Goal: Task Accomplishment & Management: Use online tool/utility

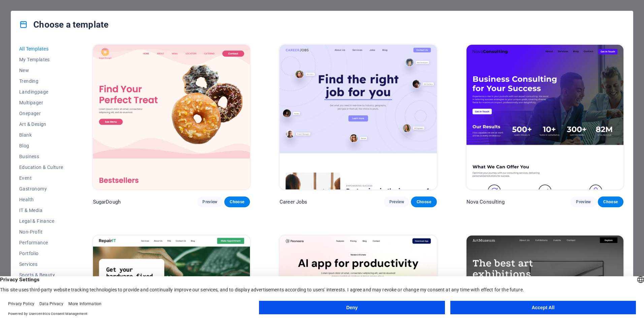
click at [466, 312] on button "Accept All" at bounding box center [543, 307] width 186 height 13
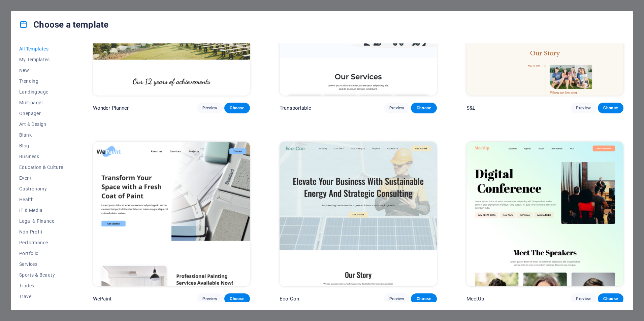
scroll to position [472, 0]
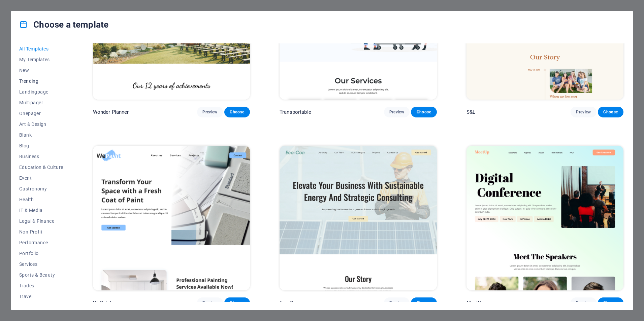
click at [29, 76] on button "Trending" at bounding box center [41, 81] width 44 height 11
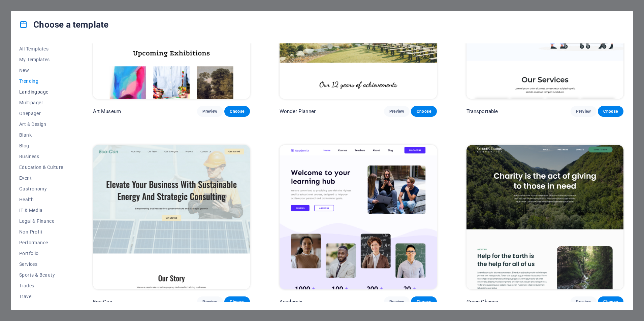
click at [46, 91] on span "Landingpage" at bounding box center [41, 91] width 44 height 5
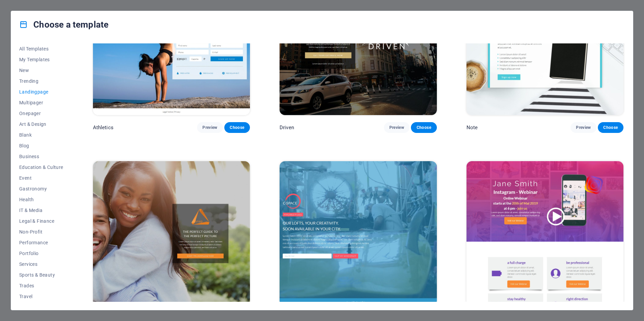
scroll to position [686, 0]
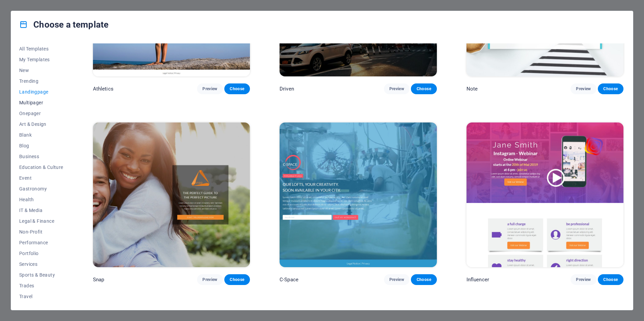
click at [35, 102] on span "Multipager" at bounding box center [41, 102] width 44 height 5
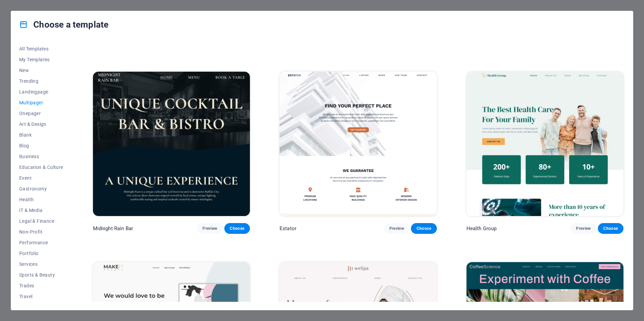
scroll to position [1157, 0]
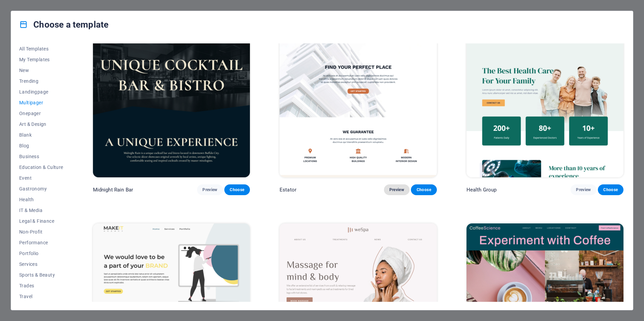
click at [396, 187] on span "Preview" at bounding box center [396, 189] width 15 height 5
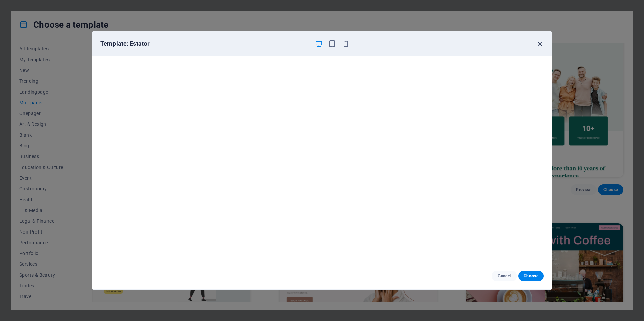
click at [540, 42] on icon "button" at bounding box center [540, 44] width 8 height 8
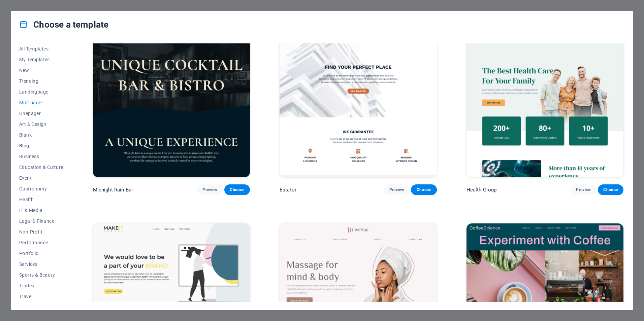
click at [29, 146] on span "Blog" at bounding box center [41, 145] width 44 height 5
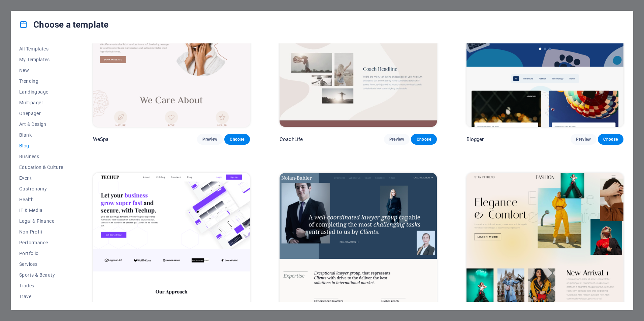
scroll to position [958, 0]
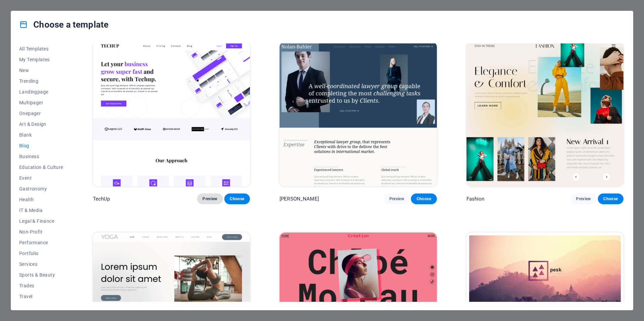
click at [210, 196] on span "Preview" at bounding box center [209, 198] width 15 height 5
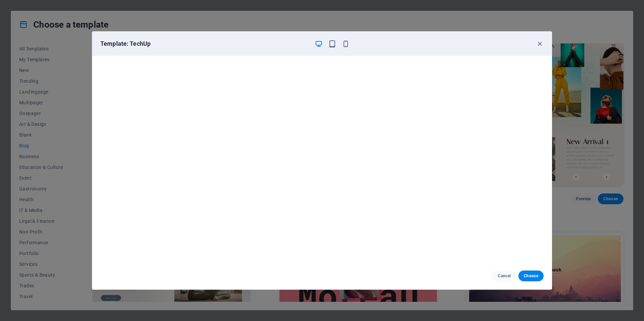
scroll to position [0, 0]
click at [537, 44] on icon "button" at bounding box center [540, 44] width 8 height 8
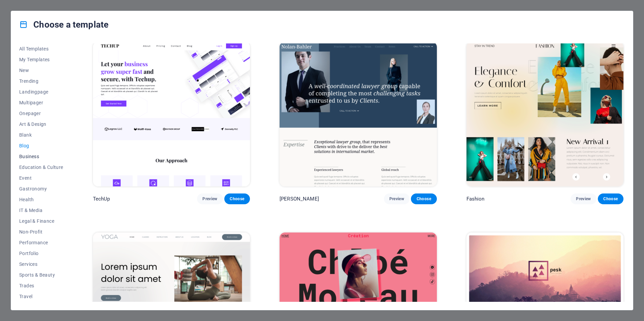
click at [38, 157] on span "Business" at bounding box center [41, 156] width 44 height 5
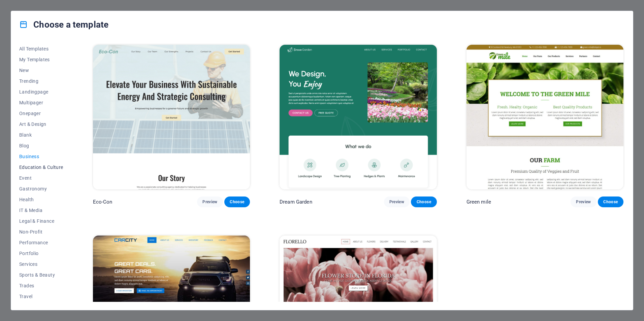
click at [42, 166] on span "Education & Culture" at bounding box center [41, 167] width 44 height 5
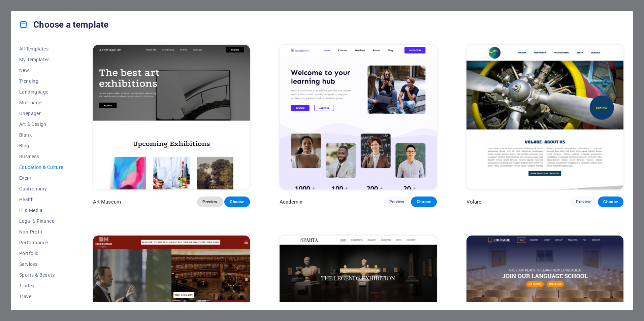
click at [201, 197] on button "Preview" at bounding box center [210, 202] width 26 height 11
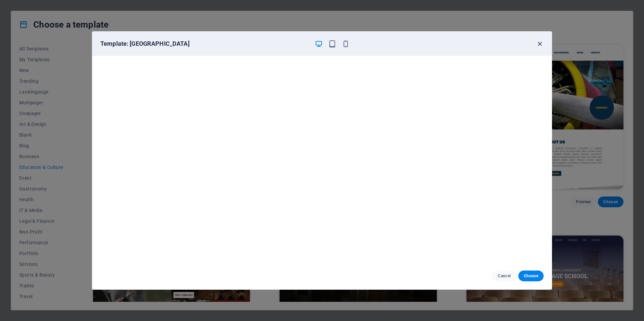
click at [542, 44] on icon "button" at bounding box center [540, 44] width 8 height 8
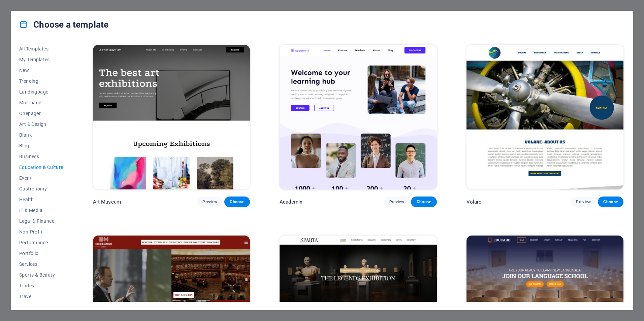
click at [542, 44] on div "Volare Preview Choose" at bounding box center [545, 125] width 160 height 164
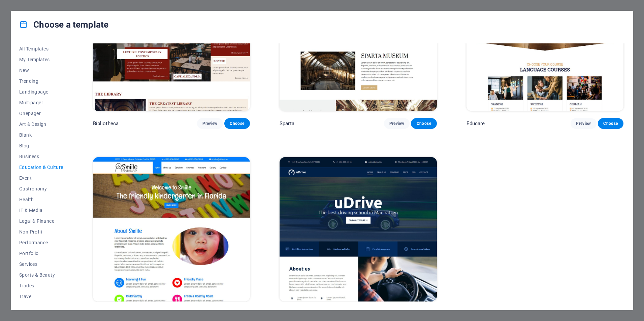
scroll to position [285, 0]
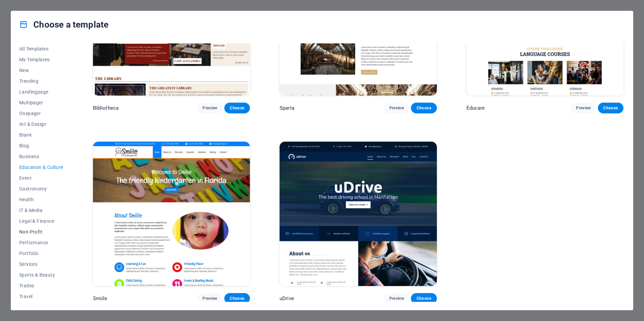
click at [38, 232] on span "Non-Profit" at bounding box center [41, 231] width 44 height 5
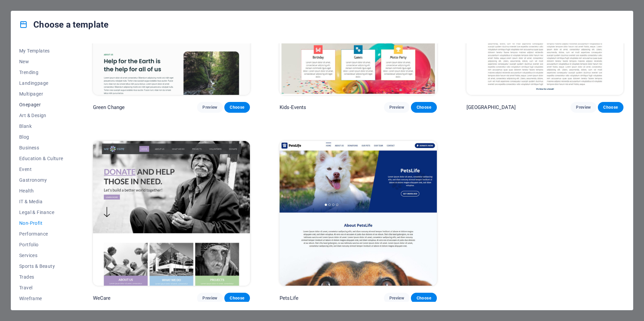
scroll to position [11, 0]
click at [40, 299] on span "Wireframe" at bounding box center [41, 296] width 44 height 5
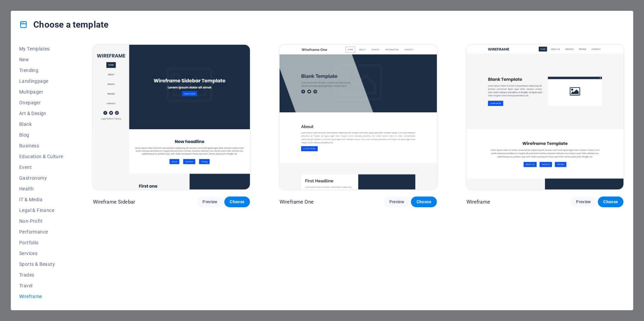
scroll to position [0, 0]
click at [392, 201] on span "Preview" at bounding box center [396, 201] width 15 height 5
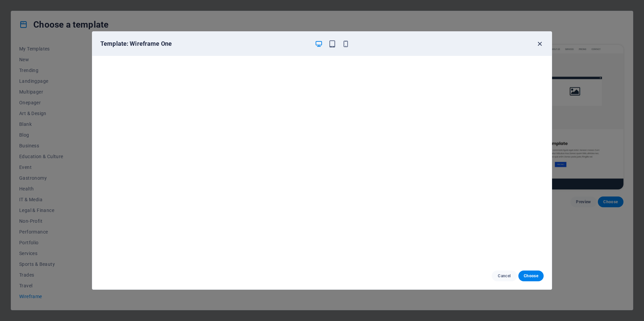
click at [542, 43] on icon "button" at bounding box center [540, 44] width 8 height 8
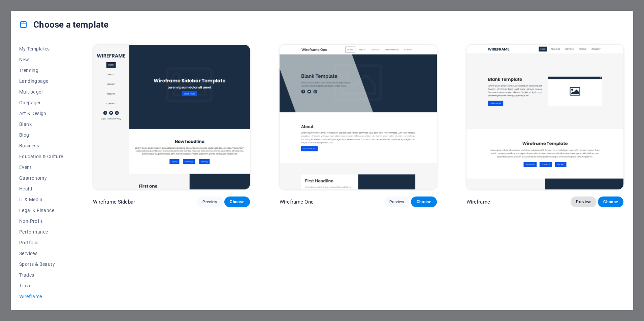
click at [577, 204] on button "Preview" at bounding box center [584, 202] width 26 height 11
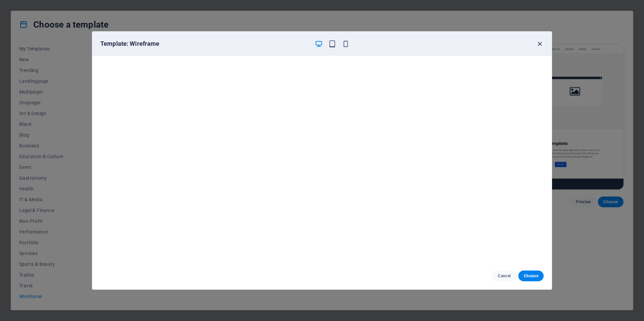
click at [537, 41] on icon "button" at bounding box center [540, 44] width 8 height 8
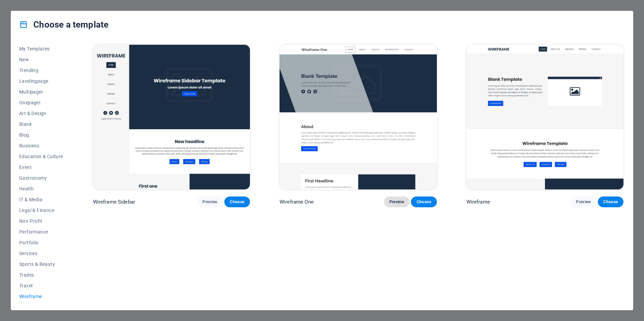
click at [400, 202] on span "Preview" at bounding box center [396, 201] width 15 height 5
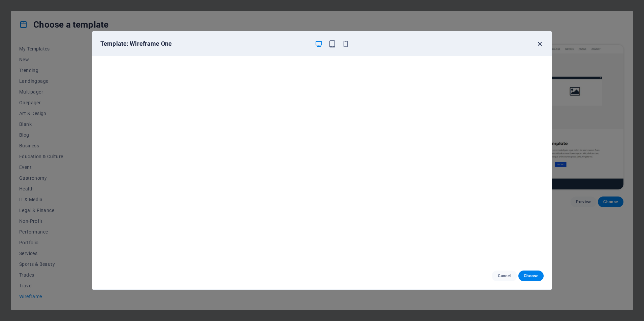
click at [540, 42] on icon "button" at bounding box center [540, 44] width 8 height 8
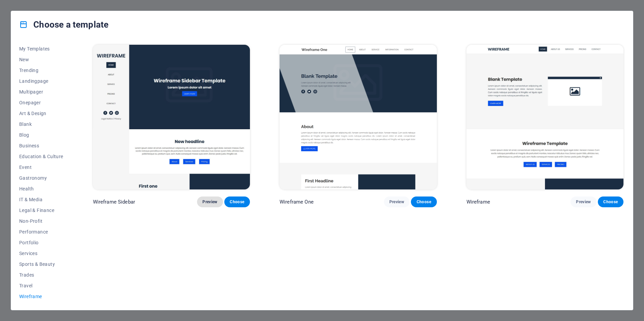
click at [212, 203] on span "Preview" at bounding box center [209, 201] width 15 height 5
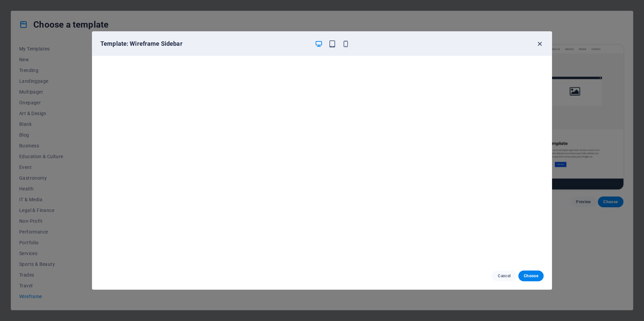
click at [542, 46] on icon "button" at bounding box center [540, 44] width 8 height 8
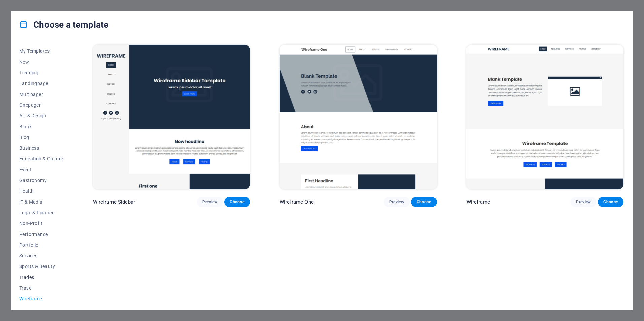
scroll to position [11, 0]
click at [30, 256] on button "Services" at bounding box center [41, 253] width 44 height 11
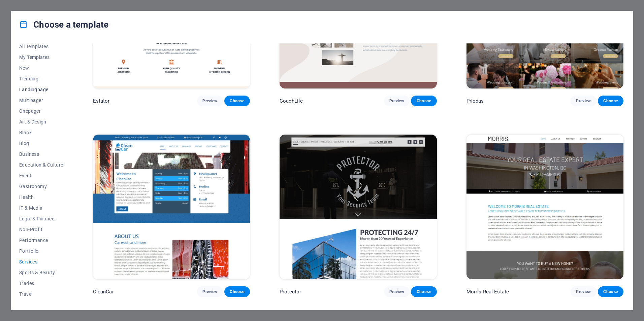
scroll to position [0, 0]
click at [46, 49] on span "All Templates" at bounding box center [41, 48] width 44 height 5
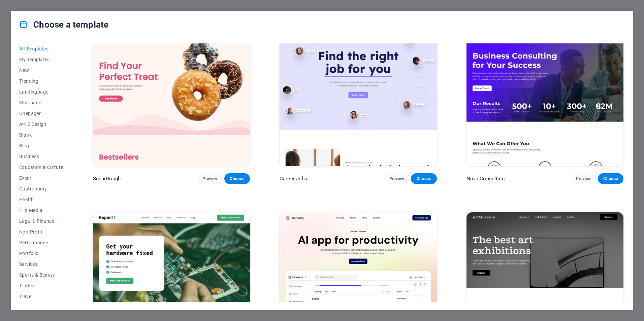
scroll to position [101, 0]
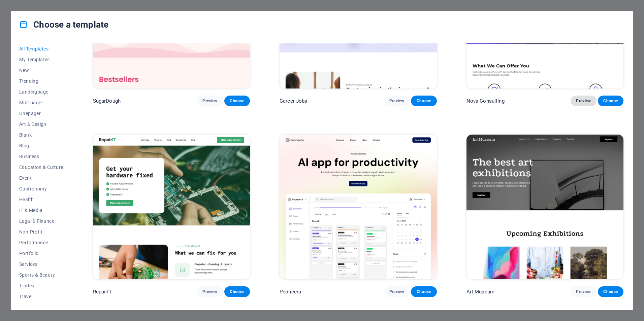
click at [581, 100] on span "Preview" at bounding box center [583, 100] width 15 height 5
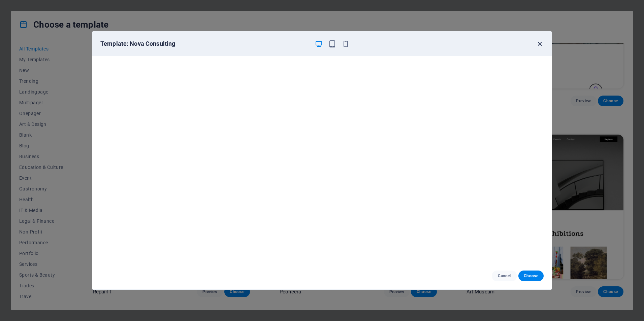
click at [541, 45] on icon "button" at bounding box center [540, 44] width 8 height 8
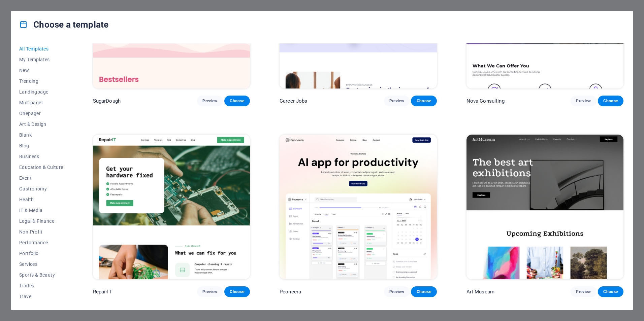
scroll to position [202, 0]
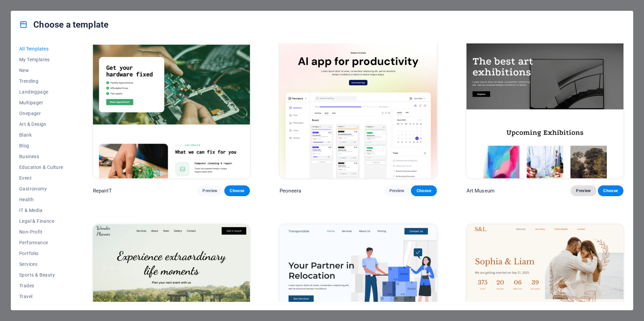
click at [578, 192] on span "Preview" at bounding box center [583, 190] width 15 height 5
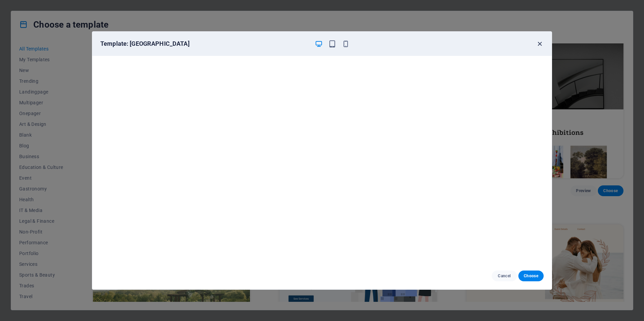
click at [541, 41] on icon "button" at bounding box center [540, 44] width 8 height 8
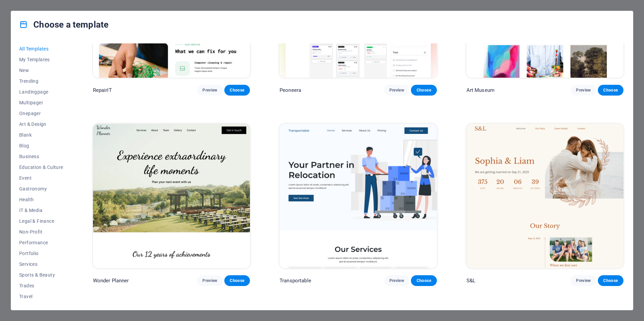
scroll to position [303, 0]
click at [390, 281] on button "Preview" at bounding box center [397, 280] width 26 height 11
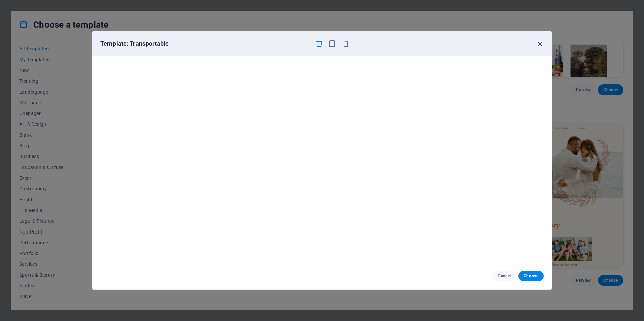
click at [538, 43] on icon "button" at bounding box center [540, 44] width 8 height 8
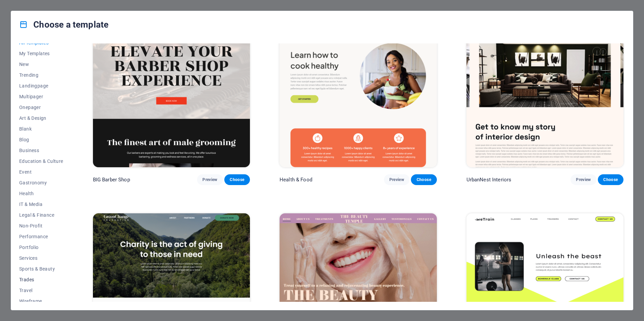
scroll to position [11, 0]
click at [33, 297] on span "Wireframe" at bounding box center [41, 296] width 44 height 5
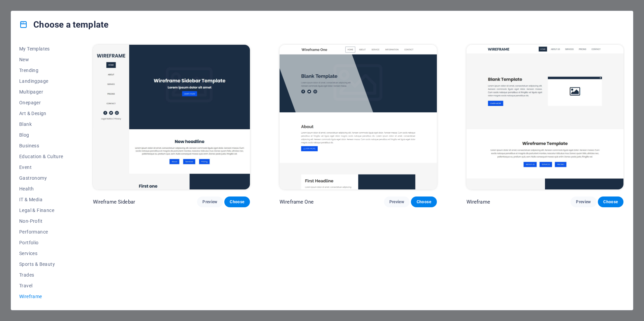
scroll to position [0, 0]
click at [425, 201] on span "Choose" at bounding box center [423, 201] width 15 height 5
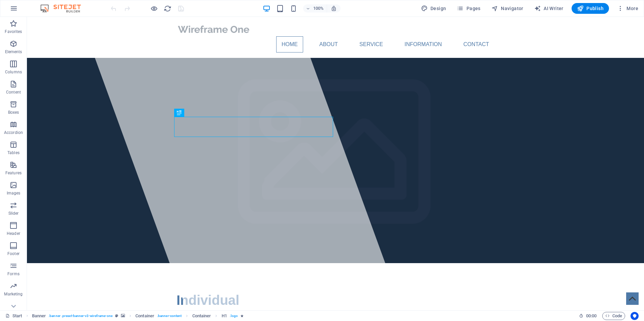
click at [222, 11] on div "100% Design Pages Navigator AI Writer Publish More" at bounding box center [375, 8] width 532 height 11
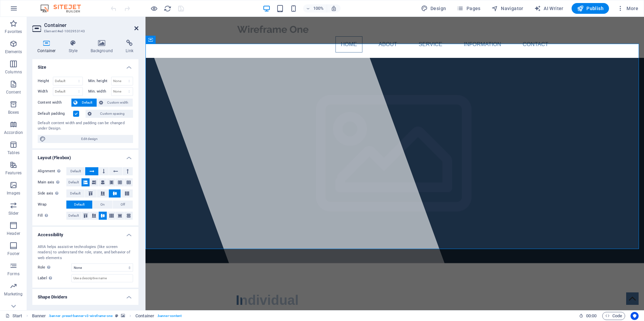
click at [135, 27] on icon at bounding box center [136, 28] width 4 height 5
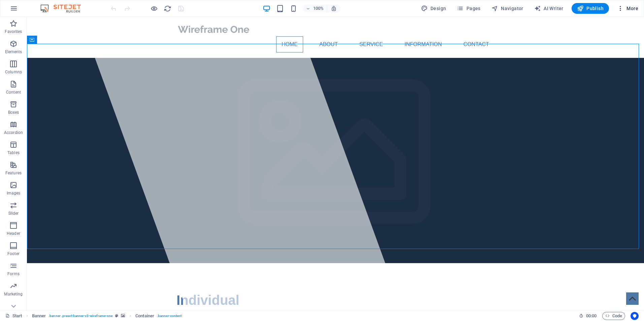
click at [623, 9] on icon "button" at bounding box center [620, 8] width 7 height 7
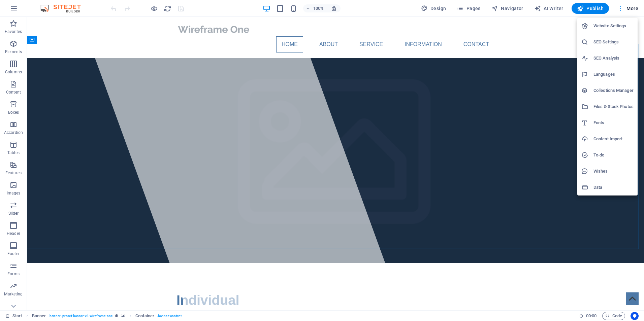
click at [623, 9] on div at bounding box center [322, 160] width 644 height 321
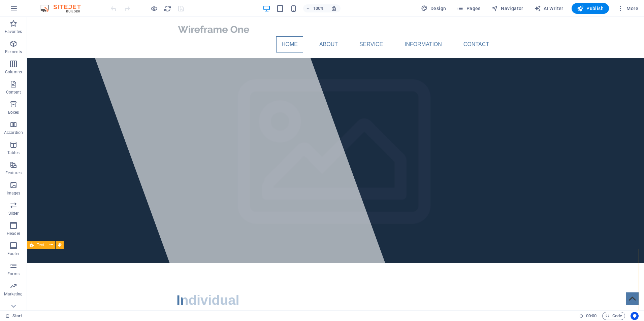
click at [34, 245] on icon at bounding box center [32, 245] width 4 height 8
click at [50, 247] on icon at bounding box center [52, 245] width 4 height 7
click at [17, 208] on icon "button" at bounding box center [13, 205] width 8 height 8
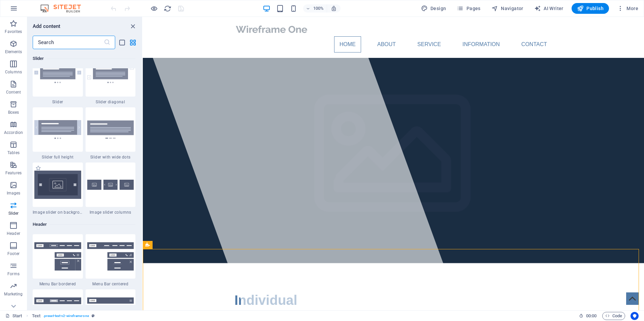
scroll to position [3920, 0]
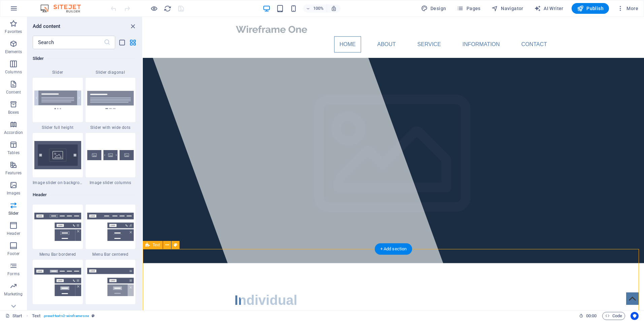
click at [16, 224] on icon "button" at bounding box center [13, 226] width 8 height 8
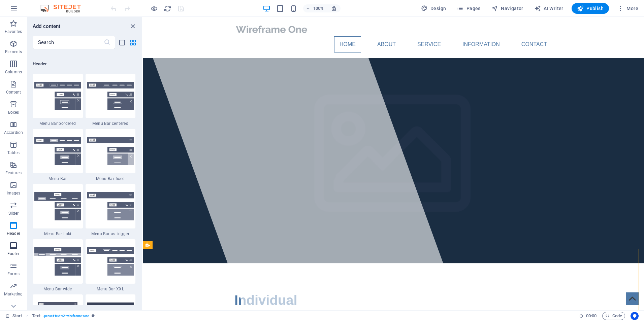
scroll to position [4056, 0]
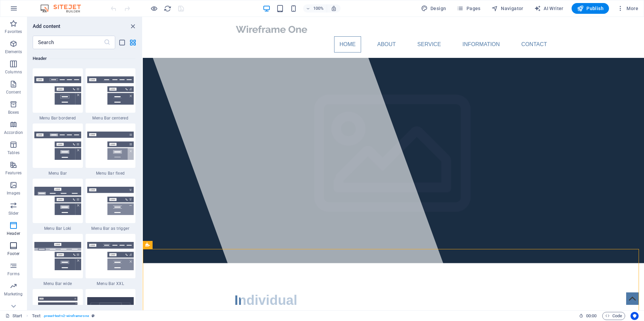
click at [12, 248] on icon "button" at bounding box center [13, 246] width 8 height 8
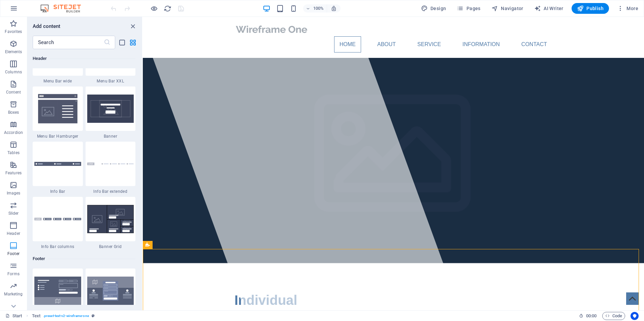
scroll to position [4459, 0]
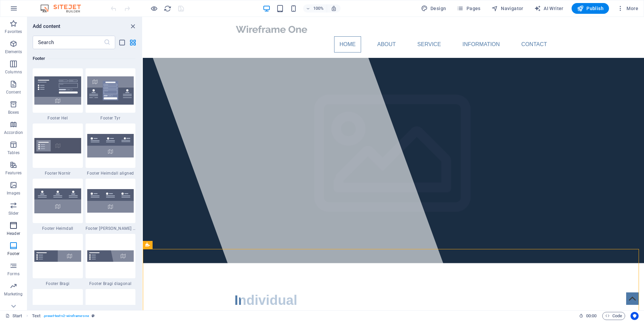
click at [14, 232] on p "Header" at bounding box center [13, 233] width 13 height 5
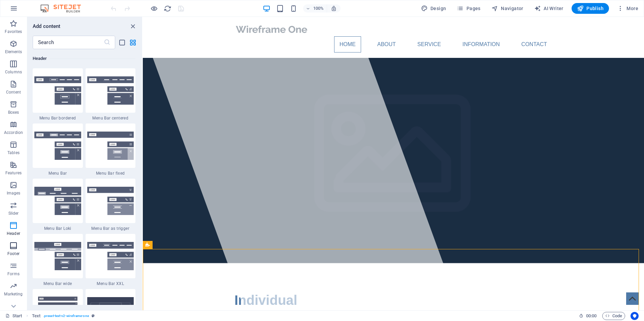
click at [13, 247] on icon "button" at bounding box center [13, 246] width 8 height 8
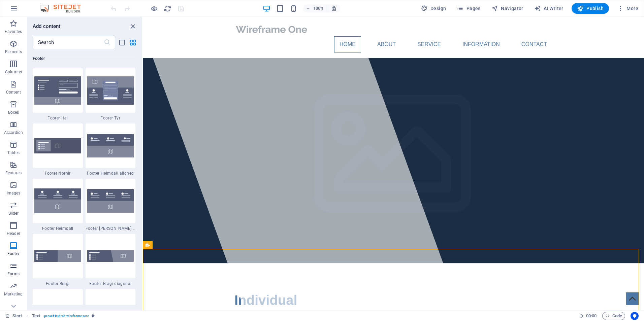
click at [11, 264] on icon "button" at bounding box center [13, 266] width 8 height 8
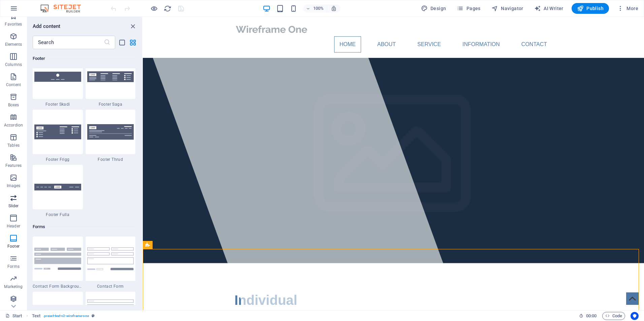
scroll to position [9, 0]
click at [13, 297] on icon "button" at bounding box center [13, 297] width 8 height 8
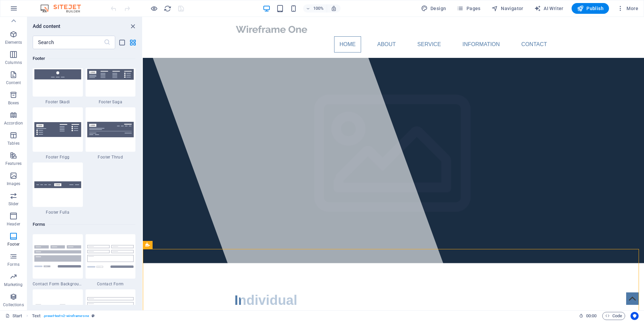
scroll to position [4751, 0]
click at [18, 120] on span "Accordion" at bounding box center [13, 119] width 27 height 16
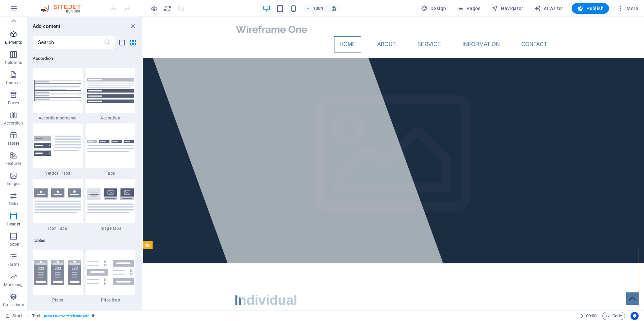
scroll to position [2151, 0]
click at [17, 22] on icon at bounding box center [13, 20] width 9 height 9
click at [17, 22] on icon "button" at bounding box center [13, 24] width 8 height 8
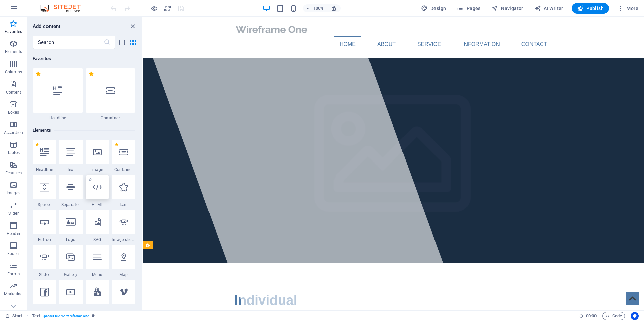
click at [98, 191] on icon at bounding box center [97, 187] width 9 height 9
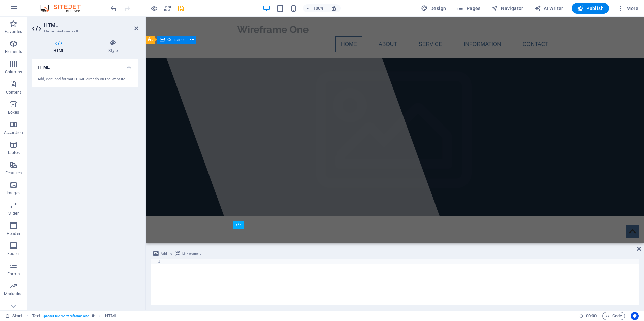
click at [458, 216] on div "Individual Lorem ipsum dolor sit amet, consectetuer adipiscing elit. Aenean com…" at bounding box center [395, 287] width 498 height 143
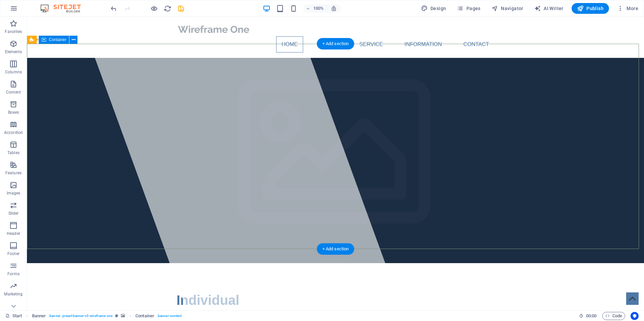
click at [19, 28] on span "Favorites" at bounding box center [13, 28] width 27 height 16
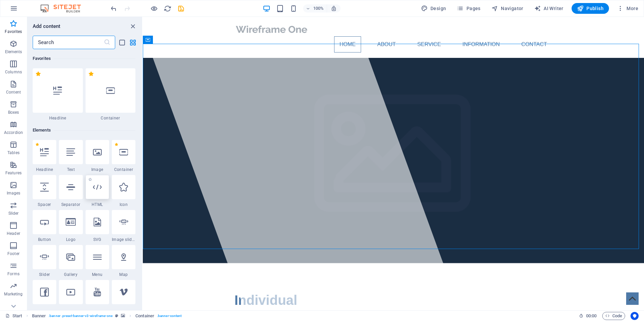
click at [99, 190] on icon at bounding box center [97, 187] width 9 height 9
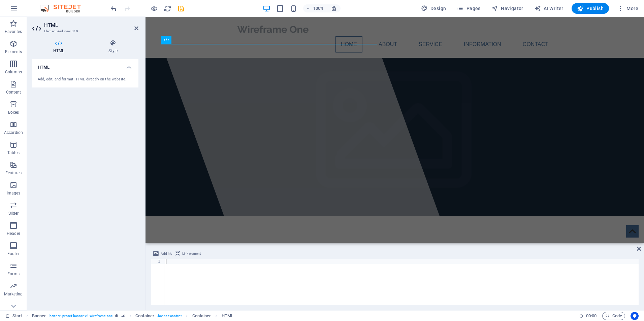
click at [260, 277] on div at bounding box center [401, 286] width 474 height 55
paste textarea
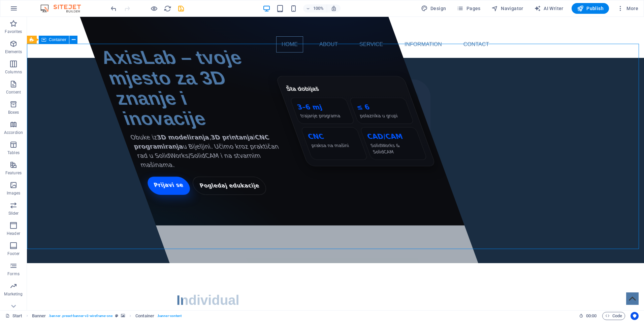
drag, startPoint x: 310, startPoint y: 85, endPoint x: 450, endPoint y: 89, distance: 140.2
click at [269, 77] on div "AxisLab – tvoje mjesto za 3D znanje i inovacije Obuke iz 3D modeliranja , 3D pr…" at bounding box center [272, 121] width 385 height 209
click at [116, 9] on icon "undo" at bounding box center [114, 9] width 8 height 8
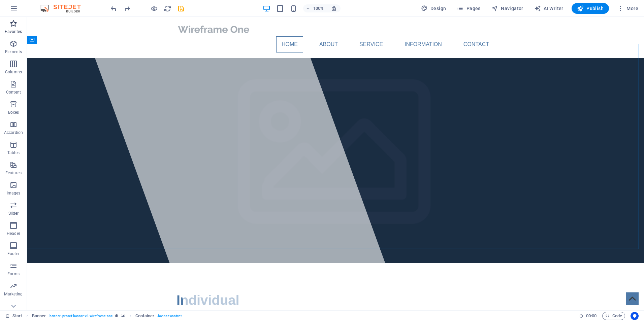
click at [21, 29] on p "Favorites" at bounding box center [13, 31] width 17 height 5
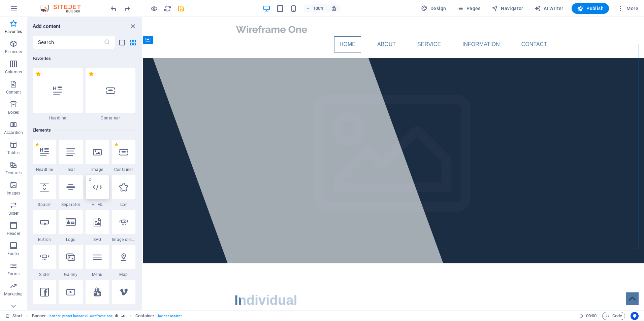
click at [101, 185] on icon at bounding box center [97, 187] width 9 height 9
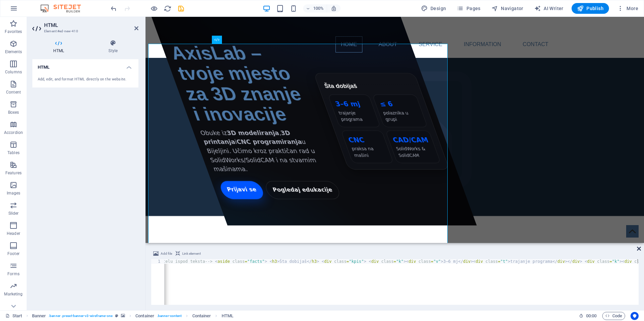
click at [638, 247] on icon at bounding box center [639, 248] width 4 height 5
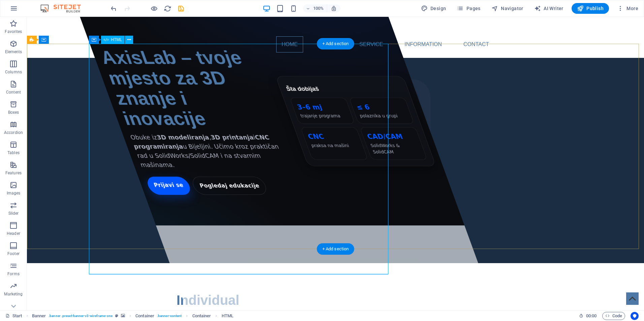
click at [317, 85] on div "AxisLab – tvoje mjesto za 3D znanje i inovacije Obuke iz 3D modeliranja , 3D pr…" at bounding box center [272, 121] width 385 height 209
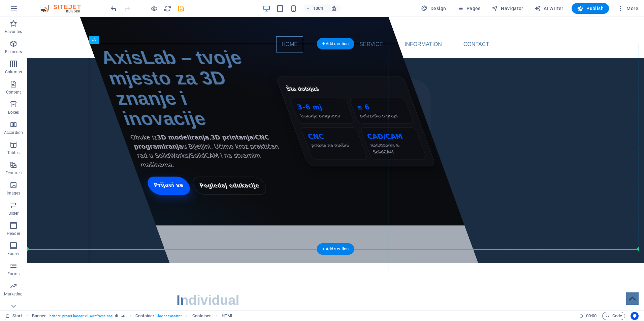
drag, startPoint x: 345, startPoint y: 228, endPoint x: 380, endPoint y: 227, distance: 35.0
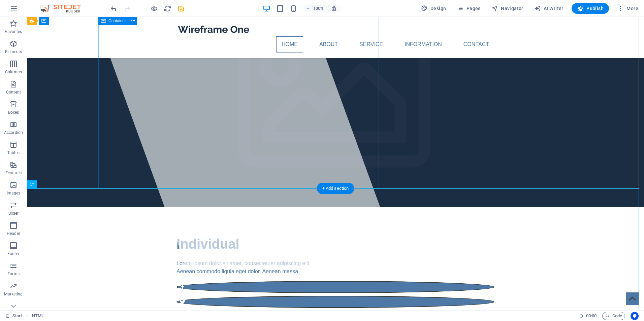
scroll to position [67, 0]
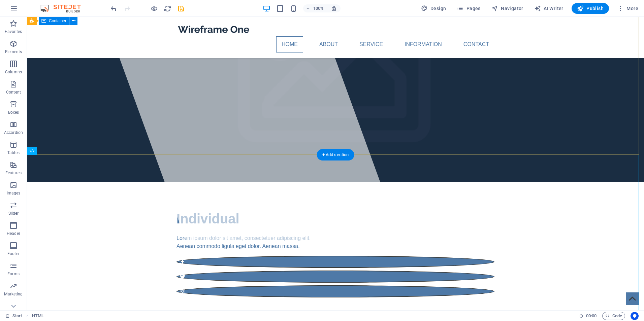
click at [78, 182] on div "Individual Lorem ipsum dolor sit amet, consectetuer adipiscing elit. Aenean com…" at bounding box center [335, 253] width 617 height 143
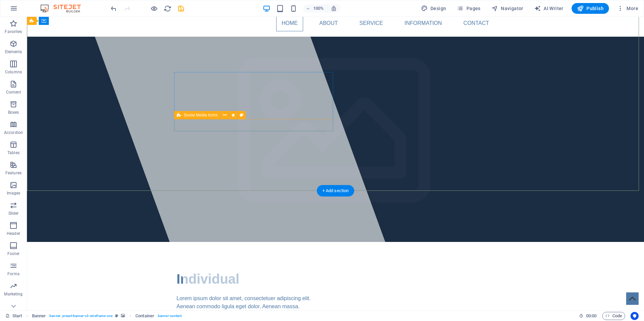
scroll to position [0, 0]
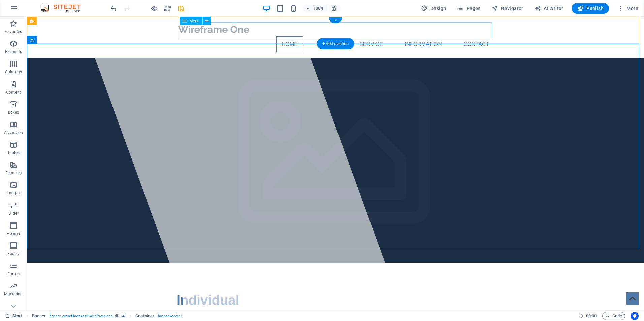
click at [290, 36] on nav "Home About Service Information Contact" at bounding box center [335, 44] width 318 height 16
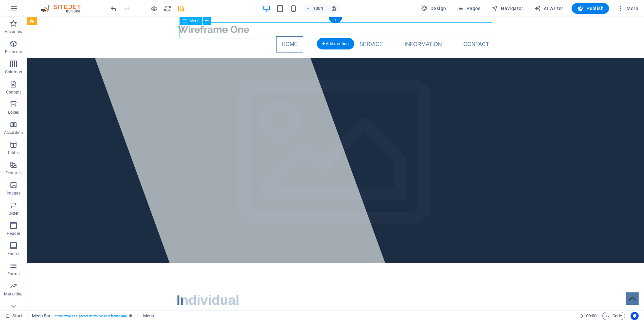
click at [293, 36] on nav "Home About Service Information Contact" at bounding box center [335, 44] width 318 height 16
click at [622, 9] on icon "button" at bounding box center [620, 8] width 7 height 7
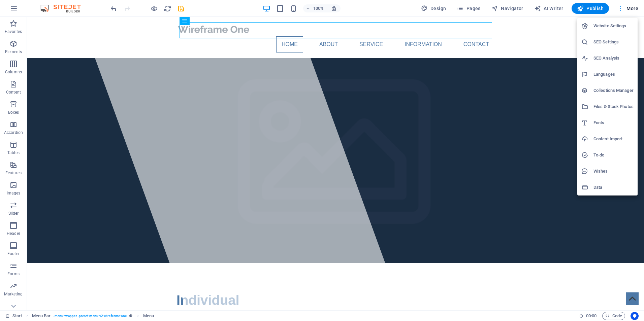
click at [622, 9] on div at bounding box center [322, 160] width 644 height 321
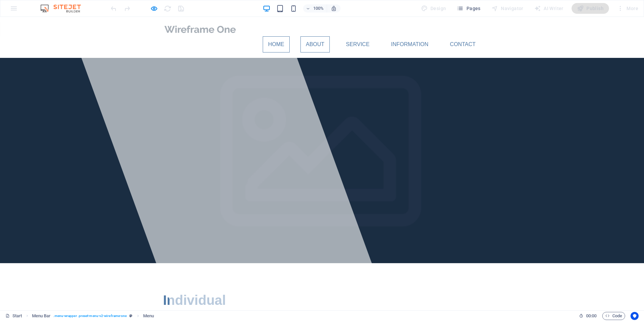
click at [319, 36] on link "About" at bounding box center [314, 44] width 29 height 16
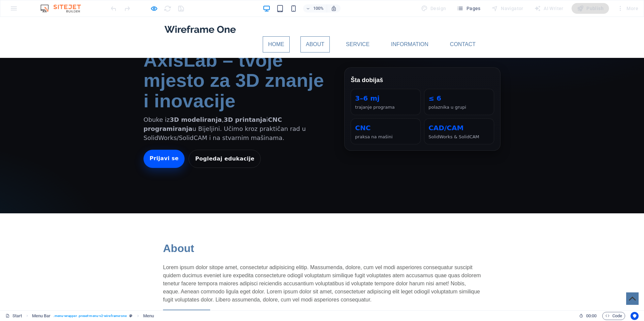
click at [290, 36] on link "Home" at bounding box center [276, 44] width 27 height 16
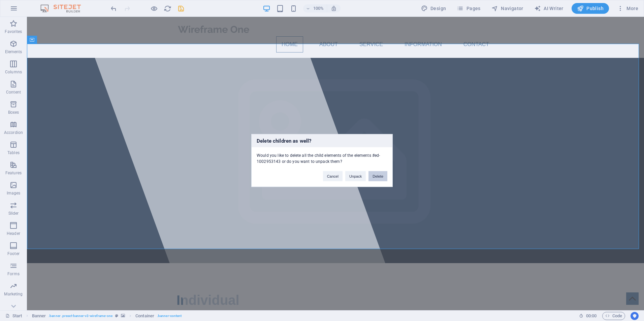
click at [375, 179] on button "Delete" at bounding box center [377, 176] width 19 height 10
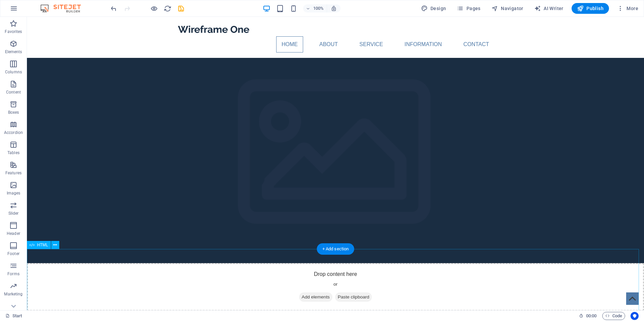
click at [253, 164] on figure at bounding box center [335, 160] width 617 height 205
drag, startPoint x: 314, startPoint y: 330, endPoint x: 285, endPoint y: 309, distance: 35.6
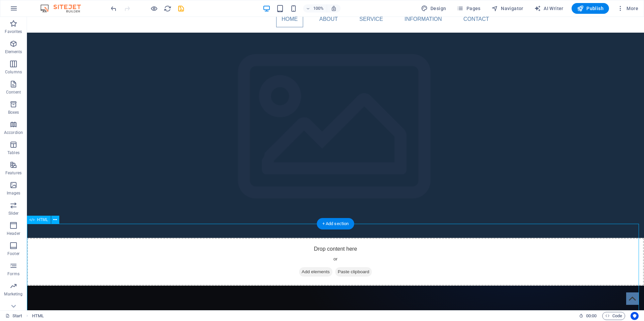
drag, startPoint x: 286, startPoint y: 299, endPoint x: 274, endPoint y: 241, distance: 59.5
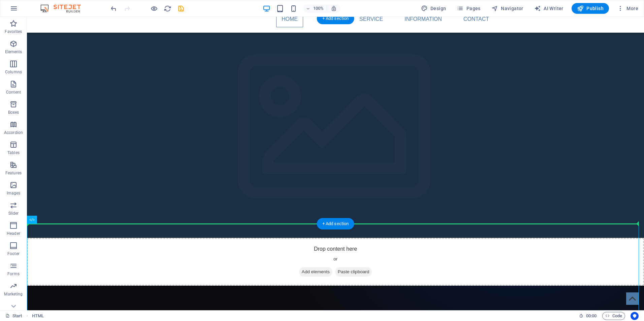
drag, startPoint x: 275, startPoint y: 245, endPoint x: 263, endPoint y: 171, distance: 74.4
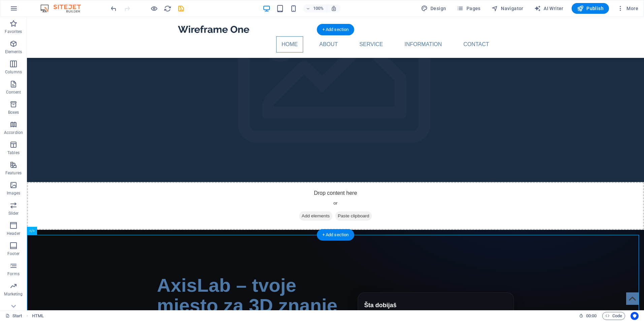
scroll to position [168, 0]
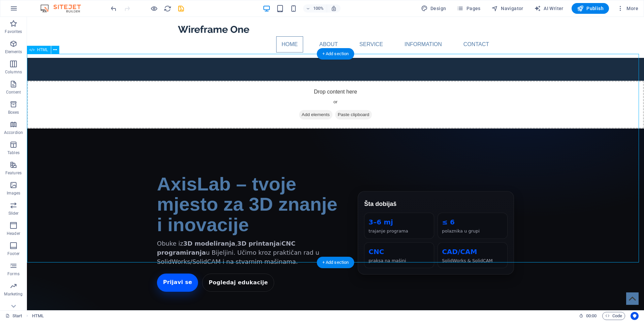
click at [323, 172] on div "AxisLab – tvoje mjesto za 3D znanje i inovacije Obuke iz 3D modeliranja , 3D pr…" at bounding box center [335, 233] width 617 height 209
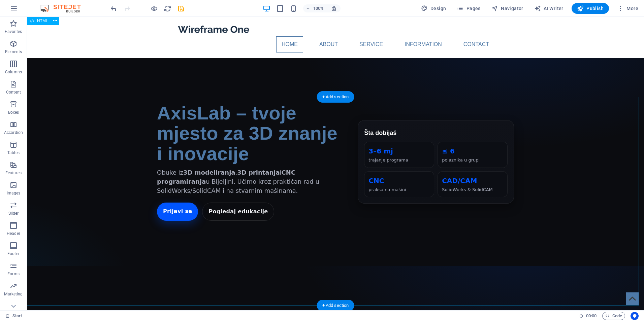
scroll to position [236, 0]
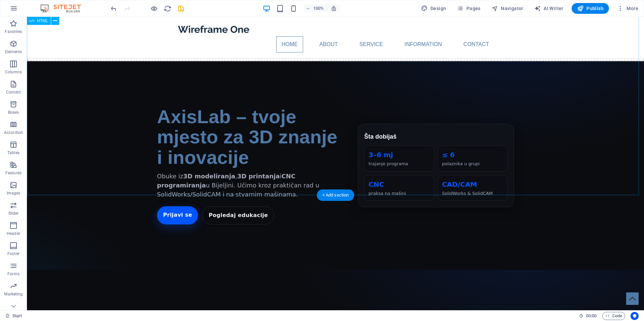
click at [307, 148] on div "AxisLab – tvoje mjesto za 3D znanje i inovacije Obuke iz 3D modeliranja , 3D pr…" at bounding box center [335, 165] width 617 height 209
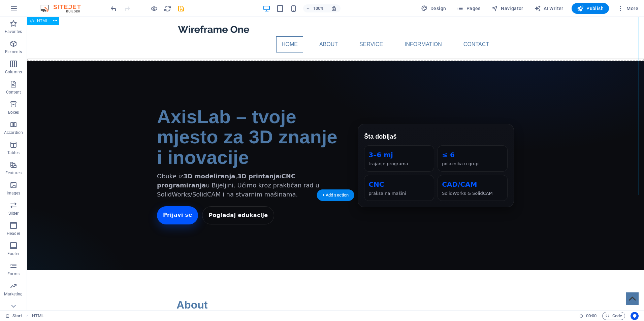
scroll to position [27, 0]
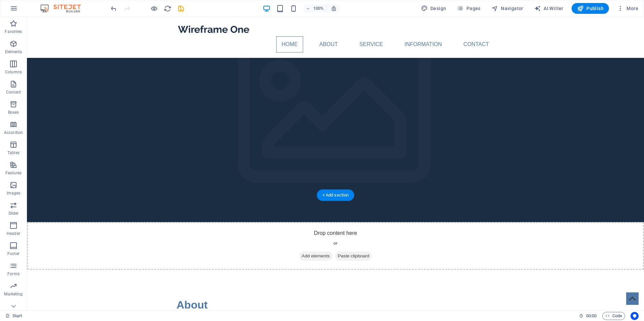
click at [344, 134] on figure at bounding box center [335, 119] width 617 height 205
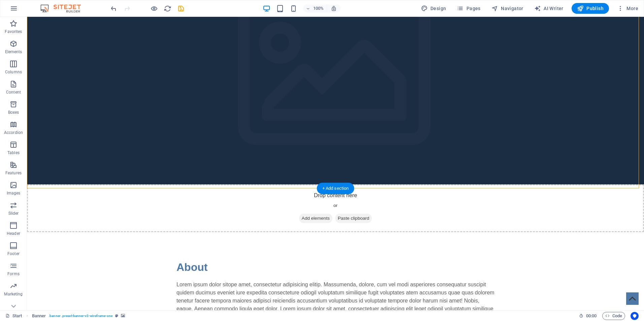
scroll to position [0, 0]
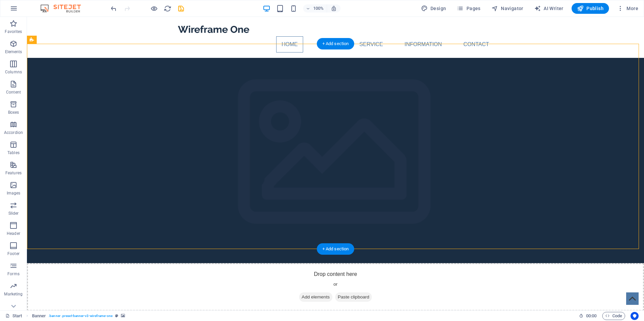
click at [319, 114] on figure at bounding box center [335, 160] width 617 height 205
click at [174, 263] on div "Drop content here or Add elements Paste clipboard" at bounding box center [335, 287] width 617 height 48
click at [194, 129] on figure at bounding box center [335, 160] width 617 height 205
click at [536, 141] on figure at bounding box center [335, 160] width 617 height 205
click at [18, 28] on span "Favorites" at bounding box center [13, 28] width 27 height 16
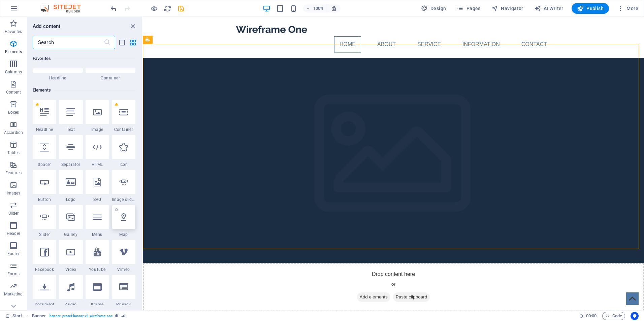
scroll to position [67, 0]
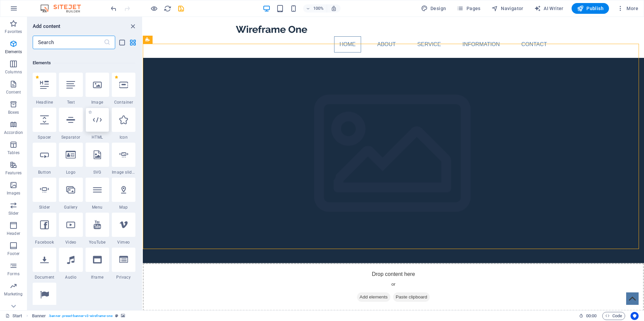
click at [98, 128] on div at bounding box center [98, 120] width 24 height 24
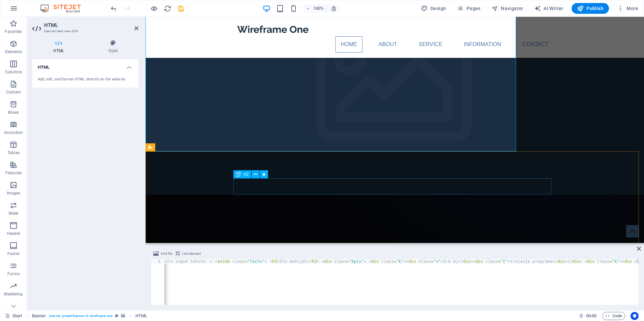
scroll to position [34, 0]
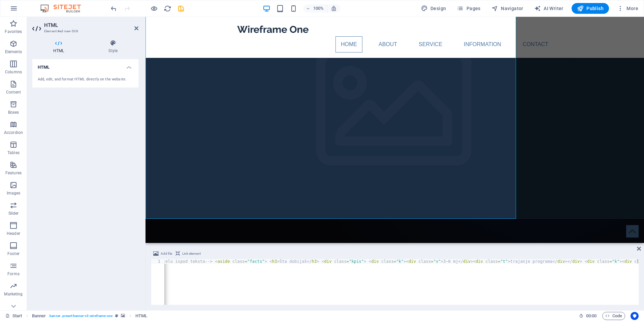
click at [636, 250] on div "Add file Link element 1 <!-- AXISLAB — HERO / WELCOME (Dark Tech - Royal Blue, …" at bounding box center [395, 278] width 498 height 66
click at [639, 250] on icon at bounding box center [639, 248] width 4 height 5
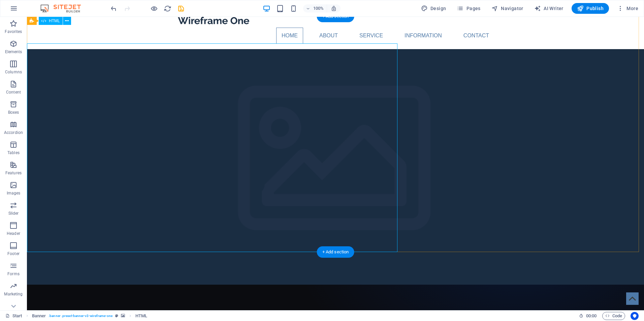
scroll to position [0, 0]
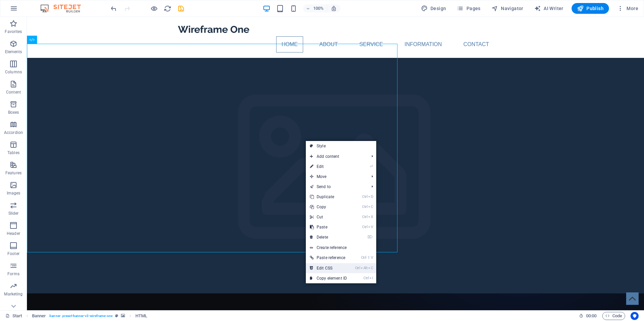
click at [351, 267] on link "Ctrl Alt C Edit CSS" at bounding box center [328, 268] width 45 height 10
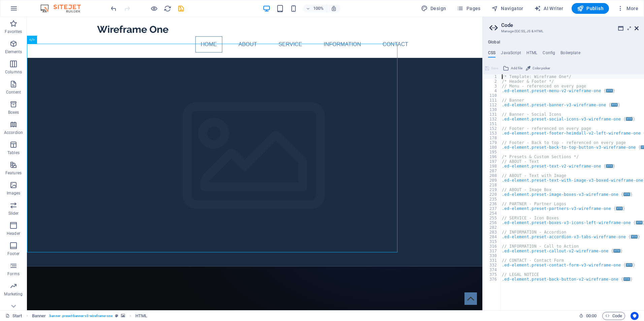
click at [637, 30] on icon at bounding box center [637, 28] width 4 height 5
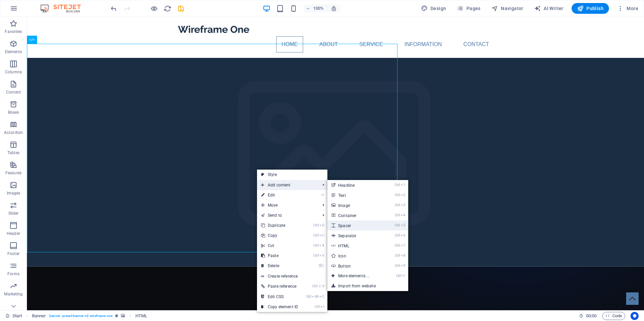
click at [369, 223] on link "Ctrl 5 Spacer" at bounding box center [355, 226] width 56 height 10
select select "px"
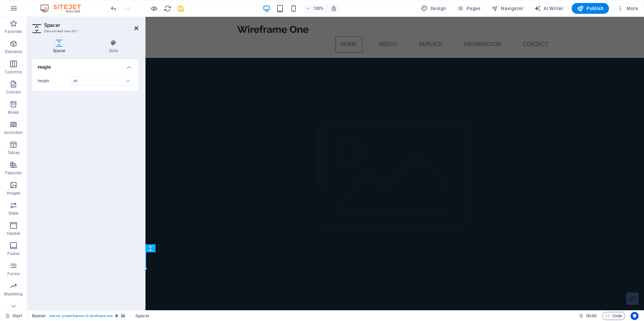
click at [136, 30] on icon at bounding box center [136, 28] width 4 height 5
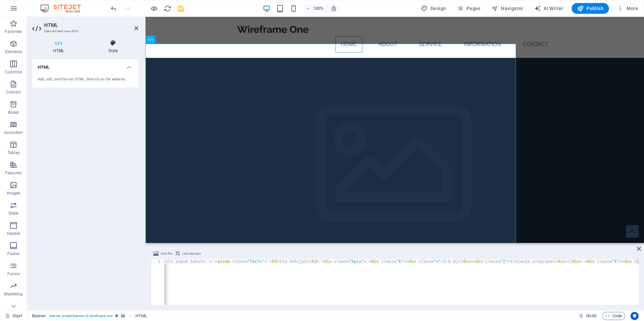
click at [109, 40] on icon at bounding box center [113, 43] width 51 height 7
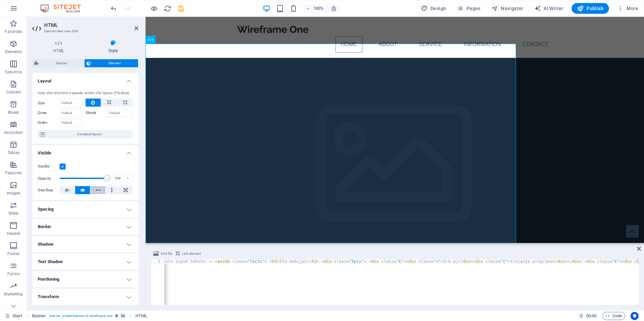
click at [98, 191] on icon at bounding box center [98, 190] width 5 height 8
drag, startPoint x: 108, startPoint y: 179, endPoint x: 95, endPoint y: 175, distance: 14.0
click at [95, 175] on span at bounding box center [97, 178] width 7 height 7
type input "100"
drag, startPoint x: 98, startPoint y: 178, endPoint x: 112, endPoint y: 182, distance: 15.1
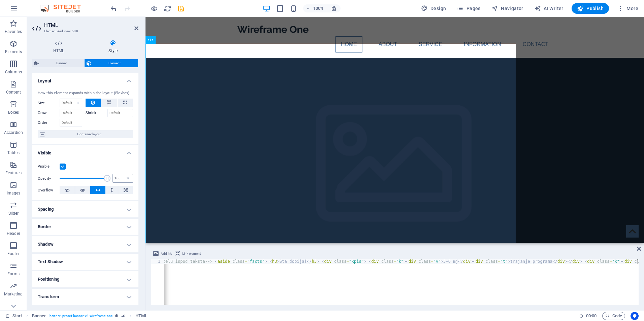
click at [121, 179] on div "Opacity 100 %" at bounding box center [85, 178] width 95 height 10
click at [93, 189] on button at bounding box center [97, 190] width 15 height 8
click at [69, 189] on button at bounding box center [67, 190] width 15 height 8
click at [93, 208] on h4 "Spacing" at bounding box center [85, 209] width 106 height 16
click at [108, 220] on span "Custom" at bounding box center [119, 223] width 23 height 8
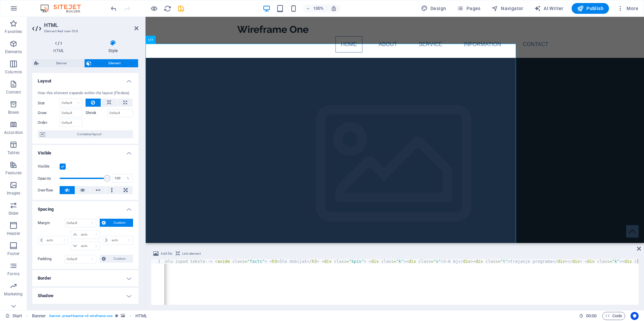
click at [108, 220] on span "Custom" at bounding box center [119, 223] width 23 height 8
click at [96, 219] on div "Default auto px % rem vw vh Custom" at bounding box center [81, 223] width 32 height 9
click at [92, 221] on select "Default auto px % rem vw vh Custom" at bounding box center [80, 223] width 31 height 8
select select "%"
click at [86, 219] on select "Default auto px % rem vw vh Custom" at bounding box center [80, 223] width 31 height 8
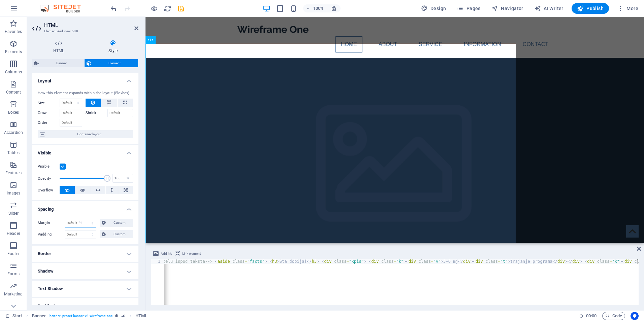
type input "100"
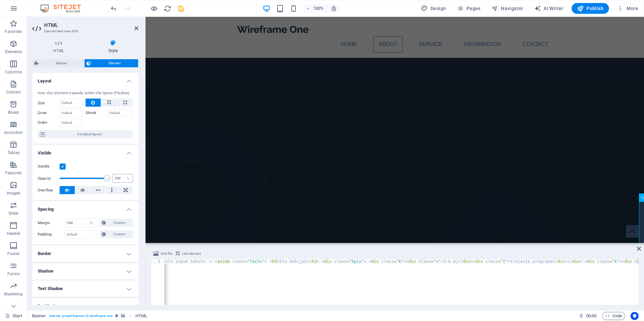
scroll to position [335, 0]
drag, startPoint x: 107, startPoint y: 179, endPoint x: 77, endPoint y: 177, distance: 30.4
click at [77, 177] on span at bounding box center [78, 178] width 7 height 7
type input "100"
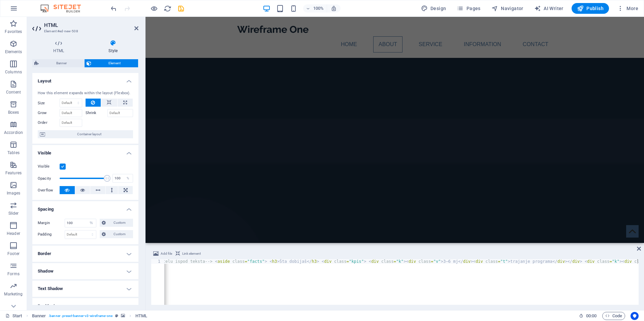
drag, startPoint x: 76, startPoint y: 177, endPoint x: 111, endPoint y: 204, distance: 44.2
click at [141, 183] on div "HTML Style HTML Add, edit, and format HTML directly on the website. Banner Elem…" at bounding box center [85, 172] width 117 height 276
type input "50"
click at [91, 210] on h4 "Spacing" at bounding box center [85, 207] width 106 height 12
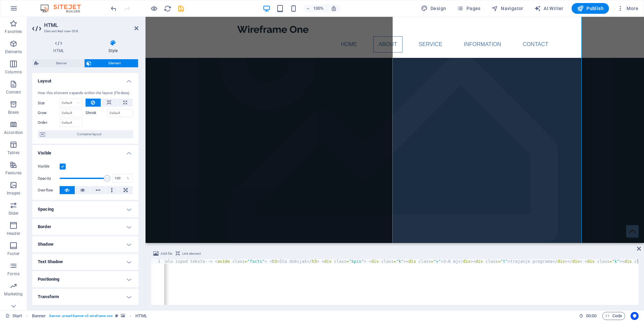
scroll to position [257, 0]
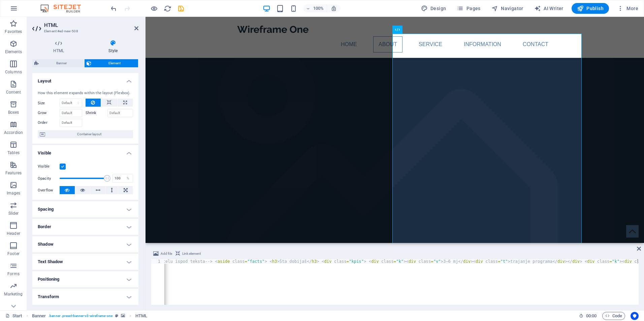
click at [93, 210] on h4 "Spacing" at bounding box center [85, 209] width 106 height 16
click at [94, 232] on select "Default px rem % vh vw Custom" at bounding box center [80, 235] width 31 height 8
select select "px"
click at [86, 231] on select "Default px rem % vh vw Custom" at bounding box center [80, 235] width 31 height 8
type input "0"
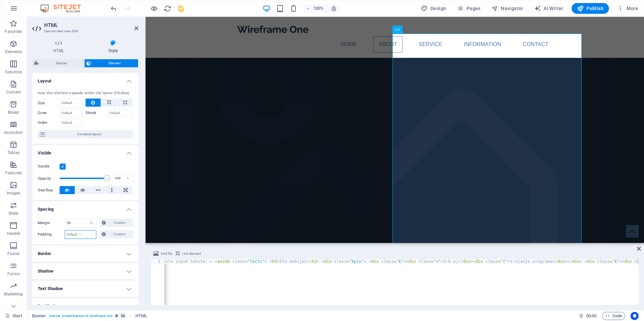
type input "0"
click at [108, 235] on span "Custom" at bounding box center [119, 234] width 23 height 8
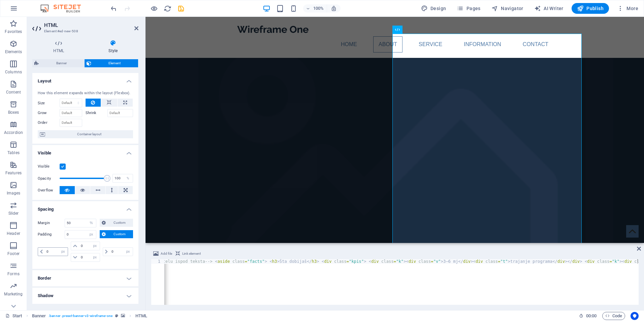
click at [41, 252] on icon at bounding box center [41, 252] width 3 height 4
click at [41, 253] on icon at bounding box center [41, 252] width 3 height 4
click at [76, 235] on input "0" at bounding box center [80, 235] width 31 height 8
drag, startPoint x: 77, startPoint y: 235, endPoint x: 66, endPoint y: 233, distance: 11.6
click at [66, 233] on input "0" at bounding box center [80, 235] width 31 height 8
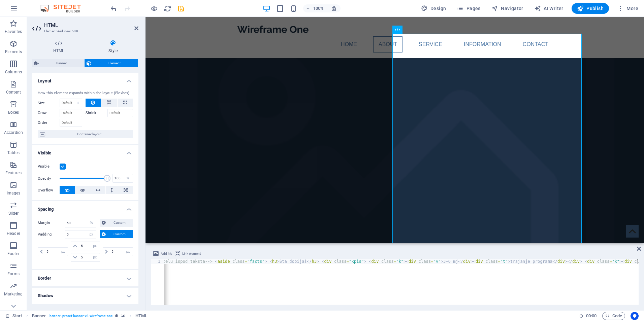
click at [57, 236] on label "Padding" at bounding box center [51, 235] width 27 height 8
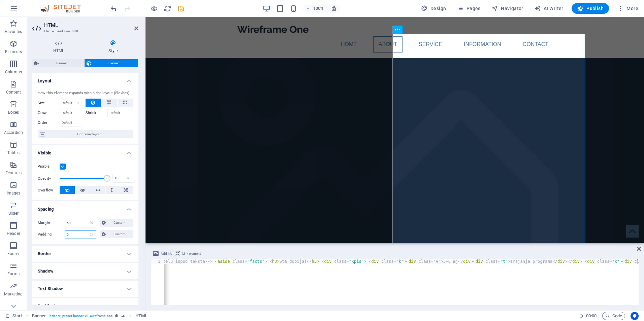
drag, startPoint x: 74, startPoint y: 235, endPoint x: 63, endPoint y: 234, distance: 11.2
click at [63, 234] on div "Padding 5 Default px rem % vh vw Custom Custom" at bounding box center [85, 234] width 95 height 9
type input "100"
click at [58, 233] on label "Padding" at bounding box center [51, 235] width 27 height 8
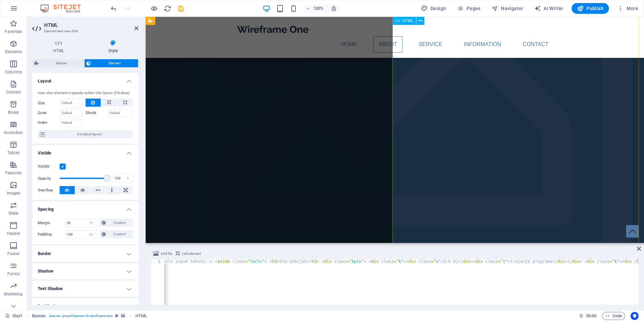
scroll to position [358, 0]
click at [59, 50] on h4 "HTML" at bounding box center [59, 47] width 55 height 14
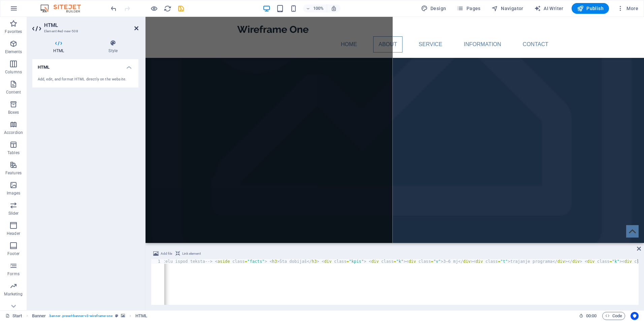
click at [137, 30] on icon at bounding box center [136, 28] width 4 height 5
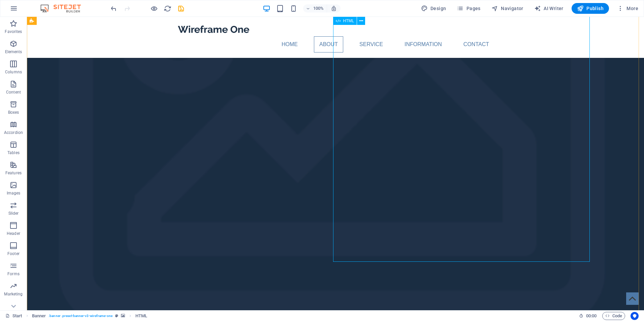
scroll to position [425, 0]
click at [115, 7] on icon "undo" at bounding box center [114, 9] width 8 height 8
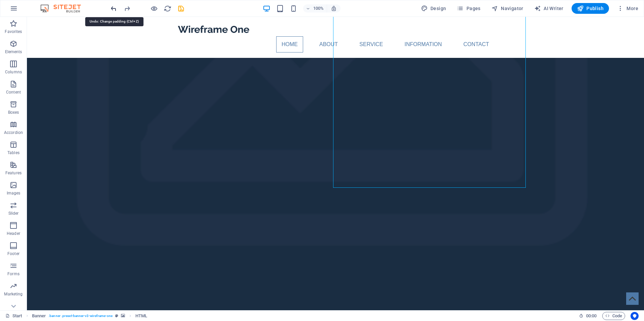
click at [115, 7] on icon "undo" at bounding box center [114, 9] width 8 height 8
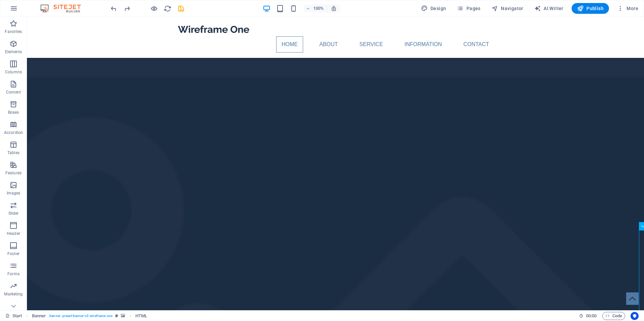
click at [118, 8] on div at bounding box center [146, 8] width 75 height 11
click at [115, 10] on icon "undo" at bounding box center [114, 9] width 8 height 8
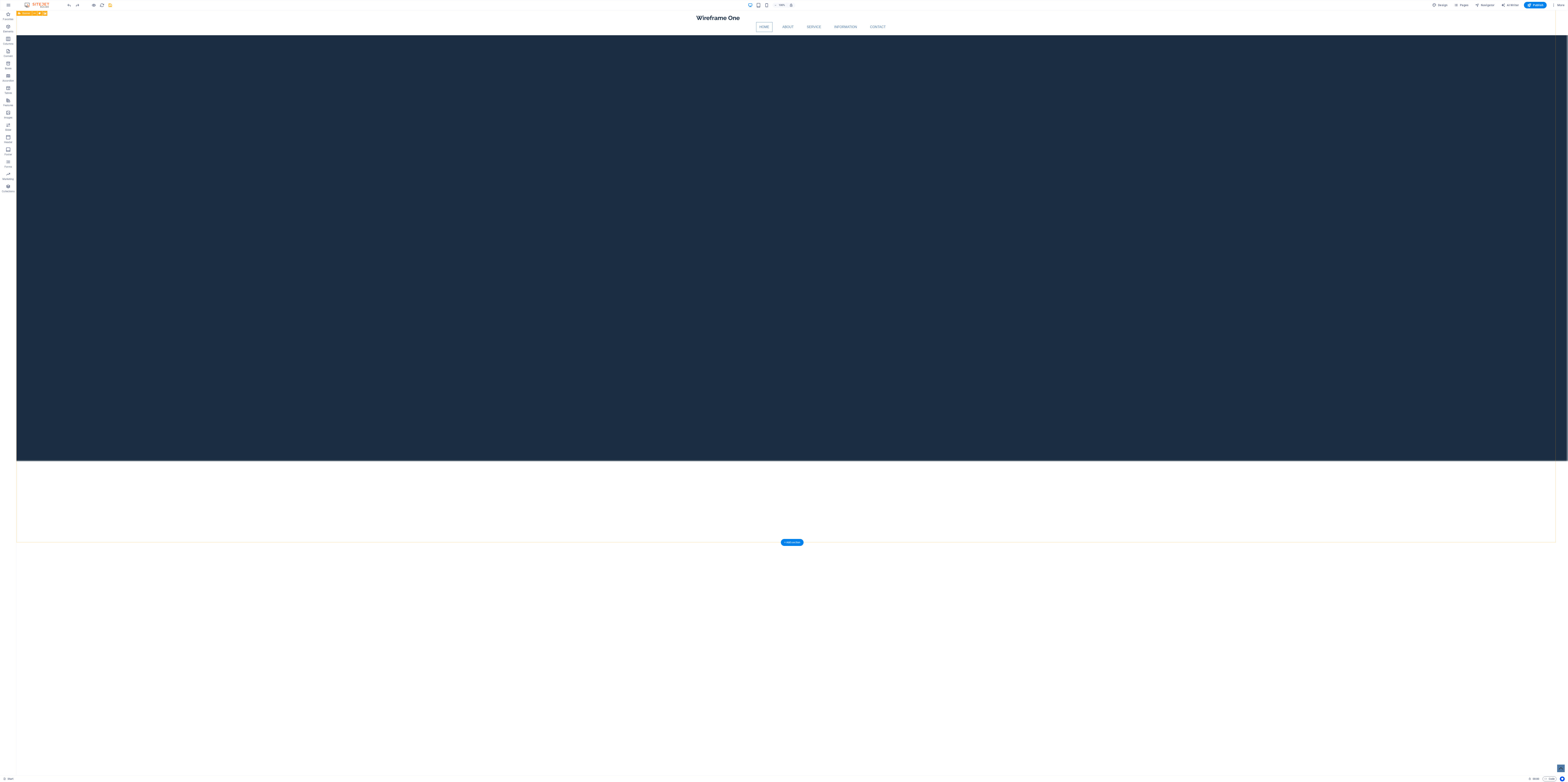
scroll to position [2952, 0]
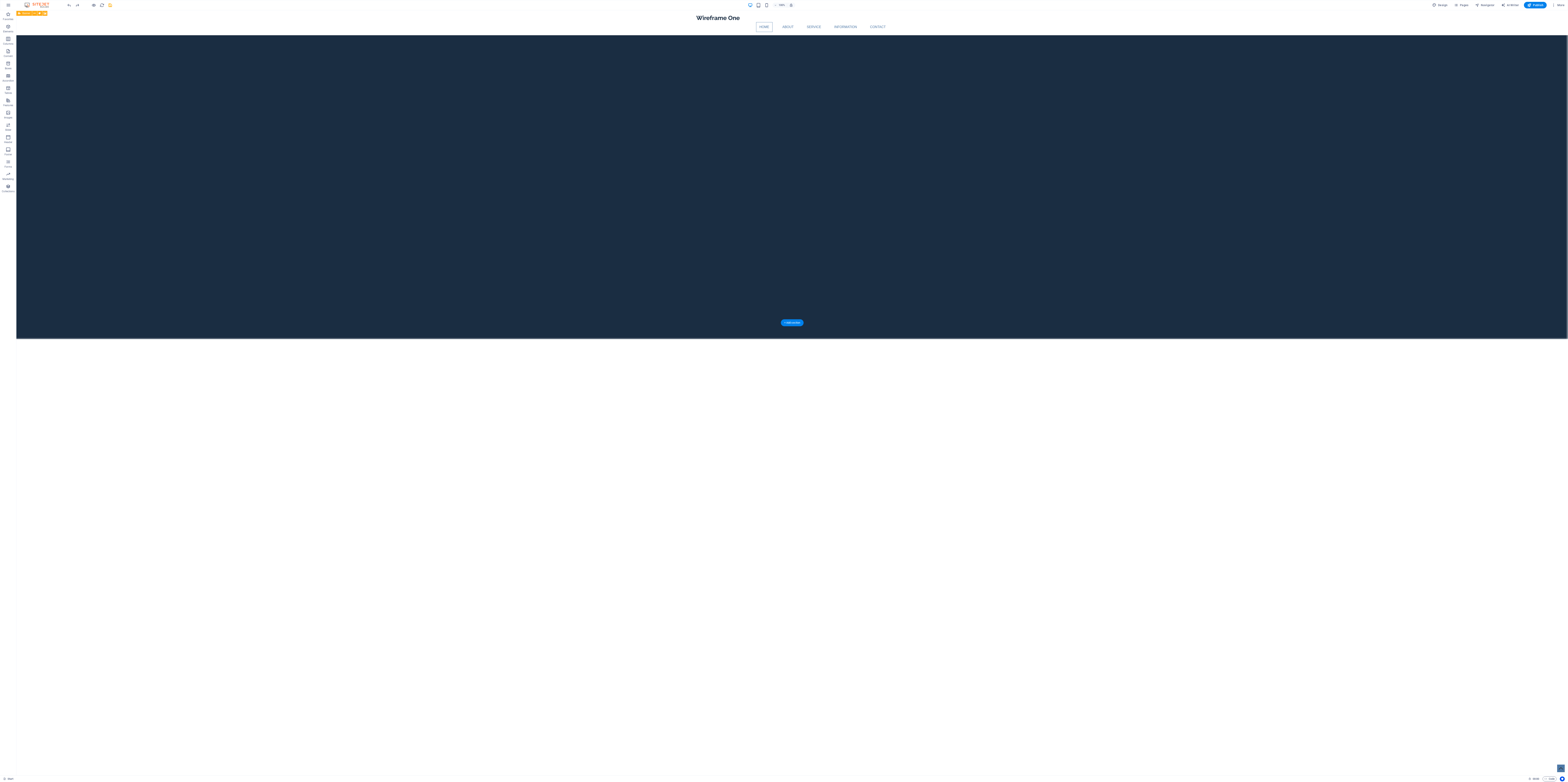
drag, startPoint x: 846, startPoint y: 303, endPoint x: 773, endPoint y: 316, distance: 74.1
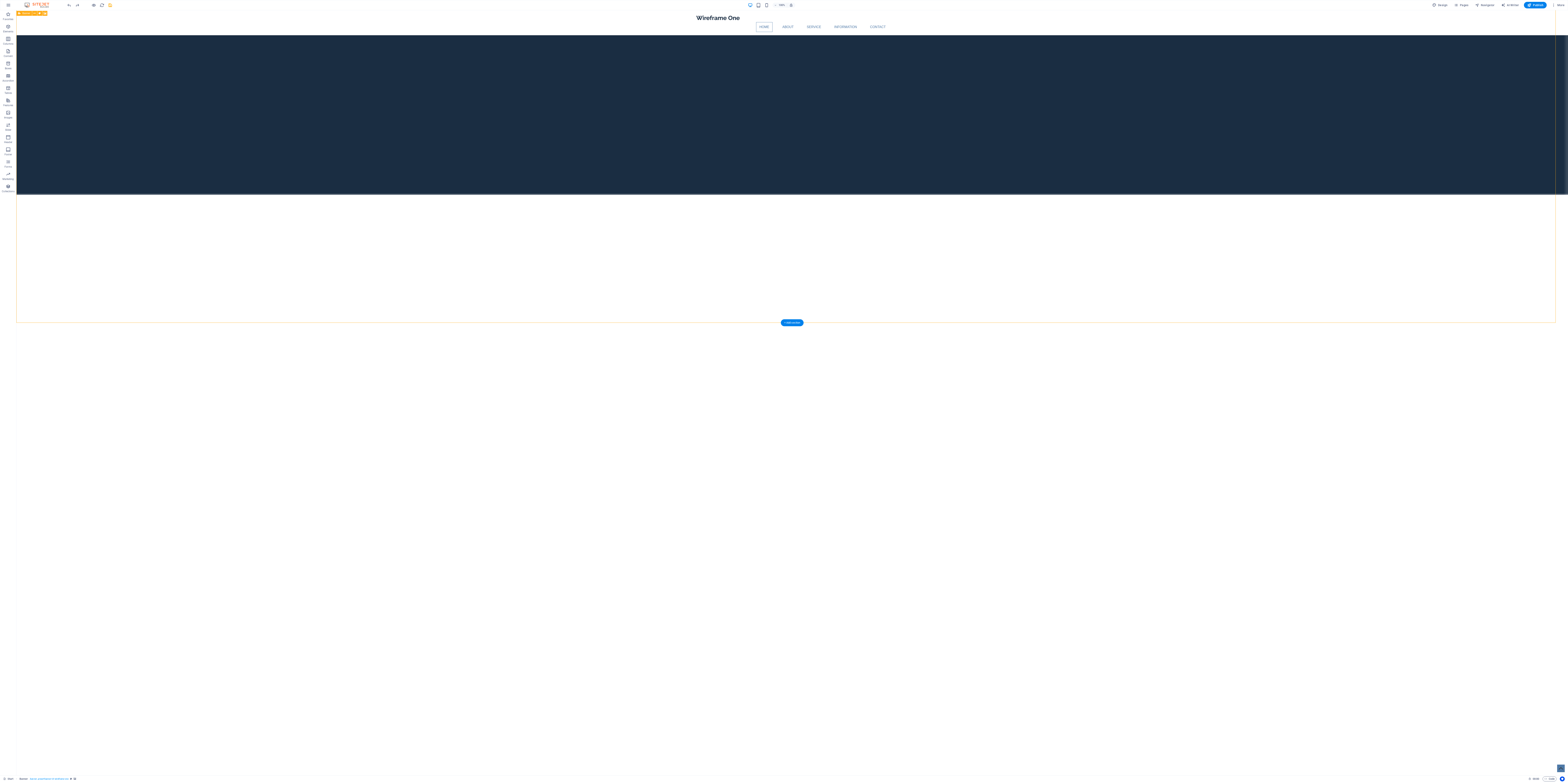
select select "vh"
select select "banner"
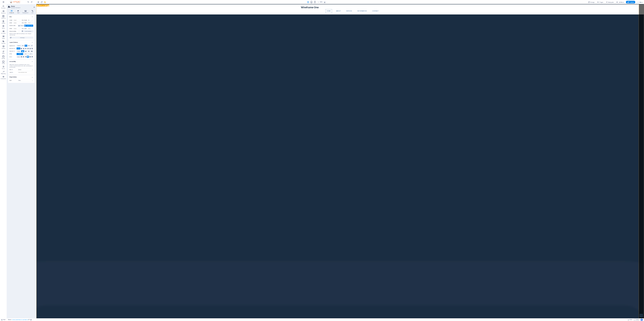
scroll to position [0, 0]
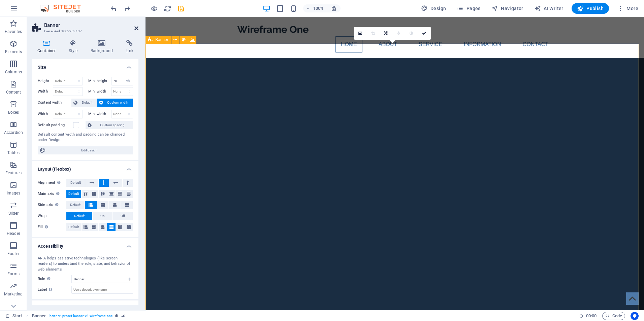
click at [136, 29] on icon at bounding box center [136, 28] width 4 height 5
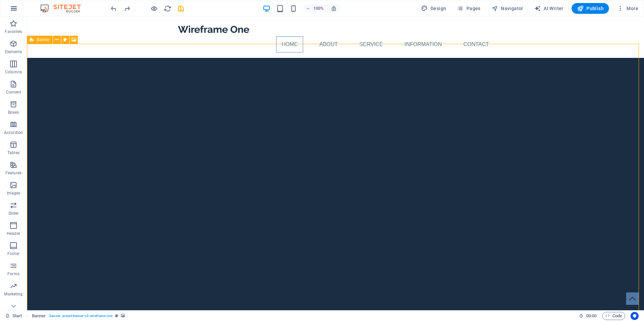
click at [21, 11] on button "button" at bounding box center [14, 8] width 16 height 16
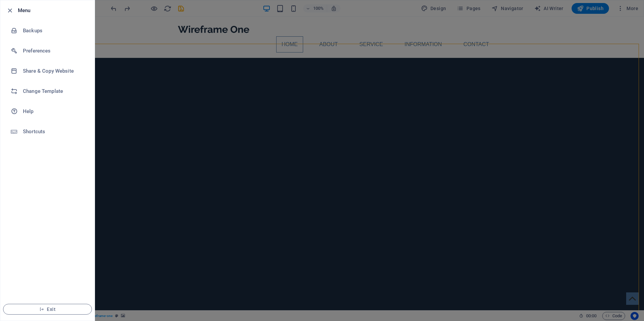
click at [176, 36] on div at bounding box center [322, 160] width 644 height 321
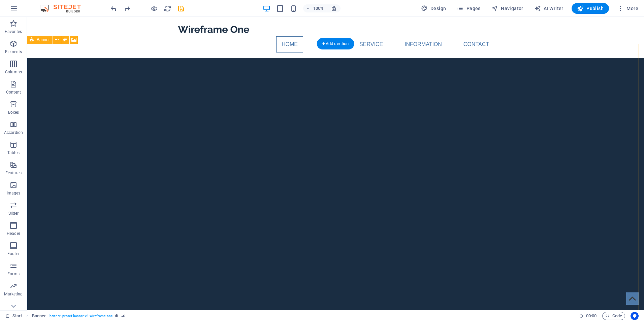
click at [116, 9] on icon "undo" at bounding box center [114, 9] width 8 height 8
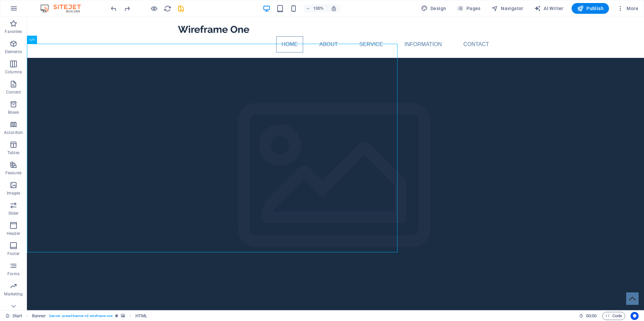
click at [354, 8] on div "100% Design Pages Navigator AI Writer Publish More" at bounding box center [375, 8] width 532 height 11
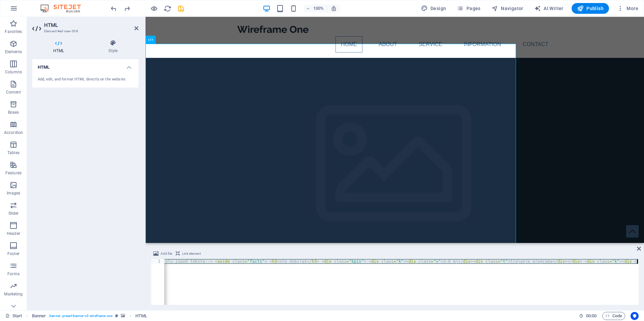
click at [257, 262] on div "<!-- AXISLAB — HERO / WELCOME (Dark Tech - Royal Blue, mobile order fixed) --> …" at bounding box center [401, 282] width 474 height 46
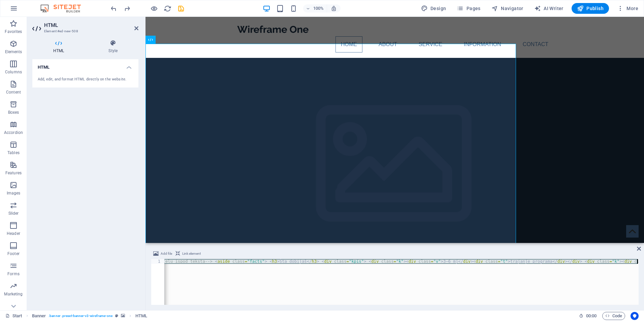
click at [268, 265] on div "<!-- AXISLAB — HERO / WELCOME (Dark Tech - Royal Blue, mobile order fixed) --> …" at bounding box center [401, 282] width 474 height 46
paste textarea
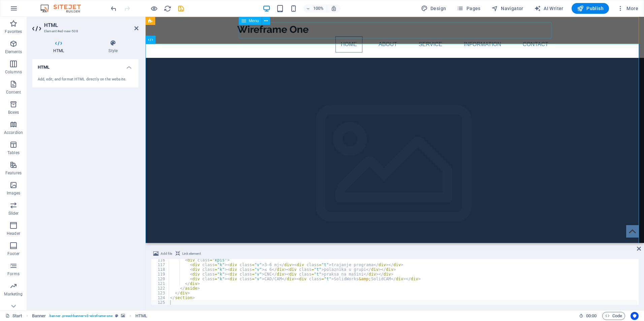
click at [250, 36] on nav "Home About Service Information Contact" at bounding box center [395, 44] width 318 height 16
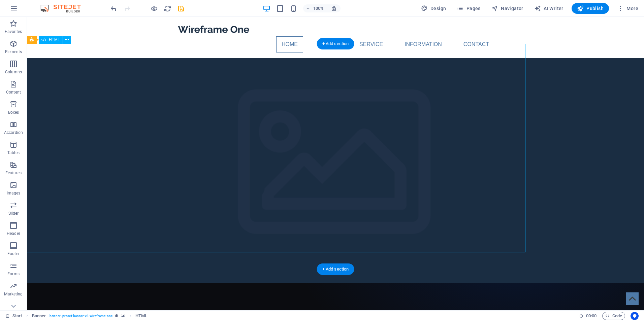
click at [552, 129] on figure at bounding box center [335, 171] width 617 height 226
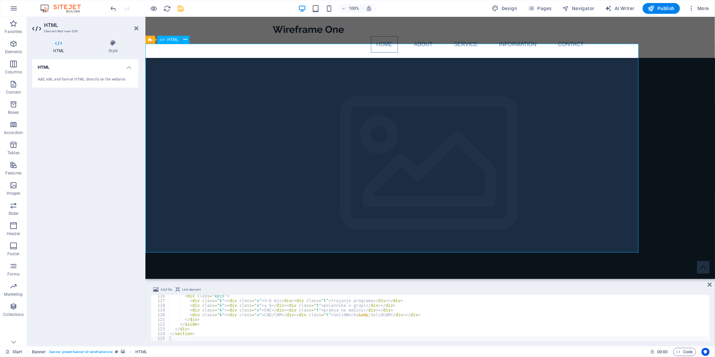
scroll to position [544, 0]
click at [175, 40] on icon at bounding box center [175, 39] width 4 height 7
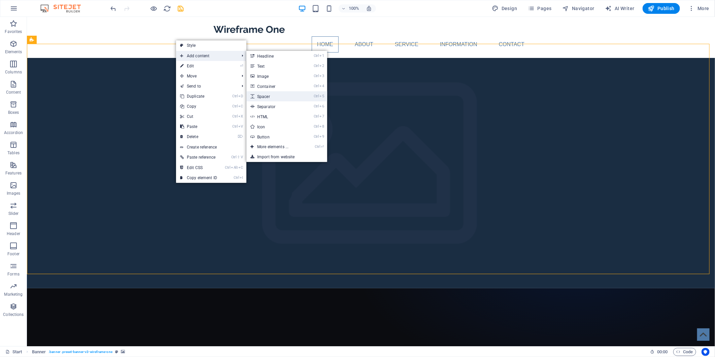
click at [282, 95] on link "Ctrl 5 Spacer" at bounding box center [275, 96] width 56 height 10
select select "px"
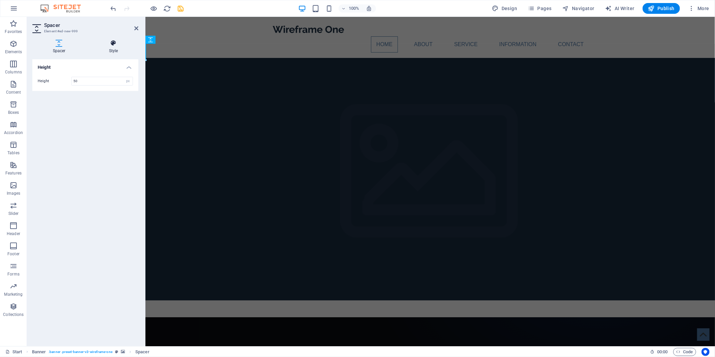
click at [121, 48] on h4 "Style" at bounding box center [114, 47] width 50 height 14
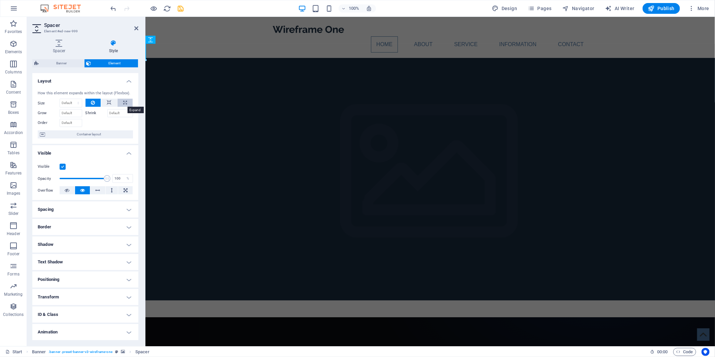
click at [124, 102] on icon at bounding box center [125, 103] width 4 height 8
type input "100"
select select "%"
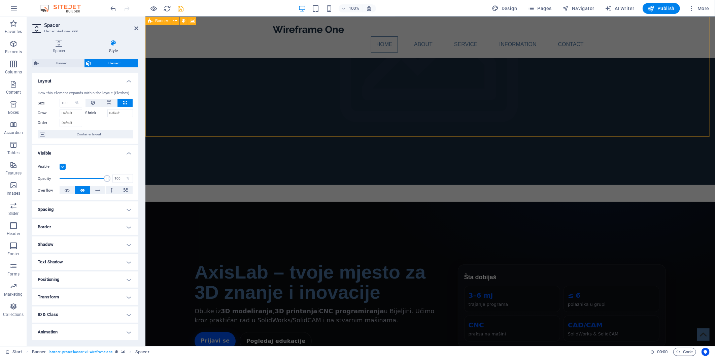
scroll to position [37, 0]
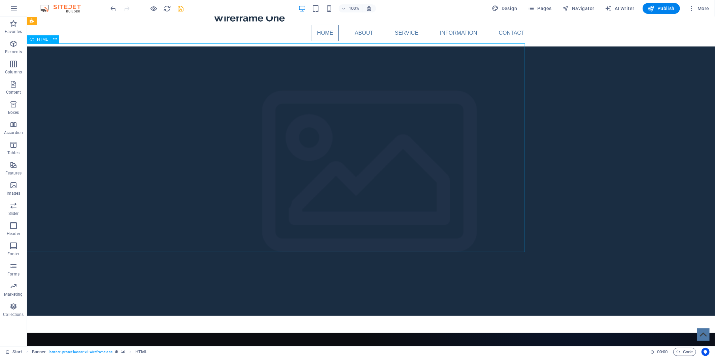
scroll to position [0, 0]
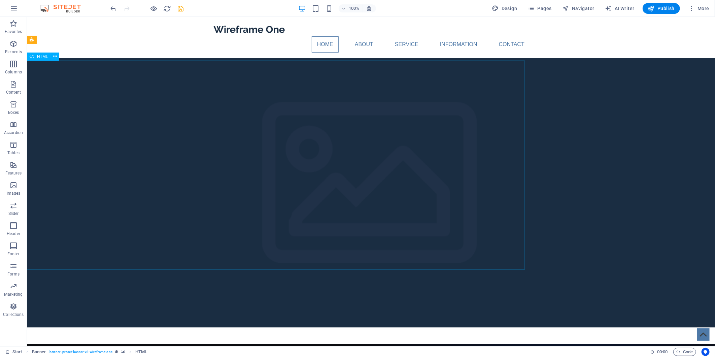
drag, startPoint x: 62, startPoint y: 284, endPoint x: 163, endPoint y: 147, distance: 170.7
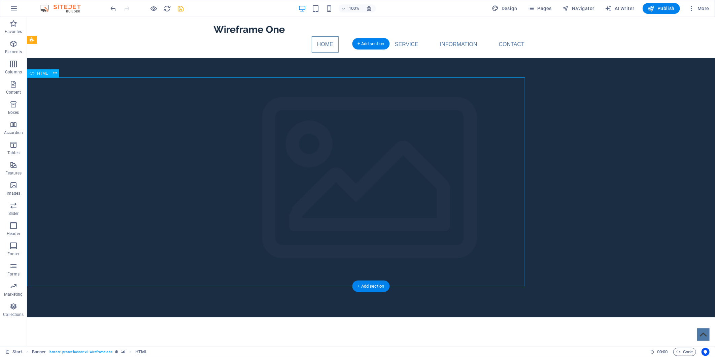
drag, startPoint x: 359, startPoint y: 120, endPoint x: 364, endPoint y: 104, distance: 17.0
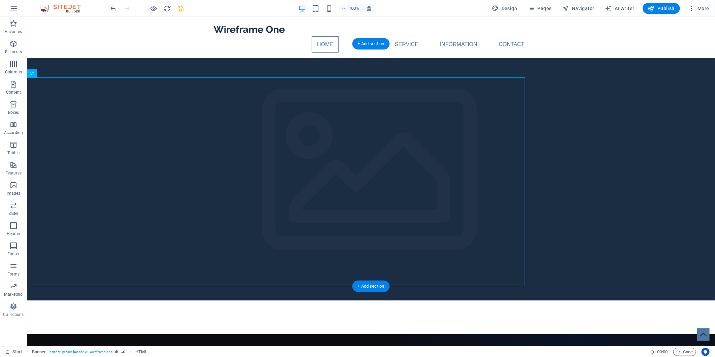
click at [391, 59] on figure at bounding box center [371, 179] width 688 height 243
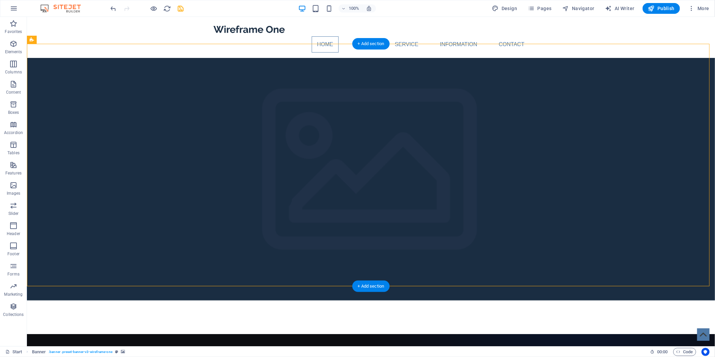
drag, startPoint x: 409, startPoint y: 59, endPoint x: 406, endPoint y: 49, distance: 10.5
click at [561, 285] on figure at bounding box center [371, 179] width 688 height 243
click at [562, 259] on figure at bounding box center [371, 179] width 688 height 243
select select "vh"
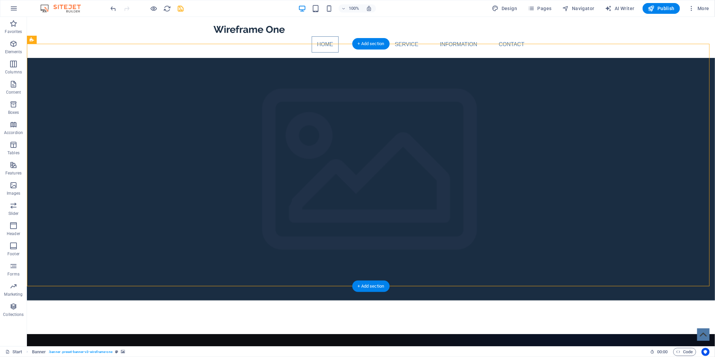
select select "banner"
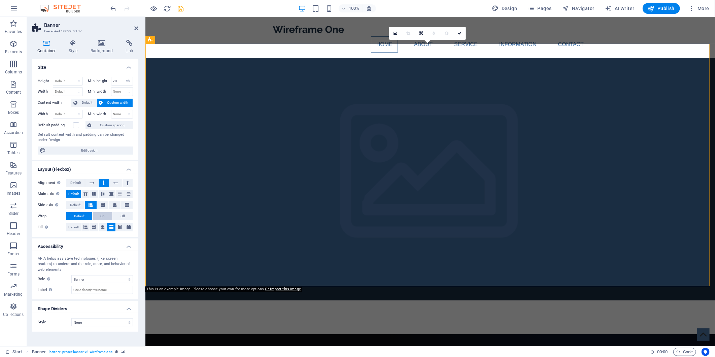
click at [102, 217] on span "On" at bounding box center [102, 216] width 4 height 8
click at [98, 183] on button at bounding box center [91, 183] width 13 height 8
click at [129, 184] on button at bounding box center [128, 183] width 10 height 8
click at [118, 185] on button at bounding box center [115, 183] width 13 height 8
click at [106, 185] on button at bounding box center [104, 183] width 10 height 8
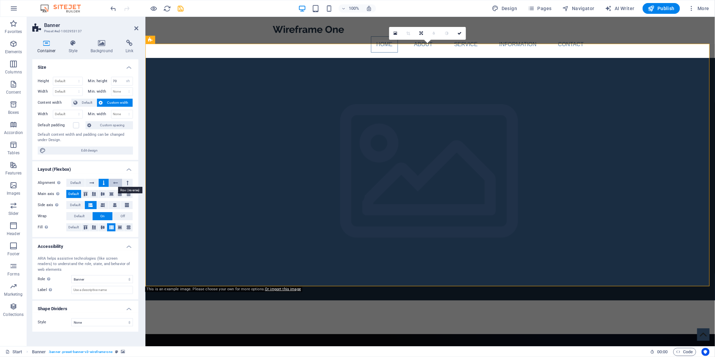
click at [116, 184] on icon at bounding box center [115, 183] width 5 height 8
click at [318, 40] on div "Home About Service Information Contact Menu" at bounding box center [430, 37] width 570 height 41
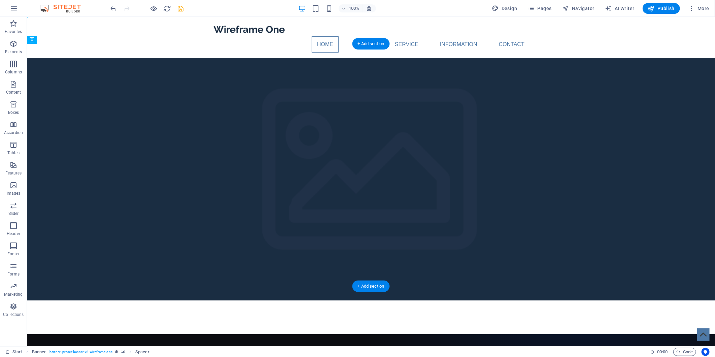
drag, startPoint x: 71, startPoint y: 74, endPoint x: 47, endPoint y: 44, distance: 37.7
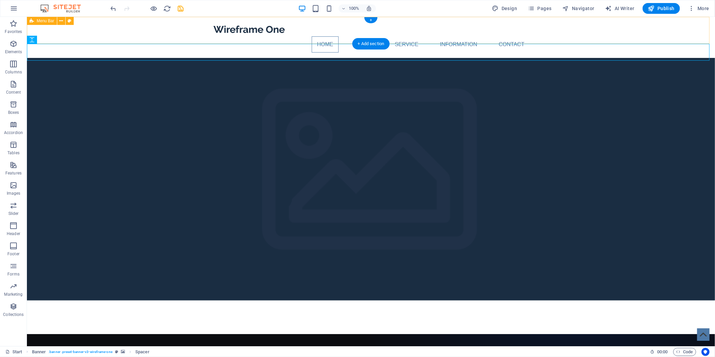
click at [147, 29] on div "Home About Service Information Contact Menu" at bounding box center [371, 37] width 688 height 41
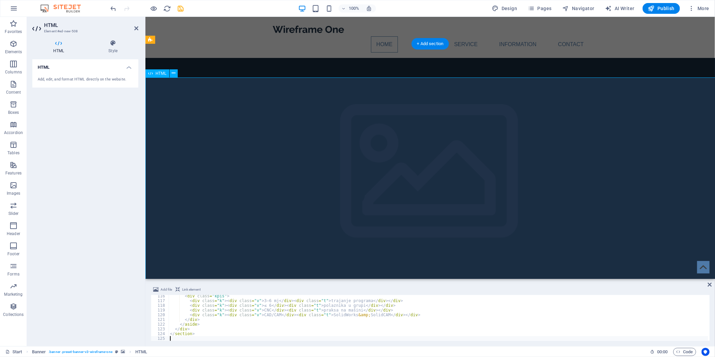
scroll to position [544, 0]
click at [118, 44] on icon at bounding box center [113, 43] width 51 height 7
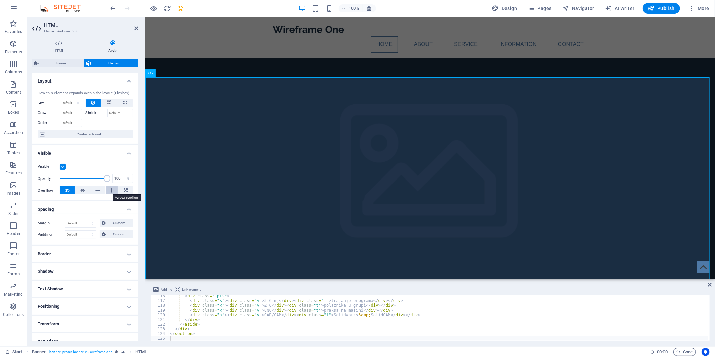
click at [109, 190] on button at bounding box center [112, 190] width 12 height 8
click at [99, 190] on icon at bounding box center [98, 190] width 5 height 8
click at [111, 190] on icon at bounding box center [112, 190] width 2 height 8
click at [97, 187] on icon at bounding box center [98, 190] width 5 height 8
click at [71, 189] on button at bounding box center [67, 190] width 15 height 8
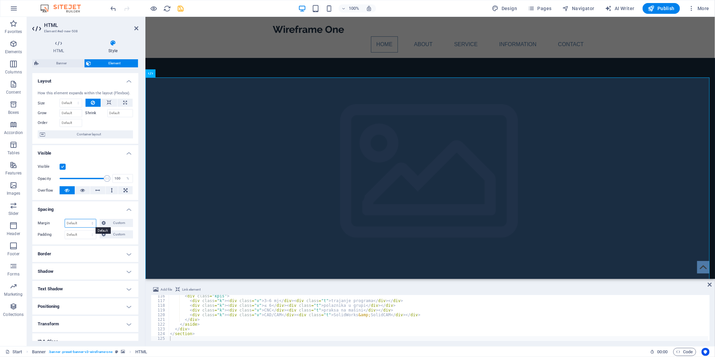
click at [89, 223] on select "Default auto px % rem vw vh Custom" at bounding box center [80, 223] width 31 height 8
click at [89, 211] on h4 "Spacing" at bounding box center [85, 207] width 106 height 12
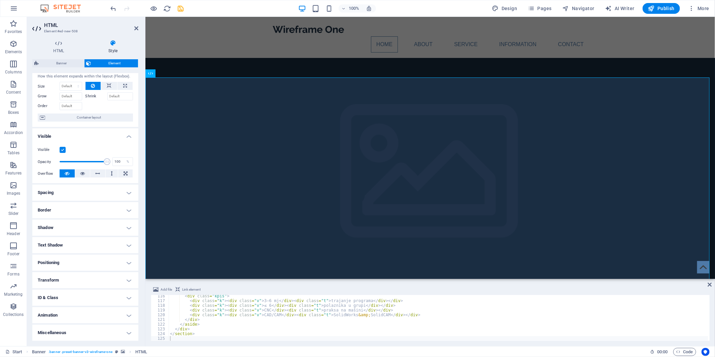
click at [89, 207] on h4 "Border" at bounding box center [85, 210] width 106 height 16
click at [87, 223] on span at bounding box center [88, 224] width 5 height 5
click at [82, 224] on button at bounding box center [88, 224] width 12 height 8
click at [73, 223] on icon at bounding box center [74, 224] width 4 height 8
click at [90, 188] on h4 "Spacing" at bounding box center [85, 193] width 106 height 16
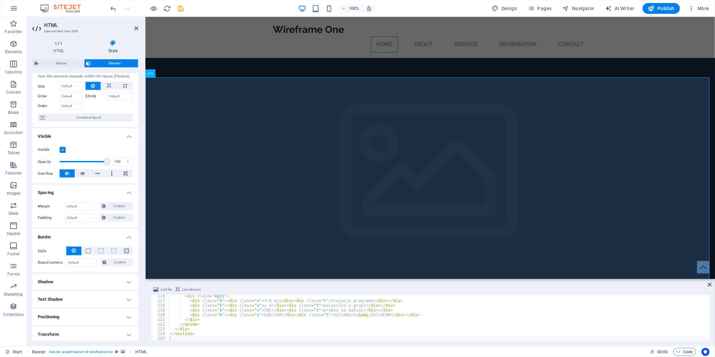
click at [91, 186] on h4 "Spacing" at bounding box center [85, 191] width 106 height 12
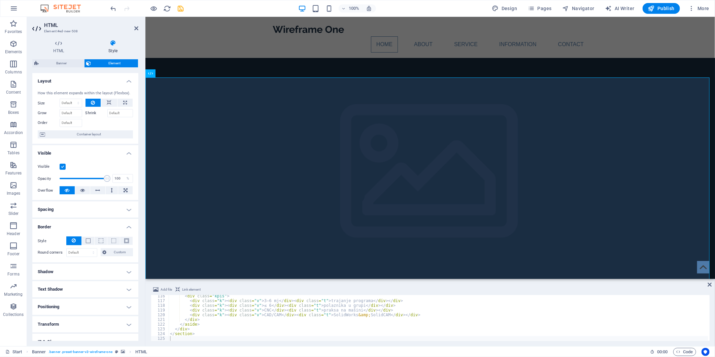
scroll to position [44, 0]
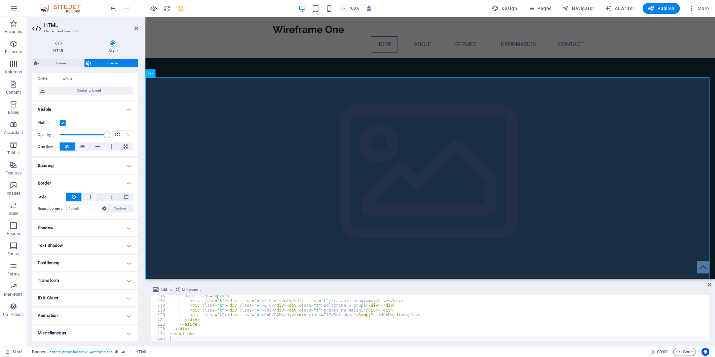
click at [99, 243] on h4 "Text Shadow" at bounding box center [85, 245] width 106 height 16
click at [105, 259] on button "Outside" at bounding box center [116, 259] width 33 height 8
type input "2"
type input "4"
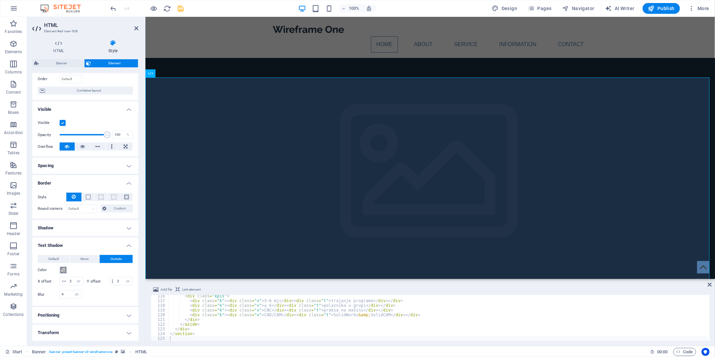
click at [66, 268] on button "Color" at bounding box center [63, 269] width 7 height 7
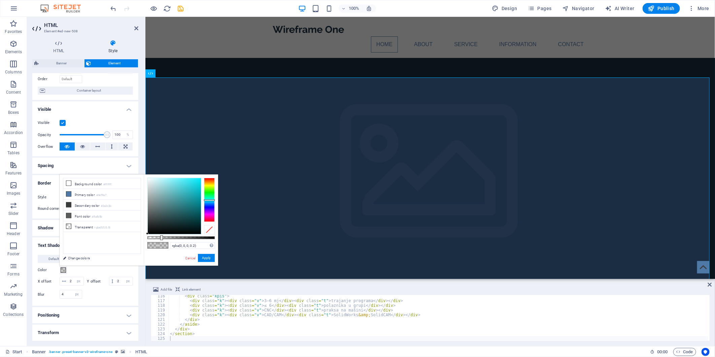
drag, startPoint x: 210, startPoint y: 204, endPoint x: 213, endPoint y: 200, distance: 4.8
click at [213, 200] on div at bounding box center [209, 200] width 11 height 44
click at [207, 258] on button "Apply" at bounding box center [206, 258] width 17 height 8
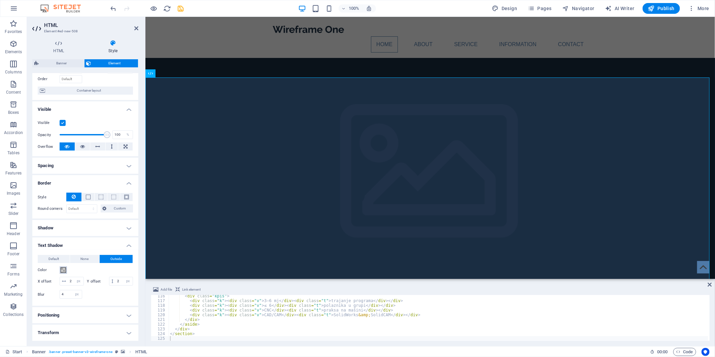
click at [62, 270] on span at bounding box center [63, 269] width 5 height 5
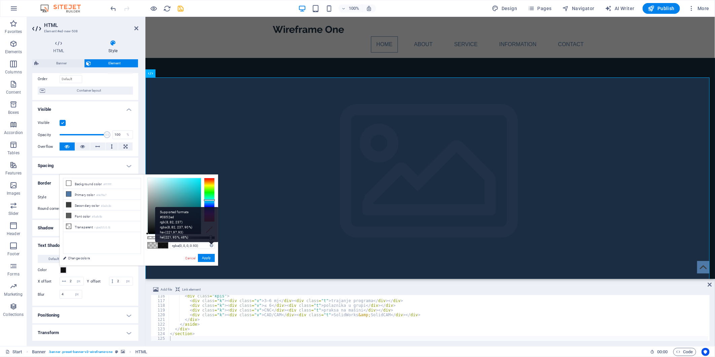
drag, startPoint x: 162, startPoint y: 237, endPoint x: 210, endPoint y: 244, distance: 48.9
click at [210, 244] on div "rgba(0, 0, 0, 0.93) Supported formats #0852ed rgb(8, 82, 237) rgba(8, 82, 237, …" at bounding box center [181, 268] width 74 height 189
click at [83, 193] on li "Primary color #4e79a7" at bounding box center [101, 194] width 77 height 11
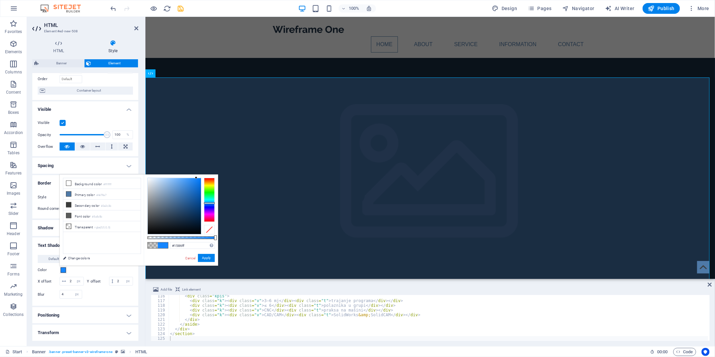
drag, startPoint x: 176, startPoint y: 197, endPoint x: 196, endPoint y: 174, distance: 30.8
click at [196, 174] on body "Individual Start Favorites Elements Columns Content Boxes Accordion Tables Feat…" at bounding box center [357, 178] width 715 height 357
click at [210, 201] on div at bounding box center [209, 200] width 11 height 44
click at [204, 257] on button "Apply" at bounding box center [206, 258] width 17 height 8
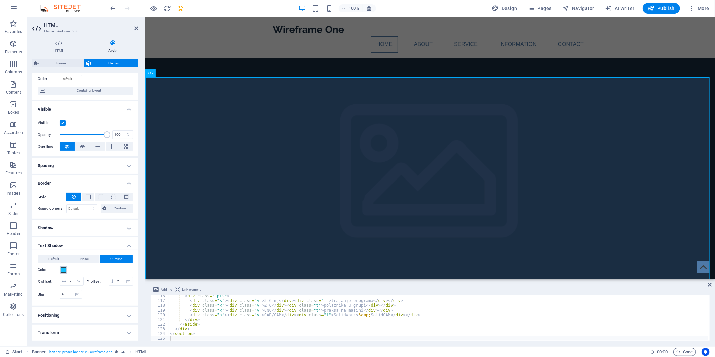
click at [65, 269] on span at bounding box center [63, 269] width 5 height 5
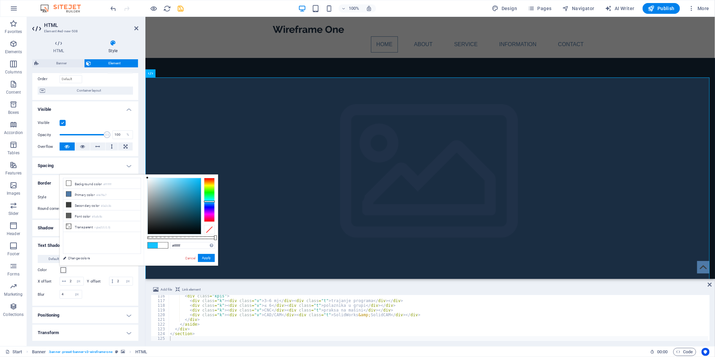
drag, startPoint x: 195, startPoint y: 179, endPoint x: 137, endPoint y: 174, distance: 58.5
click at [137, 174] on body "Individual Start Favorites Elements Columns Content Boxes Accordion Tables Feat…" at bounding box center [357, 178] width 715 height 357
click at [208, 261] on button "Apply" at bounding box center [206, 258] width 17 height 8
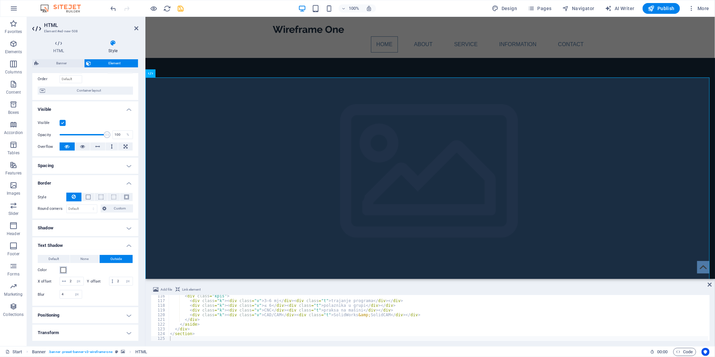
click at [65, 270] on span at bounding box center [63, 269] width 5 height 5
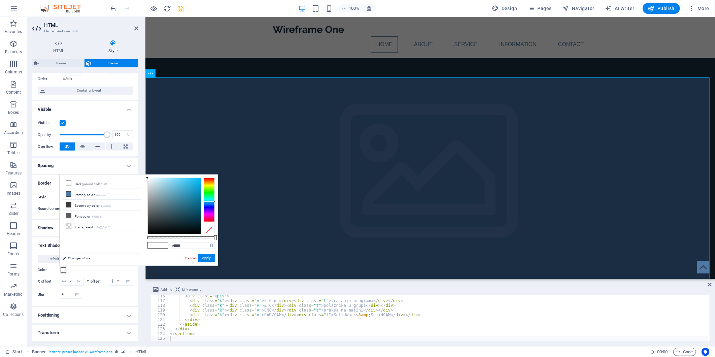
drag, startPoint x: 196, startPoint y: 236, endPoint x: 186, endPoint y: 236, distance: 9.4
click at [186, 236] on div "#ffffff Supported formats #0852ed rgb(8, 82, 237) rgba(8, 82, 237, 90%) hsv(221…" at bounding box center [181, 268] width 74 height 189
drag, startPoint x: 215, startPoint y: 238, endPoint x: 181, endPoint y: 237, distance: 34.4
click at [181, 237] on div at bounding box center [181, 237] width 3 height 5
click at [210, 257] on button "Apply" at bounding box center [206, 258] width 17 height 8
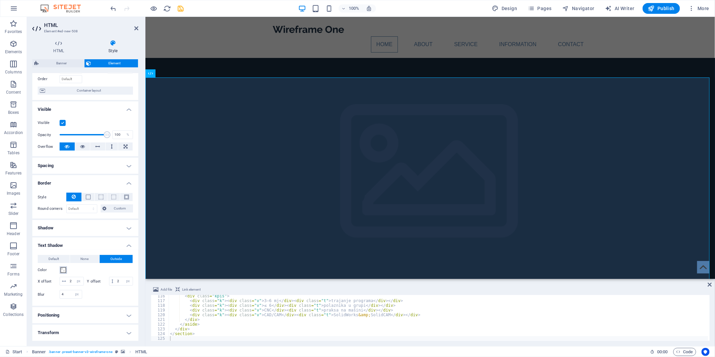
click at [65, 270] on span at bounding box center [63, 269] width 5 height 5
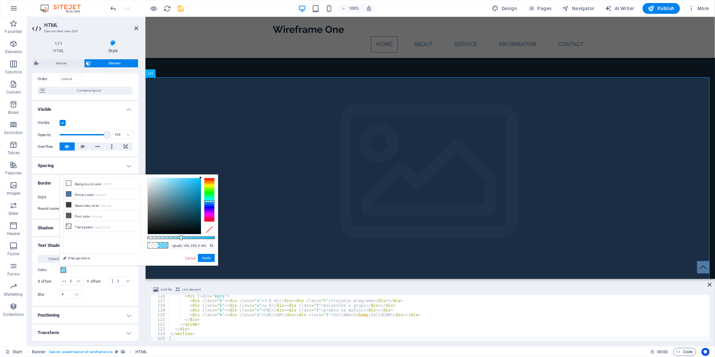
drag, startPoint x: 170, startPoint y: 183, endPoint x: 213, endPoint y: 174, distance: 43.8
click at [213, 174] on body "Individual Start Favorites Elements Columns Content Boxes Accordion Tables Feat…" at bounding box center [357, 178] width 715 height 357
drag, startPoint x: 180, startPoint y: 238, endPoint x: 164, endPoint y: 236, distance: 16.3
click at [164, 236] on div at bounding box center [164, 237] width 3 height 5
click at [207, 256] on button "Apply" at bounding box center [206, 258] width 17 height 8
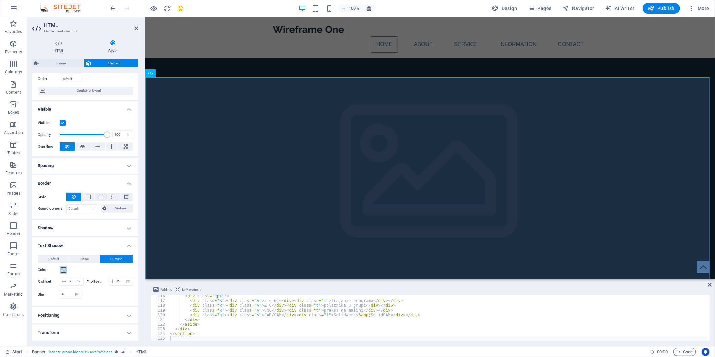
click at [66, 270] on span at bounding box center [63, 269] width 5 height 5
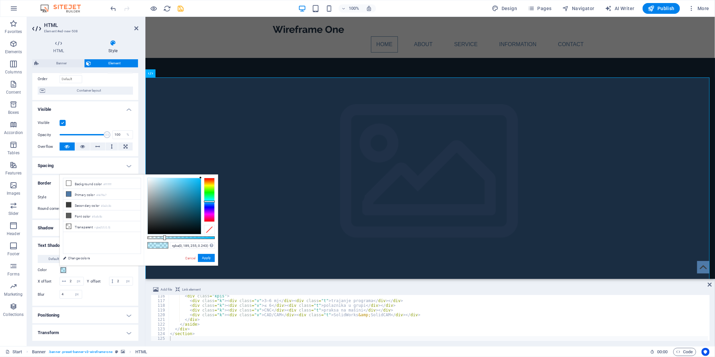
click at [176, 239] on div "rgba(0, 189, 255, 0.243) Supported formats #0852ed rgb(8, 82, 237) rgba(8, 82, …" at bounding box center [181, 268] width 74 height 189
click at [181, 238] on div at bounding box center [181, 237] width 67 height 3
type input "rgba(0, 189, 255, 0.5)"
click at [207, 260] on button "Apply" at bounding box center [206, 258] width 17 height 8
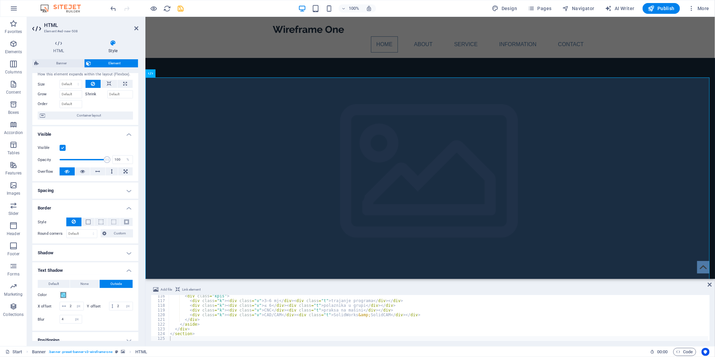
scroll to position [0, 0]
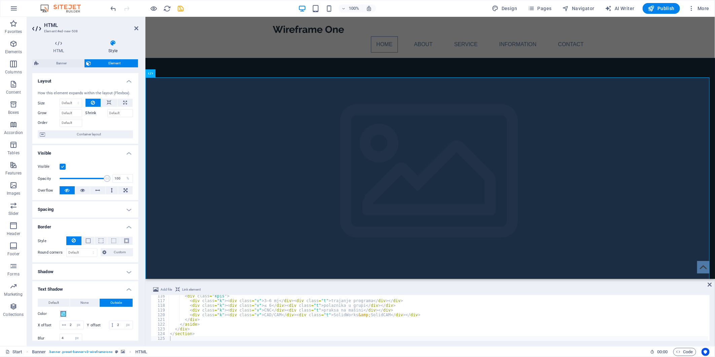
click at [129, 80] on h4 "Layout" at bounding box center [85, 79] width 106 height 12
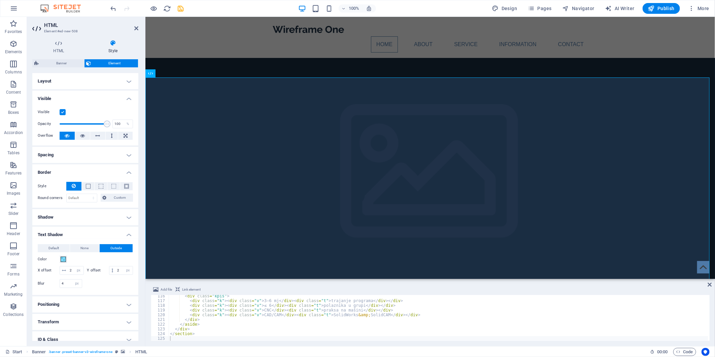
click at [126, 94] on h4 "Visible" at bounding box center [85, 97] width 106 height 12
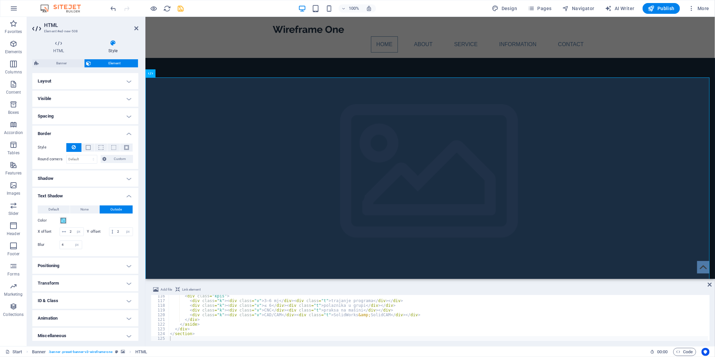
click at [128, 112] on h4 "Spacing" at bounding box center [85, 116] width 106 height 16
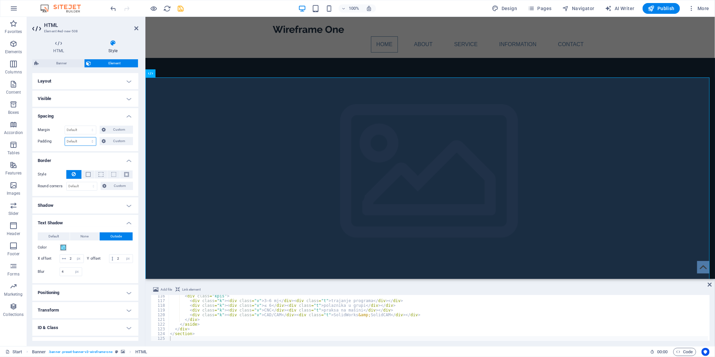
click at [92, 143] on select "Default px rem % vh vw Custom" at bounding box center [80, 141] width 31 height 8
click at [92, 129] on select "Default auto px % rem vw vh Custom" at bounding box center [80, 130] width 31 height 8
click at [65, 126] on select "Default auto px % rem vw vh Custom" at bounding box center [80, 130] width 31 height 8
click at [110, 128] on span "Custom" at bounding box center [119, 130] width 23 height 8
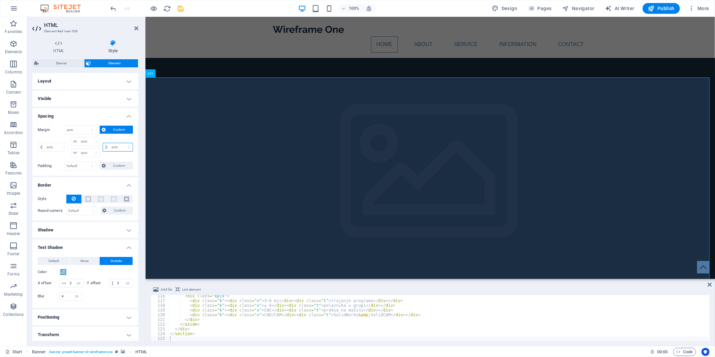
click at [105, 146] on select "auto px % rem vw vh" at bounding box center [118, 147] width 30 height 8
click at [102, 126] on icon at bounding box center [104, 130] width 4 height 8
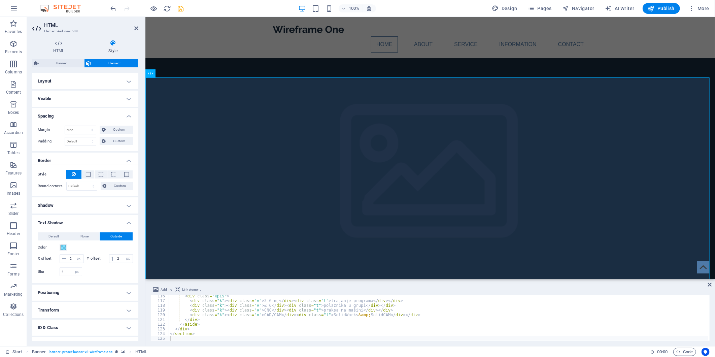
click at [117, 116] on h4 "Spacing" at bounding box center [85, 114] width 106 height 12
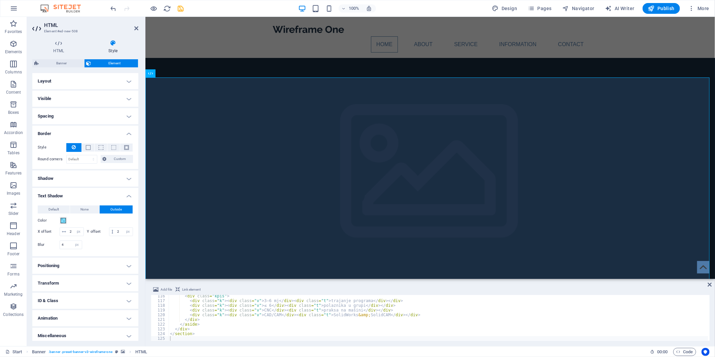
drag, startPoint x: 121, startPoint y: 119, endPoint x: 125, endPoint y: 108, distance: 11.8
click at [121, 119] on h4 "Spacing" at bounding box center [85, 116] width 106 height 16
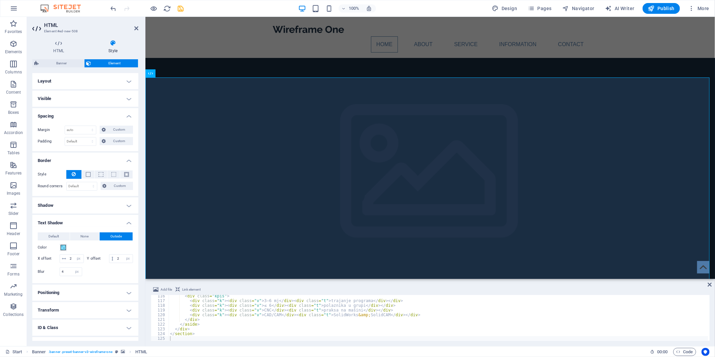
click at [124, 101] on h4 "Visible" at bounding box center [85, 99] width 106 height 16
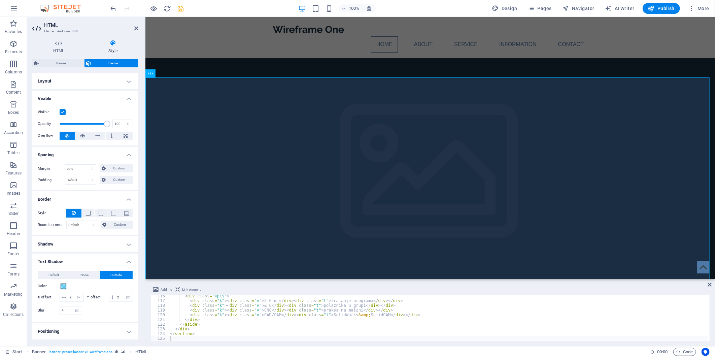
click at [124, 100] on h4 "Visible" at bounding box center [85, 97] width 106 height 12
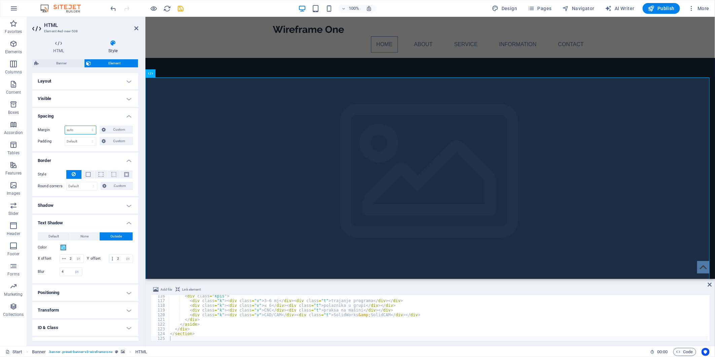
click at [90, 131] on select "Default auto px % rem vw vh Custom" at bounding box center [80, 130] width 31 height 8
click at [65, 126] on select "Default auto px % rem vw vh Custom" at bounding box center [80, 130] width 31 height 8
select select "DISABLED_OPTION_VALUE"
click at [89, 140] on select "Default px rem % vh vw Custom" at bounding box center [80, 141] width 31 height 8
select select "px"
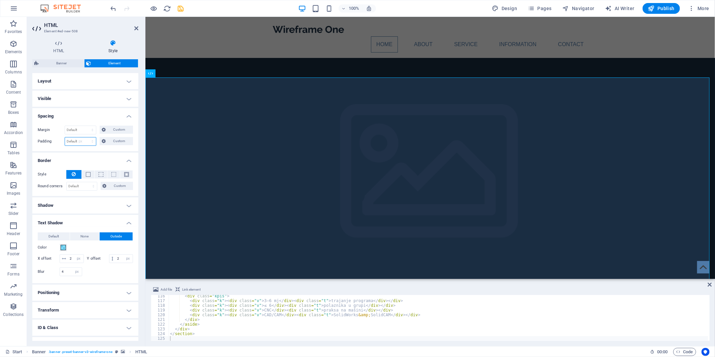
click at [86, 137] on select "Default px rem % vh vw Custom" at bounding box center [80, 141] width 31 height 8
click at [82, 115] on h4 "Spacing" at bounding box center [85, 114] width 106 height 12
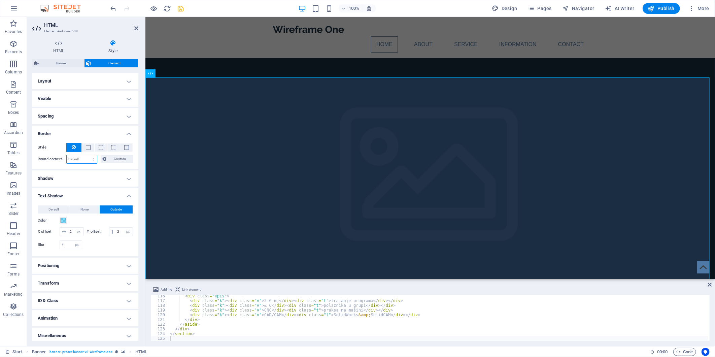
click at [81, 156] on select "Default px rem % vh vw Custom" at bounding box center [82, 159] width 30 height 8
click at [48, 165] on div "Style - Width 1 auto px rem % vh vw Custom Custom 1 auto px rem % vh vw 1 auto …" at bounding box center [85, 153] width 106 height 31
click at [94, 177] on h4 "Shadow" at bounding box center [85, 178] width 106 height 16
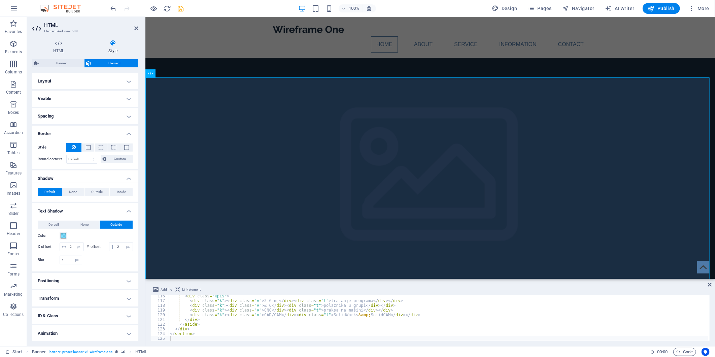
click at [94, 177] on h4 "Shadow" at bounding box center [85, 176] width 106 height 12
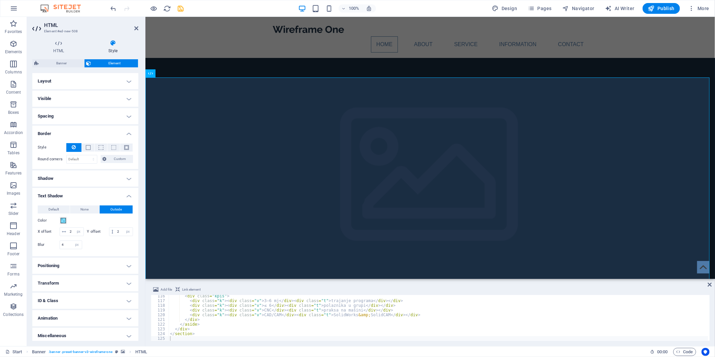
click at [71, 115] on h4 "Spacing" at bounding box center [85, 116] width 106 height 16
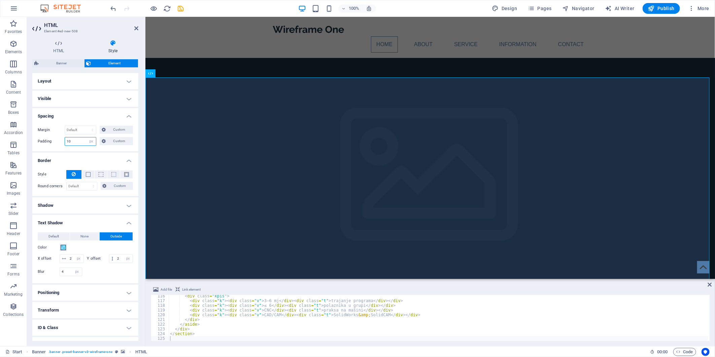
click at [76, 138] on input "10" at bounding box center [80, 141] width 31 height 8
click at [50, 139] on label "Padding" at bounding box center [51, 141] width 27 height 8
click at [76, 144] on input "50" at bounding box center [80, 141] width 31 height 8
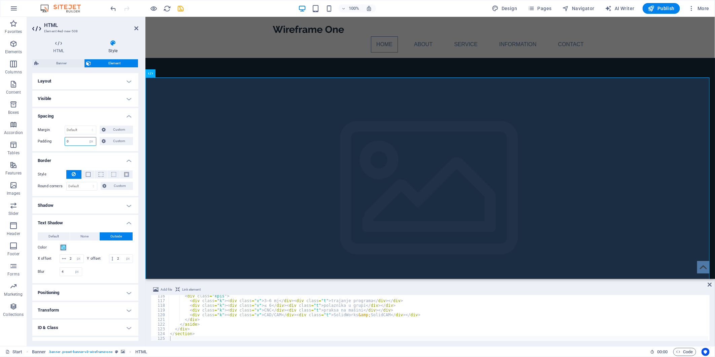
type input "0"
click at [49, 141] on label "Padding" at bounding box center [51, 141] width 27 height 8
click at [93, 141] on select "Default px rem % vh vw Custom" at bounding box center [91, 141] width 9 height 8
select select "%"
click at [87, 137] on select "Default px rem % vh vw Custom" at bounding box center [91, 141] width 9 height 8
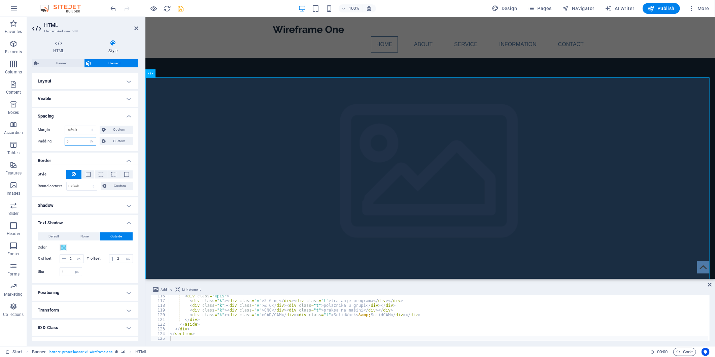
type input "100"
click at [106, 143] on button "Custom" at bounding box center [116, 141] width 33 height 8
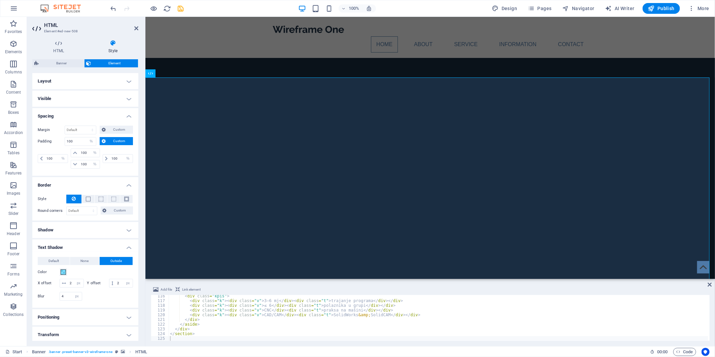
click at [109, 140] on span "Custom" at bounding box center [119, 141] width 23 height 8
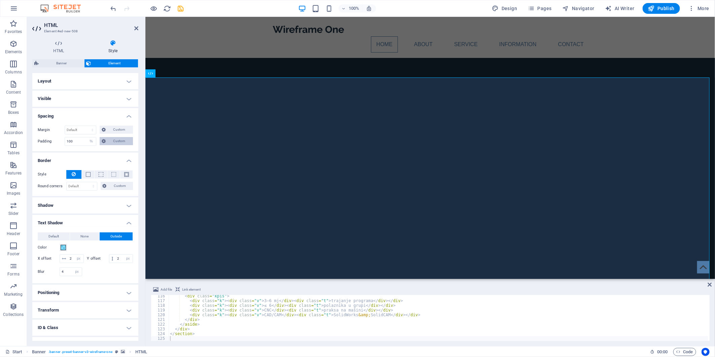
click at [105, 140] on icon at bounding box center [104, 141] width 4 height 8
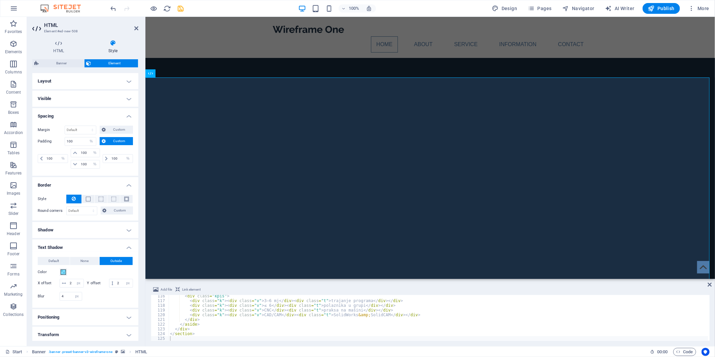
click at [102, 140] on icon at bounding box center [104, 141] width 4 height 8
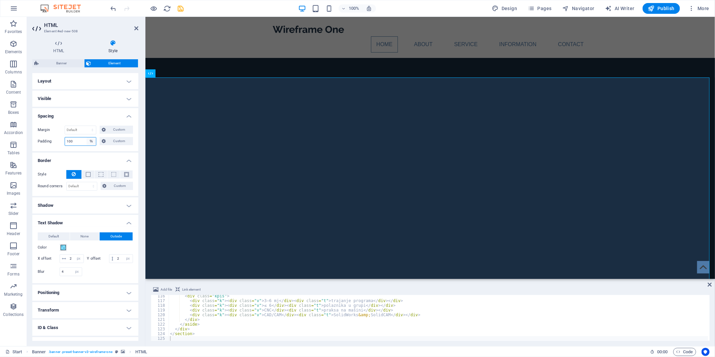
click at [94, 140] on select "Default px rem % vh vw Custom" at bounding box center [91, 141] width 9 height 8
select select "default"
click at [87, 137] on select "Default px rem % vh vw Custom" at bounding box center [91, 141] width 9 height 8
select select "DISABLED_OPTION_VALUE"
click at [137, 26] on icon at bounding box center [136, 28] width 4 height 5
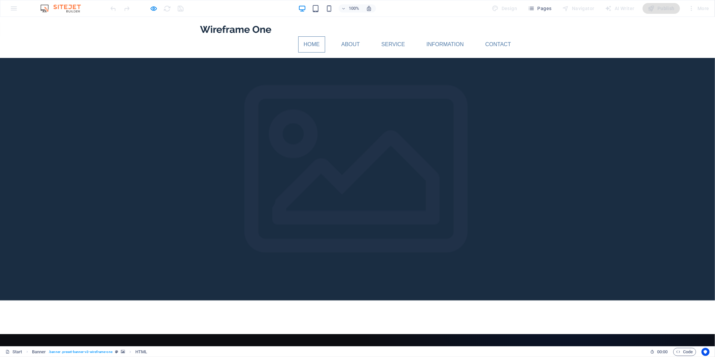
click at [421, 317] on div at bounding box center [357, 325] width 715 height 17
click at [254, 317] on div at bounding box center [357, 325] width 715 height 17
drag, startPoint x: 255, startPoint y: 57, endPoint x: 249, endPoint y: 56, distance: 6.4
click at [249, 300] on div at bounding box center [357, 308] width 715 height 17
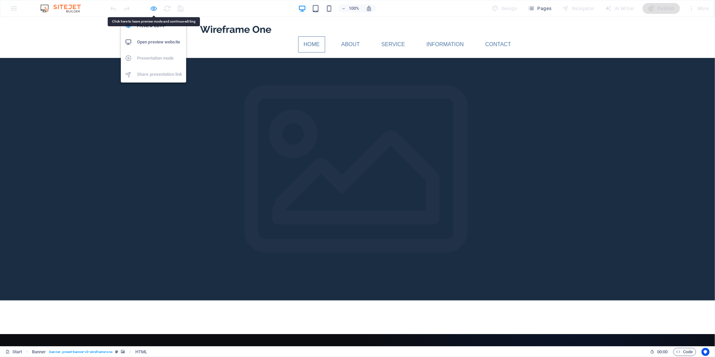
click at [150, 5] on icon "button" at bounding box center [154, 9] width 8 height 8
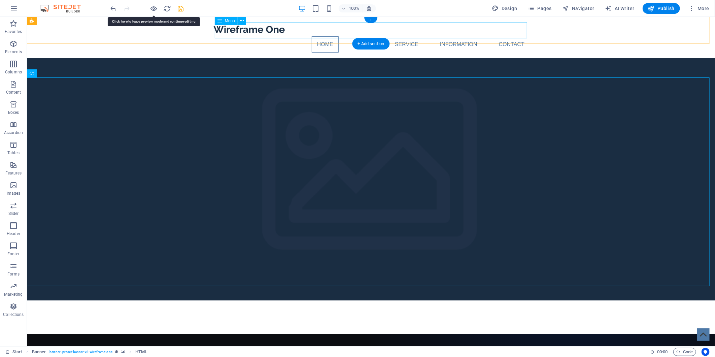
click at [243, 36] on nav "Home About Service Information Contact" at bounding box center [371, 44] width 318 height 16
click at [251, 9] on div "100% Design Pages Navigator AI Writer Publish More" at bounding box center [410, 8] width 603 height 11
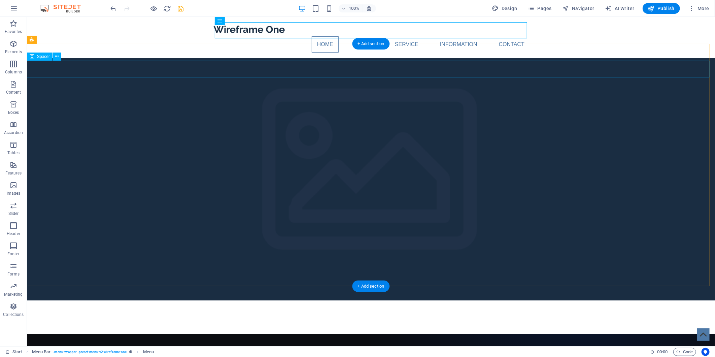
click at [362, 317] on div at bounding box center [371, 325] width 688 height 17
click at [303, 300] on div at bounding box center [371, 308] width 688 height 17
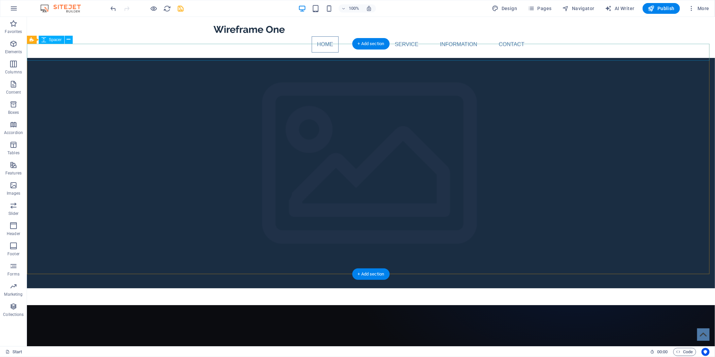
click at [302, 288] on div at bounding box center [371, 296] width 688 height 17
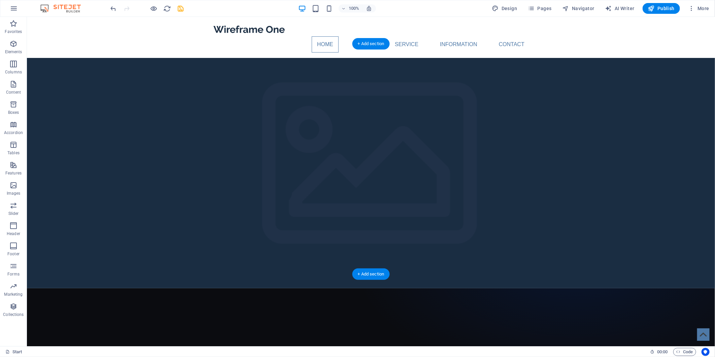
click at [334, 260] on figure at bounding box center [371, 173] width 688 height 230
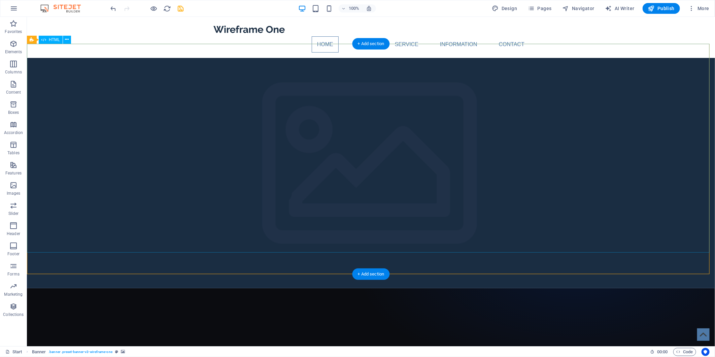
select select "px"
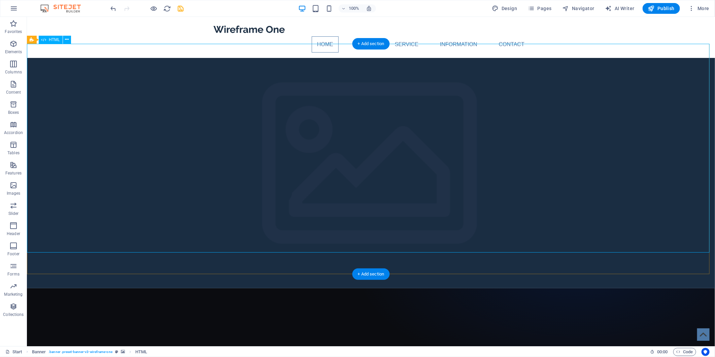
select select "px"
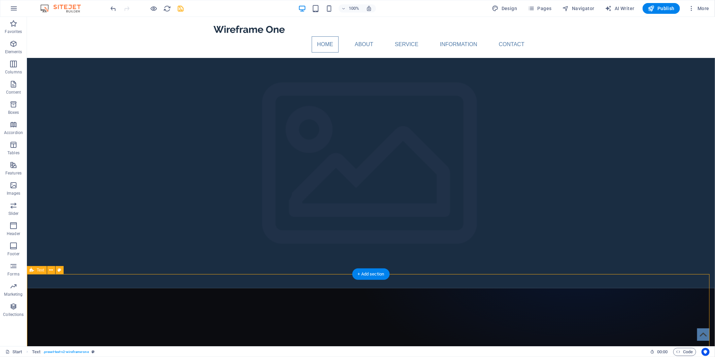
click at [50, 270] on icon at bounding box center [52, 270] width 4 height 7
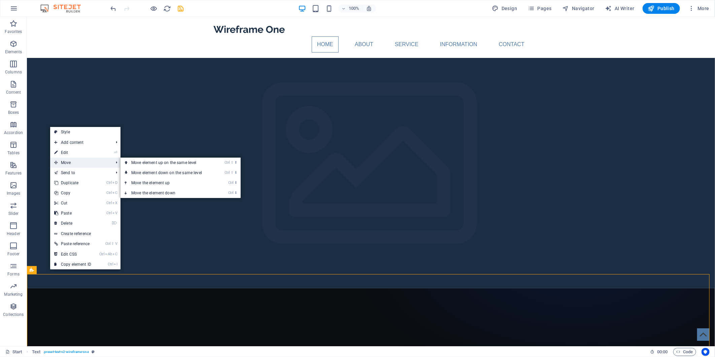
click at [84, 159] on span "Move" at bounding box center [80, 163] width 60 height 10
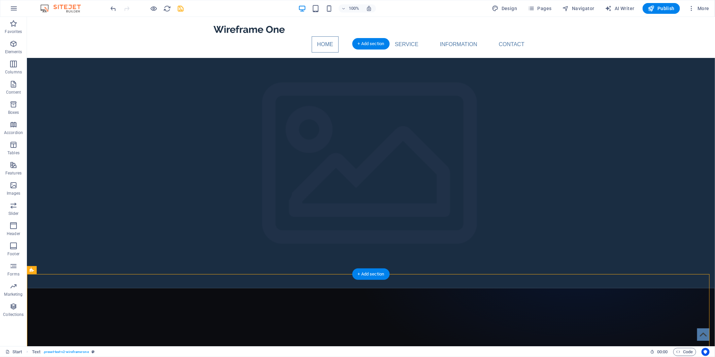
click at [117, 263] on figure at bounding box center [371, 173] width 688 height 230
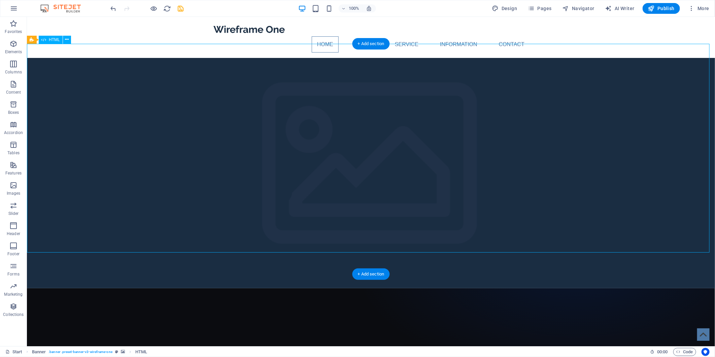
click at [193, 254] on figure at bounding box center [371, 173] width 688 height 230
click at [194, 264] on figure at bounding box center [371, 173] width 688 height 230
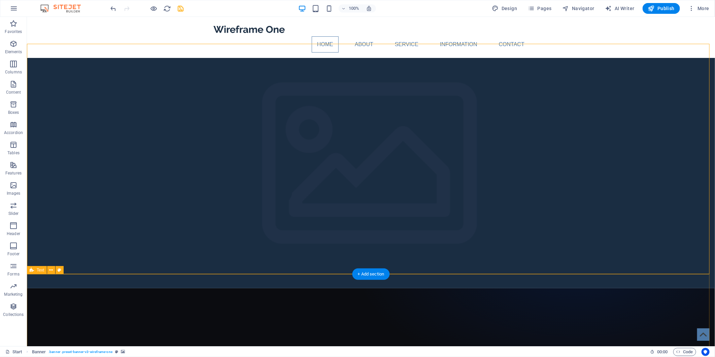
click at [189, 271] on figure at bounding box center [371, 173] width 688 height 230
click at [42, 273] on figure at bounding box center [371, 173] width 688 height 230
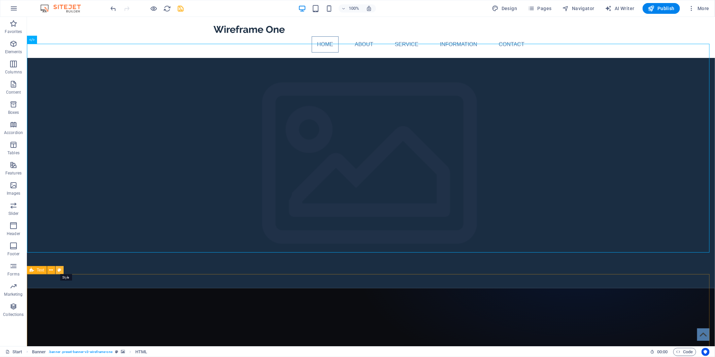
click at [62, 271] on button at bounding box center [60, 270] width 8 height 8
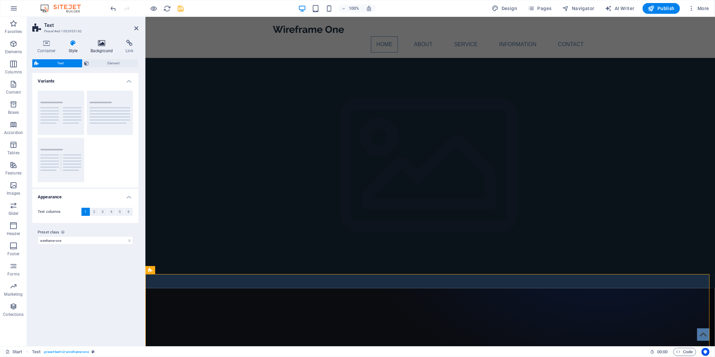
click at [97, 47] on h4 "Background" at bounding box center [103, 47] width 35 height 14
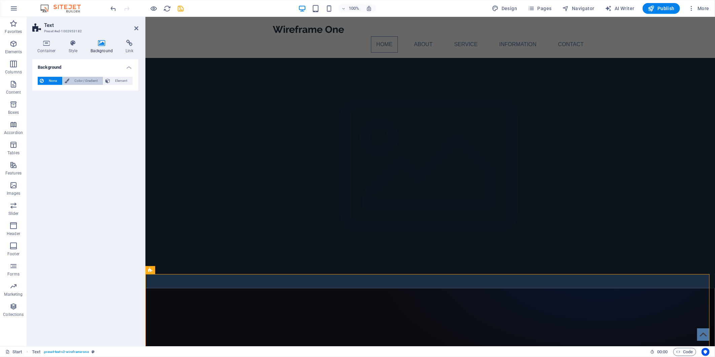
click at [79, 82] on span "Color / Gradient" at bounding box center [86, 81] width 30 height 8
click at [44, 107] on span at bounding box center [41, 107] width 7 height 7
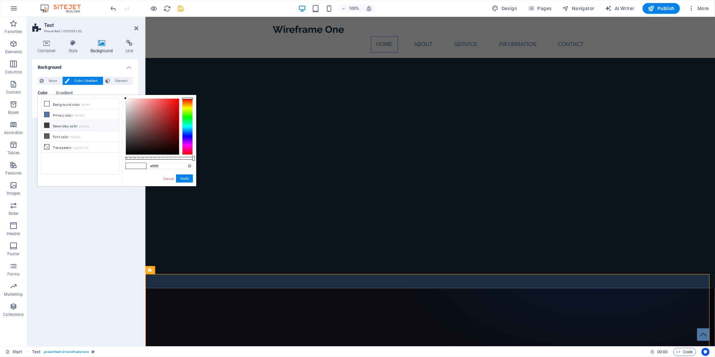
click at [48, 127] on icon at bounding box center [46, 125] width 5 height 5
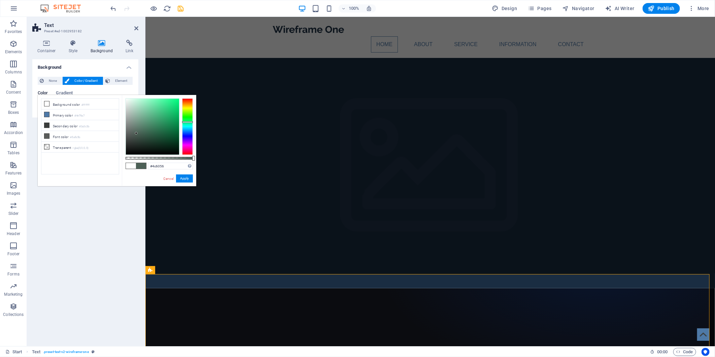
type input "#4d6056"
drag, startPoint x: 122, startPoint y: 152, endPoint x: 137, endPoint y: 134, distance: 23.2
click at [136, 133] on div at bounding box center [152, 127] width 53 height 56
click at [168, 180] on link "Cancel" at bounding box center [169, 178] width 12 height 5
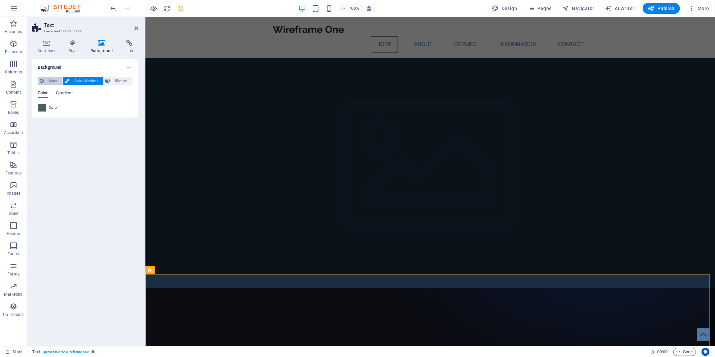
click at [52, 80] on span "None" at bounding box center [53, 81] width 14 height 8
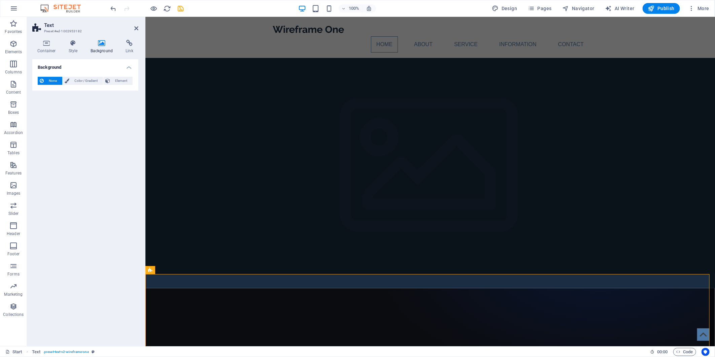
click at [232, 260] on figure at bounding box center [430, 173] width 570 height 230
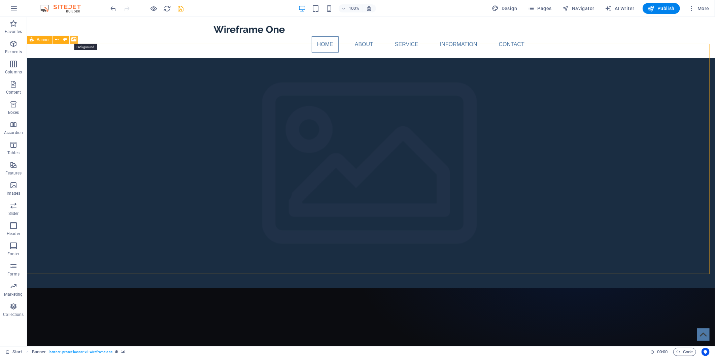
click at [71, 39] on icon at bounding box center [73, 39] width 5 height 7
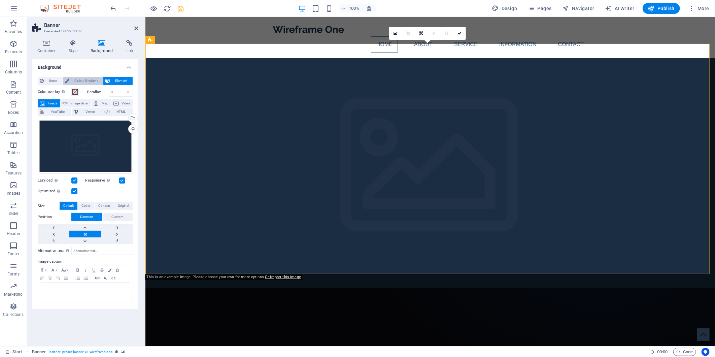
click at [79, 79] on span "Color / Gradient" at bounding box center [86, 81] width 30 height 8
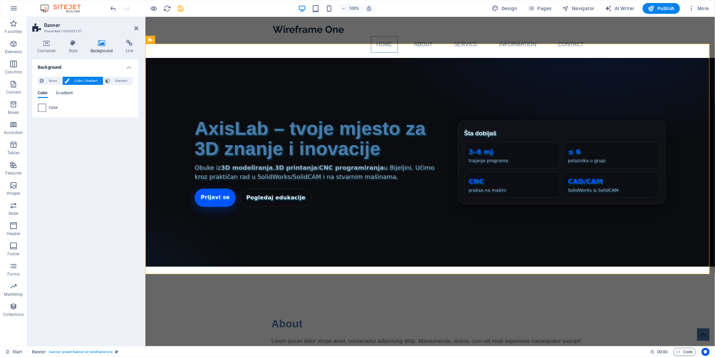
click at [43, 109] on span at bounding box center [41, 107] width 7 height 7
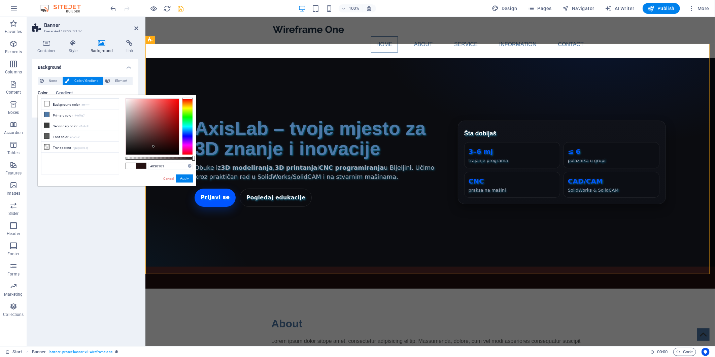
type input "#000000"
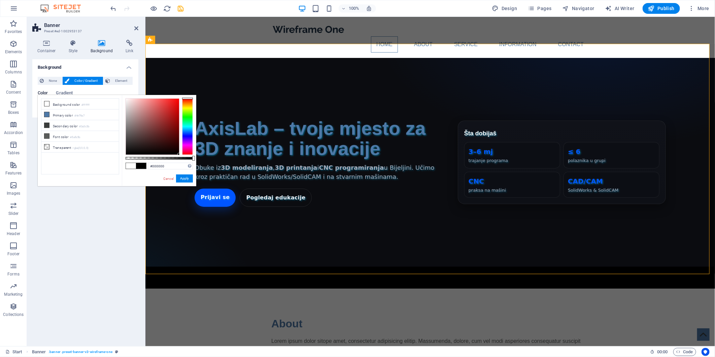
drag, startPoint x: 147, startPoint y: 140, endPoint x: 193, endPoint y: 170, distance: 54.7
click at [193, 170] on div "#000000 Supported formats #0852ed rgb(8, 82, 237) rgba(8, 82, 237, 90%) hsv(221…" at bounding box center [159, 189] width 74 height 189
click at [186, 180] on button "Apply" at bounding box center [184, 178] width 17 height 8
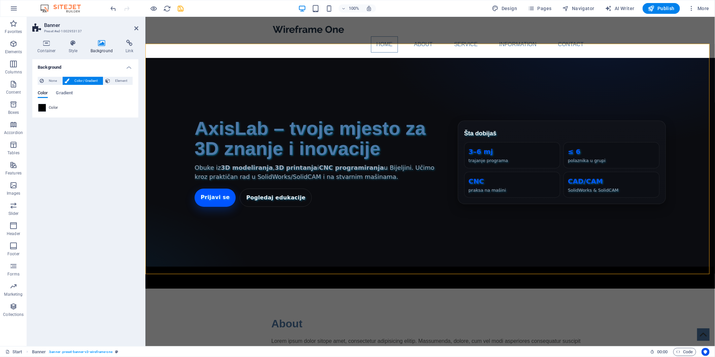
click at [115, 179] on div "Background None Color / Gradient Element Stretch background to full-width Color…" at bounding box center [85, 200] width 106 height 282
click at [124, 79] on span "Element" at bounding box center [121, 81] width 19 height 8
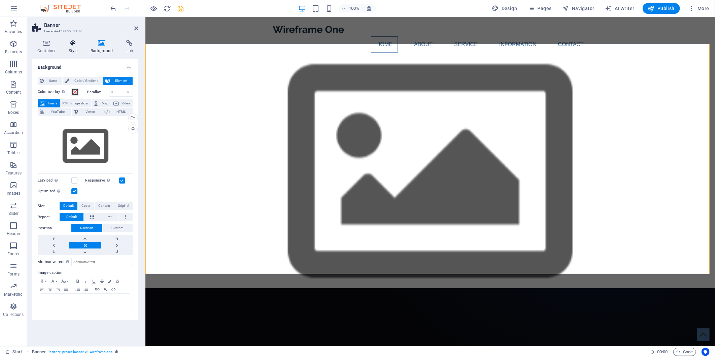
click at [79, 49] on h4 "Style" at bounding box center [75, 47] width 22 height 14
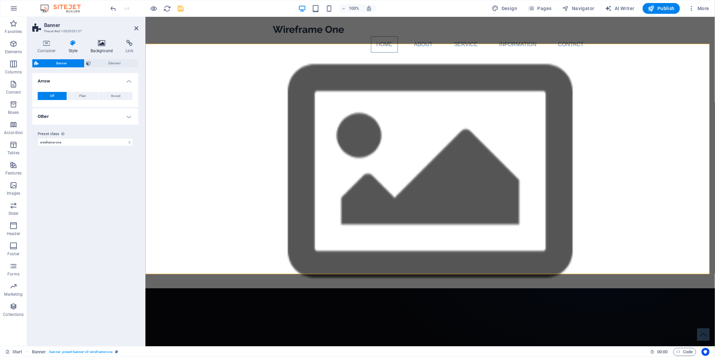
click at [102, 41] on icon at bounding box center [102, 43] width 33 height 7
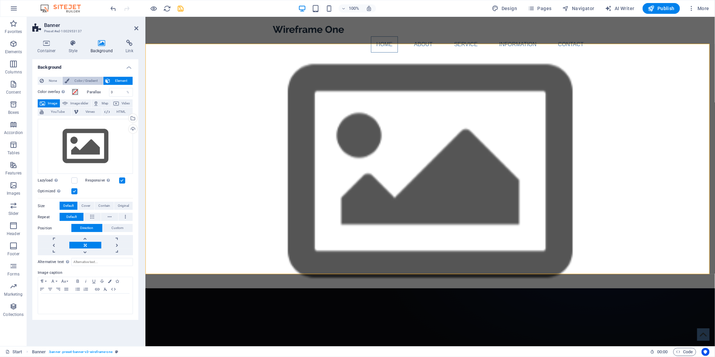
click at [91, 77] on span "Color / Gradient" at bounding box center [86, 81] width 30 height 8
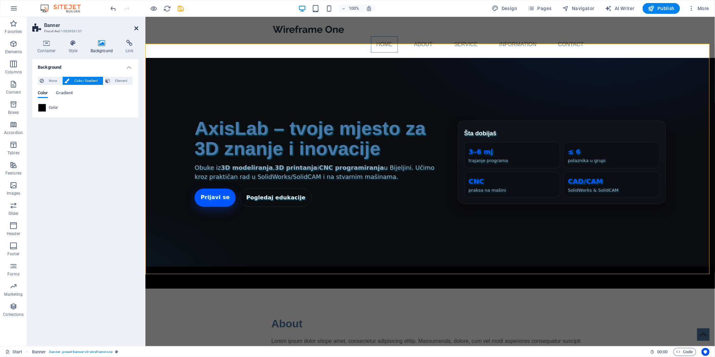
click at [134, 29] on icon at bounding box center [136, 28] width 4 height 5
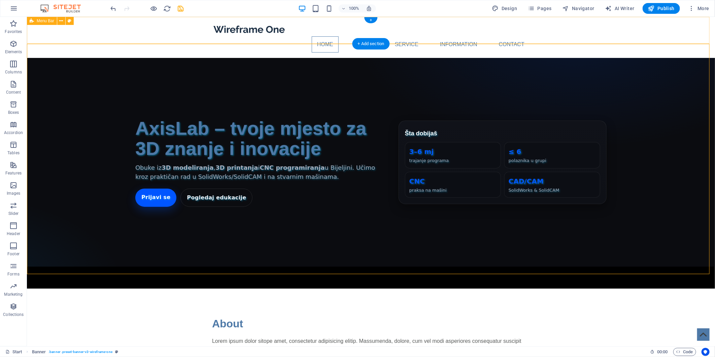
click at [154, 35] on div "Home About Service Information Contact Menu" at bounding box center [371, 37] width 688 height 41
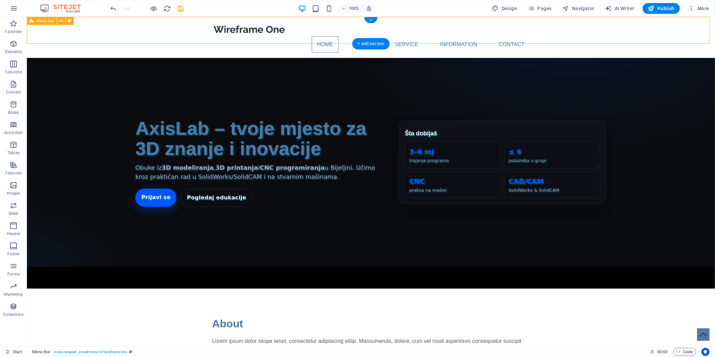
click at [179, 26] on div "Home About Service Information Contact Menu" at bounding box center [371, 37] width 688 height 41
click at [69, 21] on icon at bounding box center [70, 21] width 4 height 7
select select "rem"
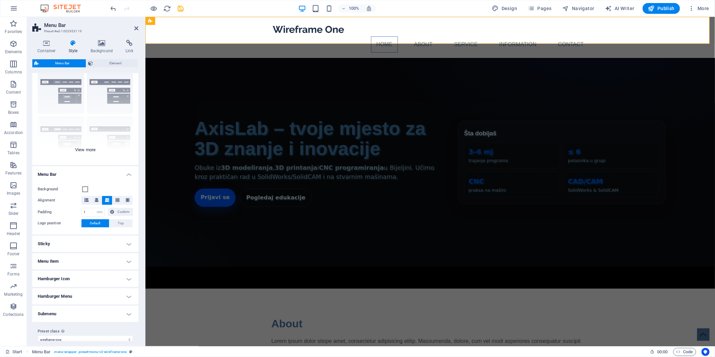
scroll to position [29, 0]
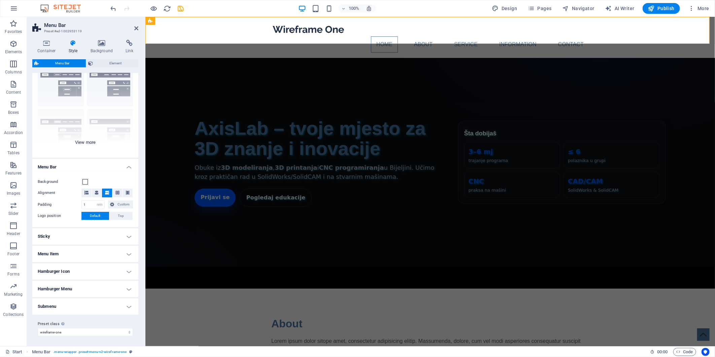
click at [86, 141] on div "Border Centered Default Fixed Loki Trigger Wide XXL" at bounding box center [85, 107] width 106 height 101
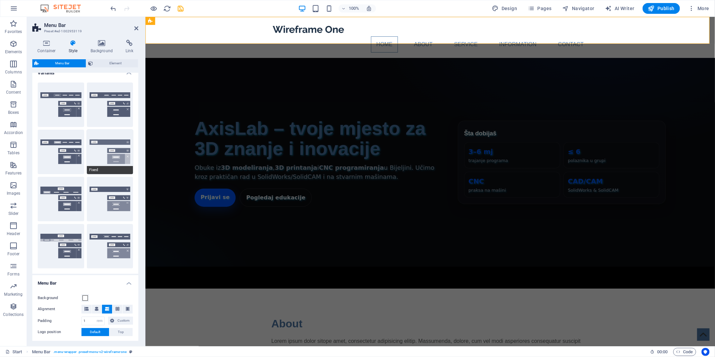
scroll to position [0, 0]
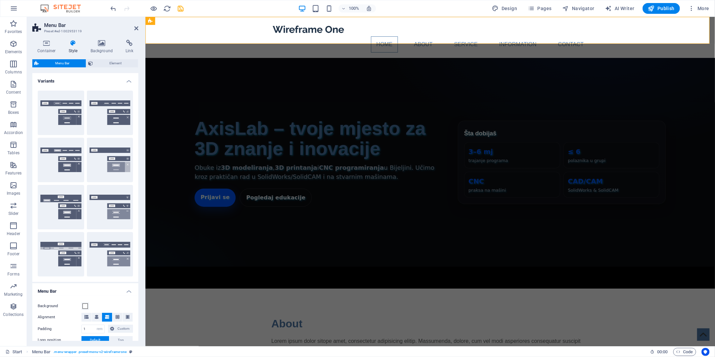
click at [240, 13] on div "100% Design Pages Navigator AI Writer Publish More" at bounding box center [410, 8] width 603 height 11
click at [138, 30] on icon at bounding box center [136, 28] width 4 height 5
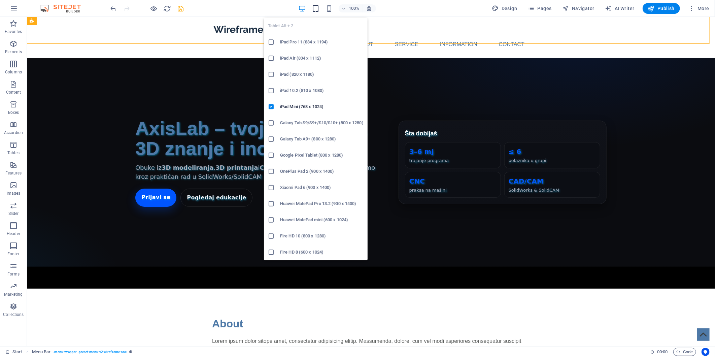
click at [317, 7] on icon "button" at bounding box center [316, 9] width 8 height 8
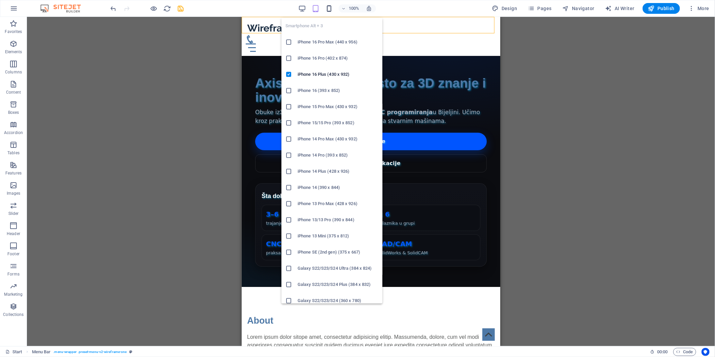
click at [333, 8] on icon "button" at bounding box center [329, 9] width 8 height 8
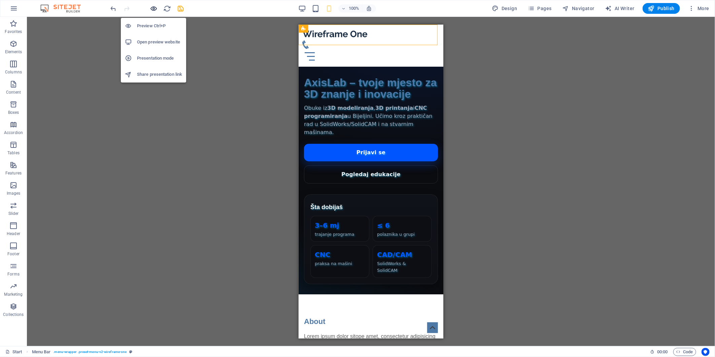
click at [152, 6] on icon "button" at bounding box center [154, 9] width 8 height 8
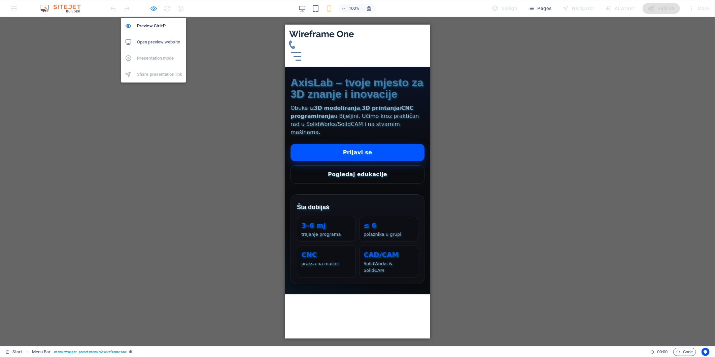
click at [154, 10] on icon "button" at bounding box center [154, 9] width 8 height 8
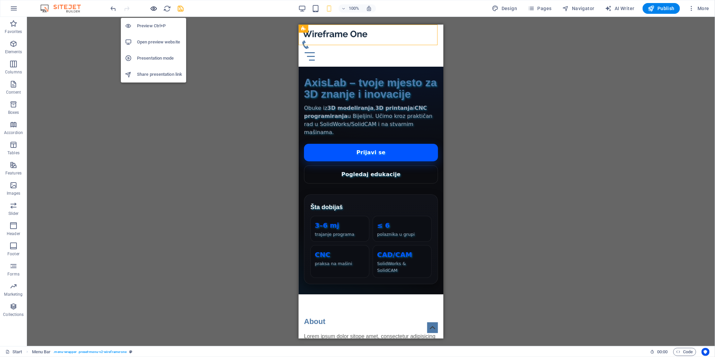
click at [154, 10] on icon "button" at bounding box center [154, 9] width 8 height 8
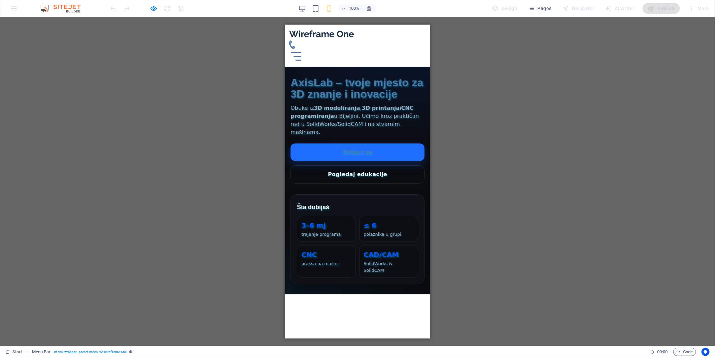
click at [384, 143] on link "Prijavi se" at bounding box center [357, 152] width 134 height 18
click at [387, 165] on link "Pogledaj edukacije" at bounding box center [357, 174] width 134 height 18
click at [301, 56] on button "Menu" at bounding box center [298, 56] width 8 height 1
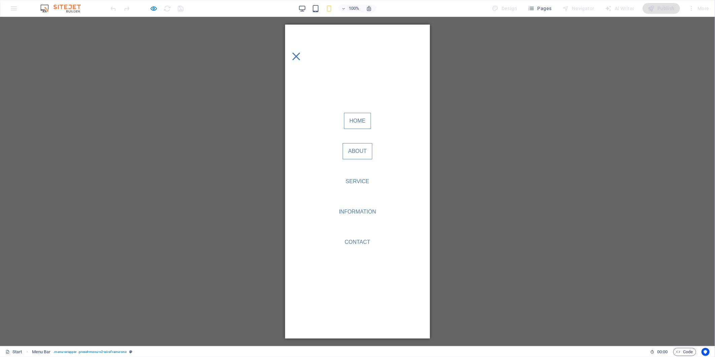
click at [359, 152] on link "About" at bounding box center [357, 151] width 29 height 16
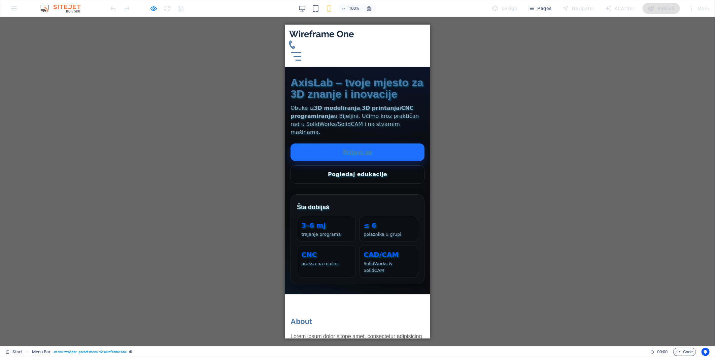
click at [374, 143] on link "Prijavi se" at bounding box center [357, 152] width 134 height 18
click at [368, 143] on link "Prijavi se" at bounding box center [357, 152] width 134 height 18
click at [372, 165] on link "Pogledaj edukacije" at bounding box center [357, 174] width 134 height 18
click at [373, 143] on link "Prijavi se" at bounding box center [357, 152] width 134 height 18
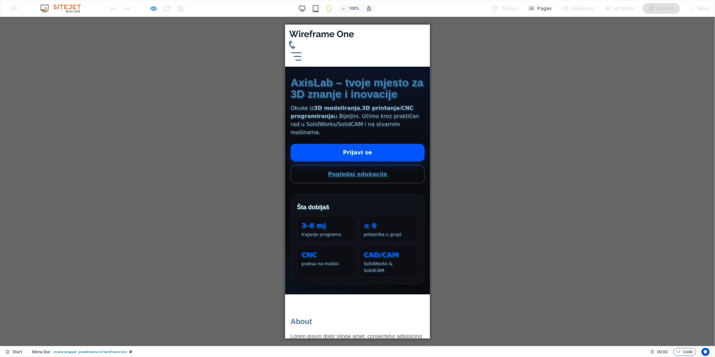
click at [375, 165] on link "Pogledaj edukacije" at bounding box center [357, 174] width 134 height 18
click at [378, 143] on link "Prijavi se" at bounding box center [357, 152] width 134 height 18
click at [378, 165] on link "Pogledaj edukacije" at bounding box center [357, 174] width 134 height 18
click at [378, 143] on link "Prijavi se" at bounding box center [357, 152] width 134 height 18
click at [377, 143] on div "Prijavi se Pogledaj edukacije" at bounding box center [357, 163] width 134 height 40
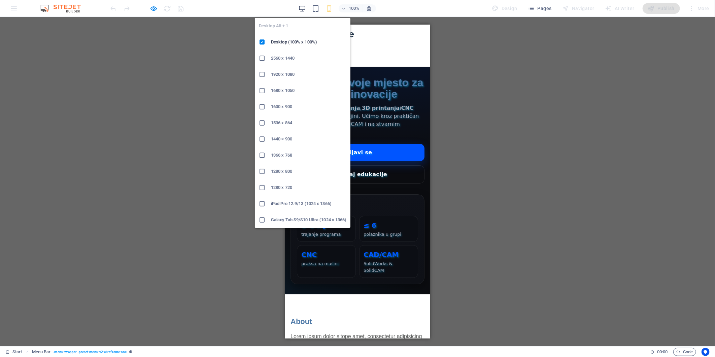
click at [305, 9] on icon "button" at bounding box center [302, 9] width 8 height 8
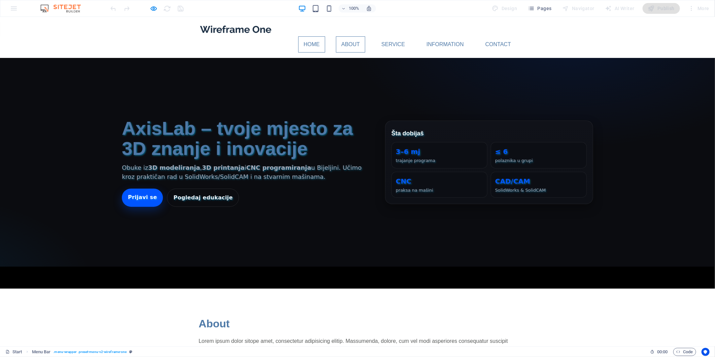
click at [363, 36] on link "About" at bounding box center [350, 44] width 29 height 16
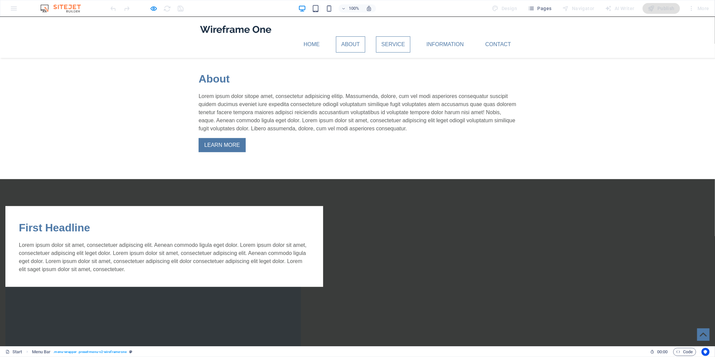
click at [386, 36] on link "Service" at bounding box center [393, 44] width 34 height 16
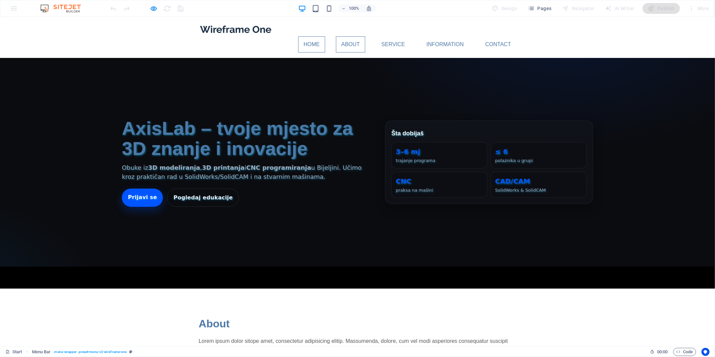
click at [355, 36] on link "About" at bounding box center [350, 44] width 29 height 16
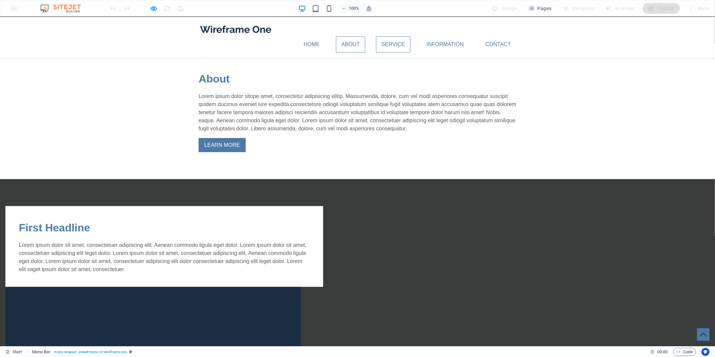
click at [386, 36] on link "Service" at bounding box center [393, 44] width 34 height 16
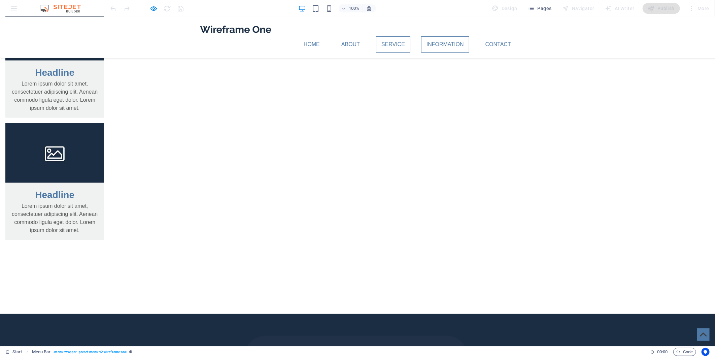
click at [430, 36] on link "Information" at bounding box center [445, 44] width 48 height 16
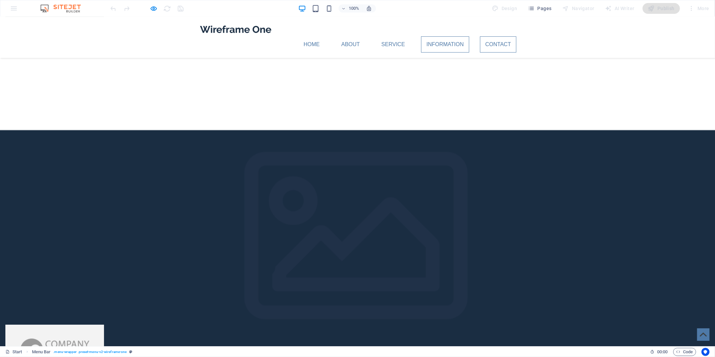
click at [503, 36] on link "Contact" at bounding box center [498, 44] width 36 height 16
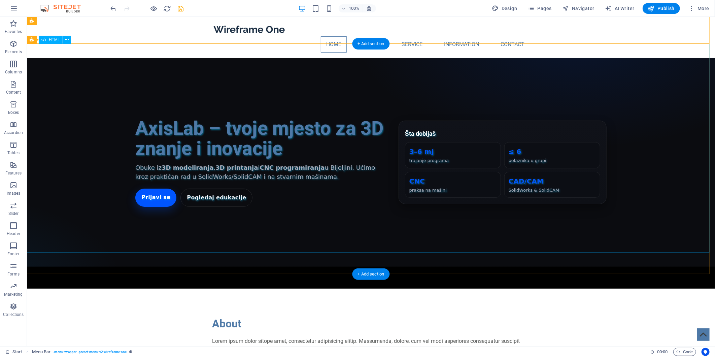
click at [353, 115] on div "AxisLab – tvoje mjesto za 3D znanje i inovacije Obuke iz 3D modeliranja , 3D pr…" at bounding box center [371, 162] width 688 height 209
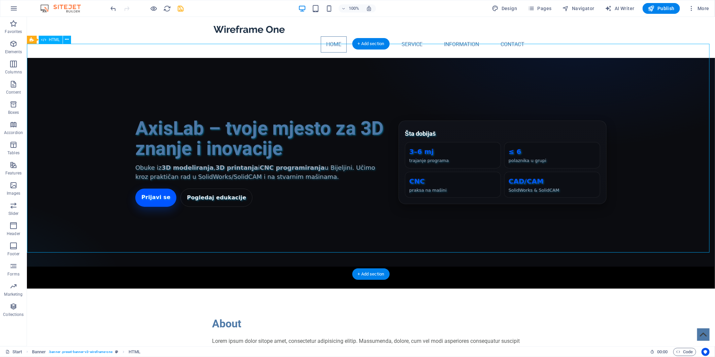
click at [354, 133] on div "AxisLab – tvoje mjesto za 3D znanje i inovacije Obuke iz 3D modeliranja , 3D pr…" at bounding box center [371, 162] width 688 height 209
select select "px"
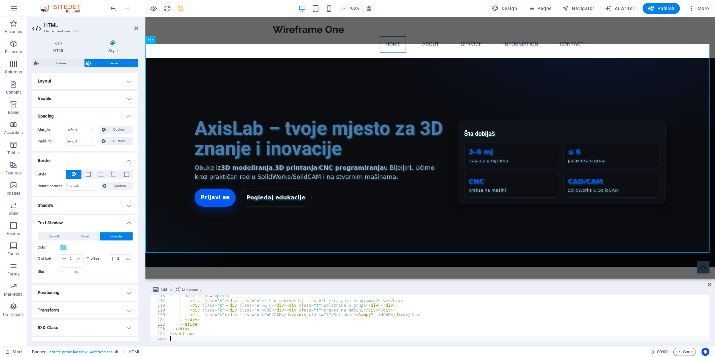
click at [268, 309] on div "< div class = "kpis" > < div class = "k" > < div class = "v" > 3–6 mj </ div > …" at bounding box center [439, 321] width 540 height 55
type textarea "</section>"
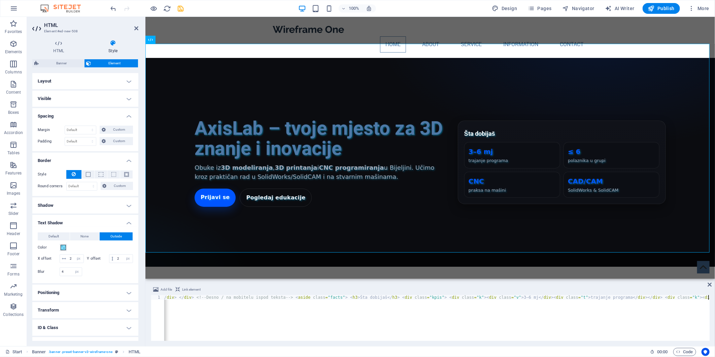
scroll to position [0, 7769]
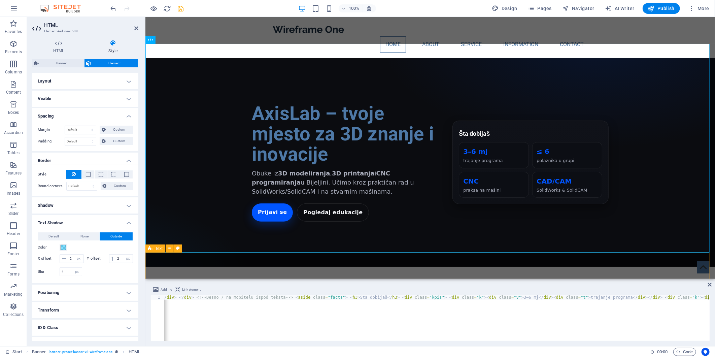
click at [273, 269] on div "About Lorem ipsum dolor sitope amet, consectetur adipisicing elitip. [PERSON_NA…" at bounding box center [430, 333] width 570 height 135
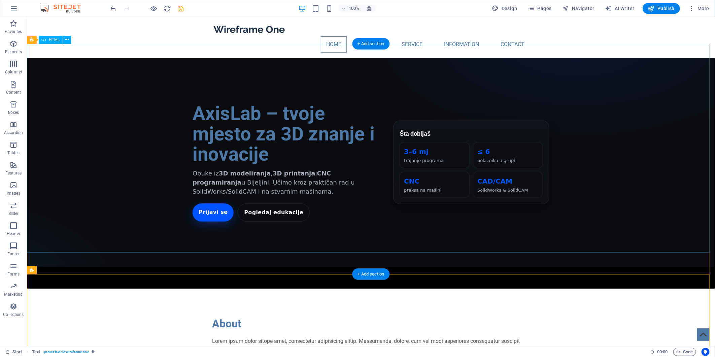
click at [279, 120] on div "AxisLab – tvoje mjesto za 3D znanje i inovacije Obuke iz 3D modeliranja , 3D pr…" at bounding box center [371, 162] width 688 height 209
select select "px"
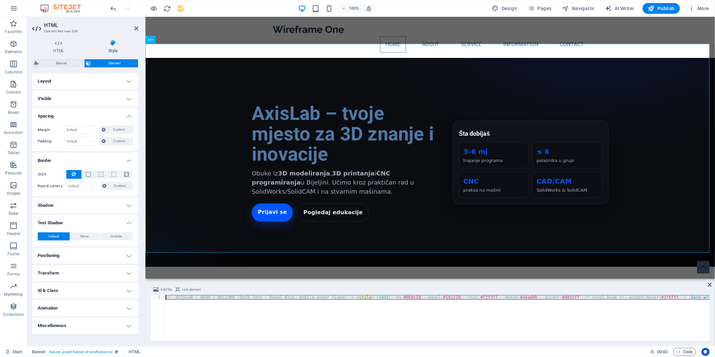
drag, startPoint x: 268, startPoint y: 301, endPoint x: 123, endPoint y: 275, distance: 147.5
click at [123, 275] on div "HTML Element #ed-new-508 HTML Style HTML Add, edit, and format HTML directly on…" at bounding box center [371, 181] width 688 height 329
click at [447, 304] on div "<!-- AXISLAB — HERO / WELCOME (Dark Tech - Royal Blue, mobile order fixed) --> …" at bounding box center [437, 318] width 546 height 46
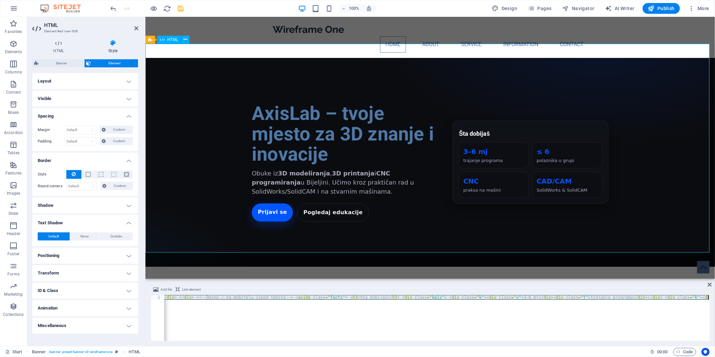
click at [301, 152] on div "AxisLab – tvoje mjesto za 3D znanje i inovacije Obuke iz 3D modeliranja , 3D pr…" at bounding box center [430, 162] width 570 height 209
click at [286, 309] on div "<!-- AXISLAB — HERO / WELCOME (Dark Tech - Royal Blue, mobile order fixed) --> …" at bounding box center [437, 318] width 546 height 46
paste textarea
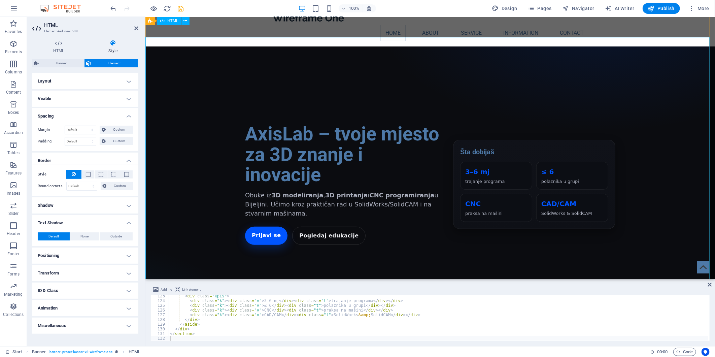
scroll to position [0, 0]
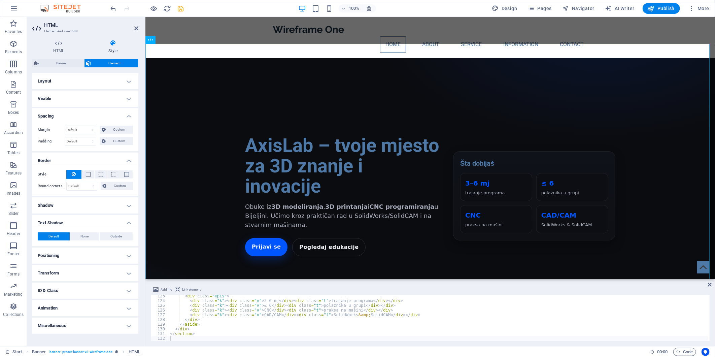
click at [262, 321] on div "< div class = "kpis" > < div class = "k" > < div class = "v" > 3–6 mj </ div > …" at bounding box center [439, 321] width 540 height 55
type textarea "</section>"
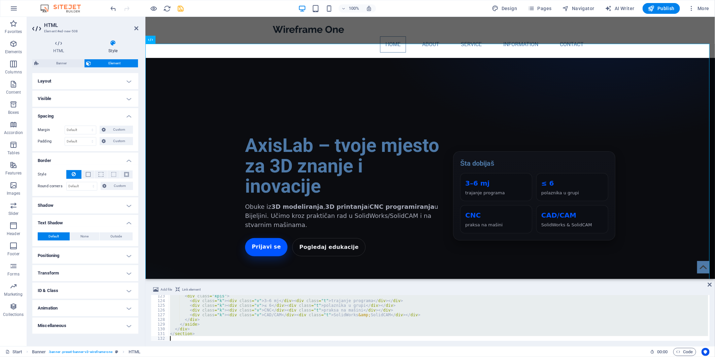
paste textarea
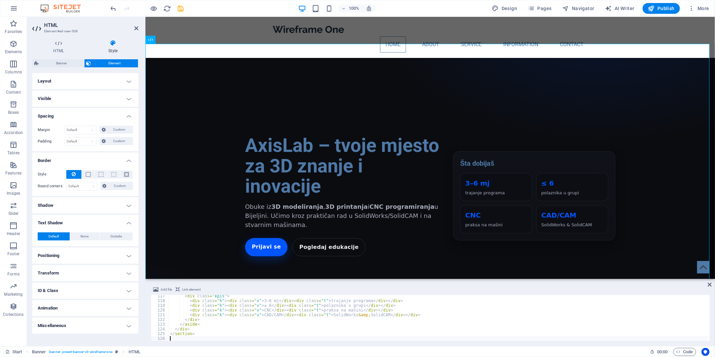
click at [282, 321] on div "< div class = "kpis" > < div class = "k" > < div class = "v" > 3–6 mj </ div > …" at bounding box center [439, 321] width 540 height 55
type textarea "</aside>"
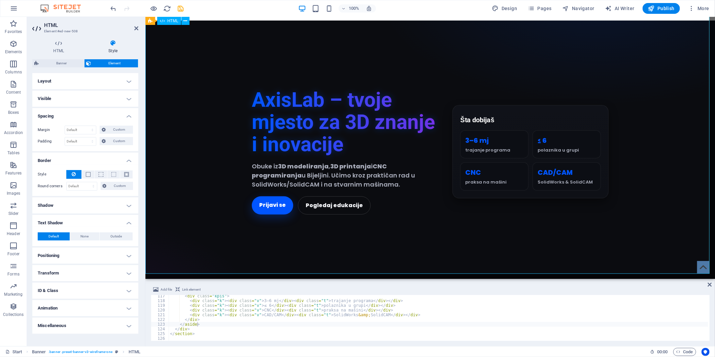
scroll to position [0, 0]
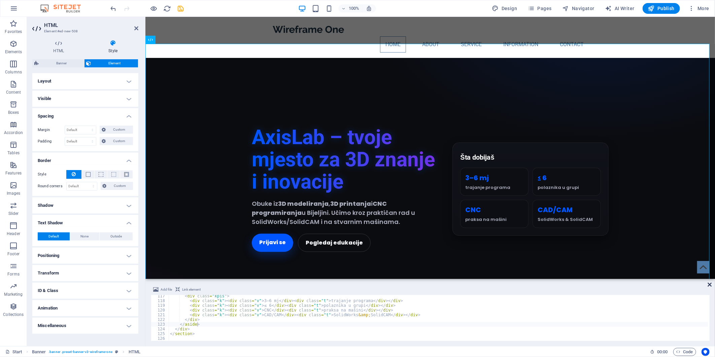
click at [644, 285] on icon at bounding box center [710, 284] width 4 height 5
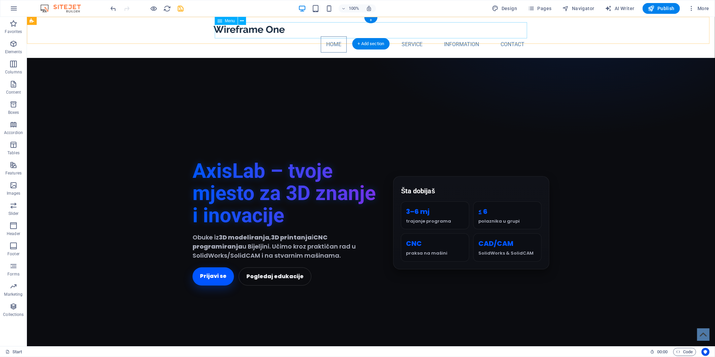
click at [367, 36] on nav "Home About Service Information Contact" at bounding box center [371, 44] width 318 height 16
click at [226, 22] on span "Menu" at bounding box center [230, 21] width 10 height 4
click at [243, 20] on icon at bounding box center [242, 21] width 4 height 7
click at [369, 36] on nav "Home About Service Information Contact" at bounding box center [371, 44] width 318 height 16
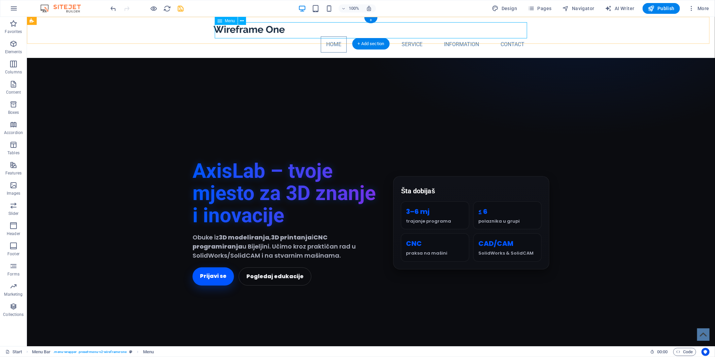
select select
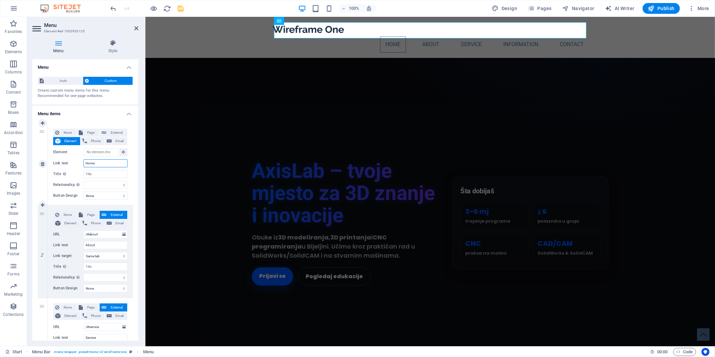
drag, startPoint x: 99, startPoint y: 163, endPoint x: 76, endPoint y: 157, distance: 23.5
click at [76, 157] on div "None Page External Element Phone Email Page Start Subpage Legal Notice Privacy …" at bounding box center [90, 159] width 74 height 60
type input "Po"
select select
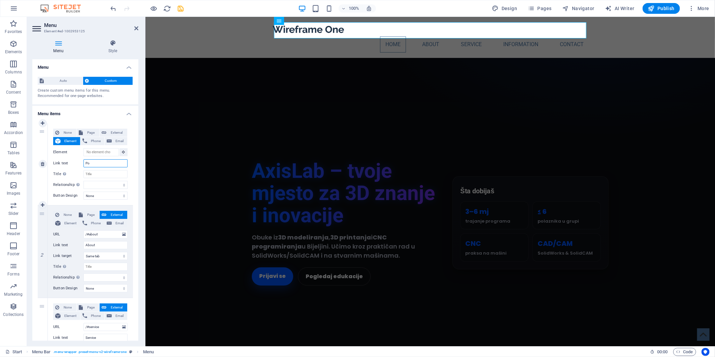
select select
type input "Početna"
select select
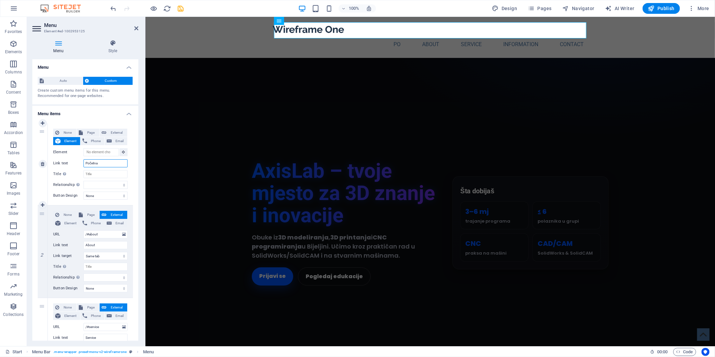
select select
type input "Početna"
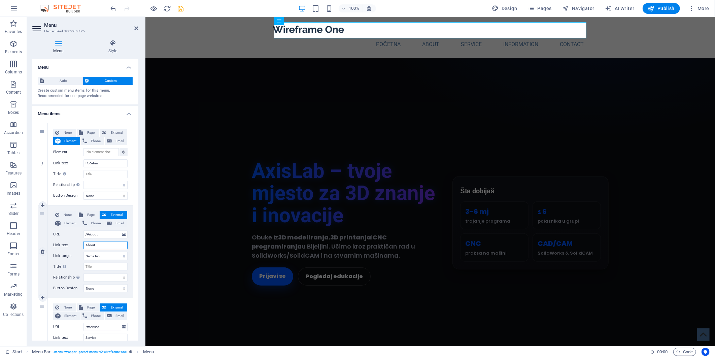
click at [92, 244] on input "About" at bounding box center [106, 245] width 44 height 8
type input "O nama"
select select
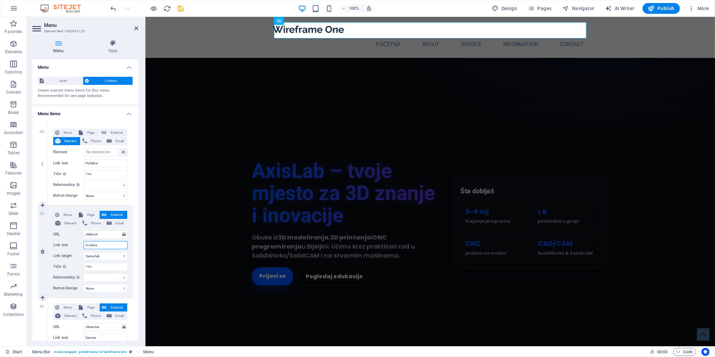
select select
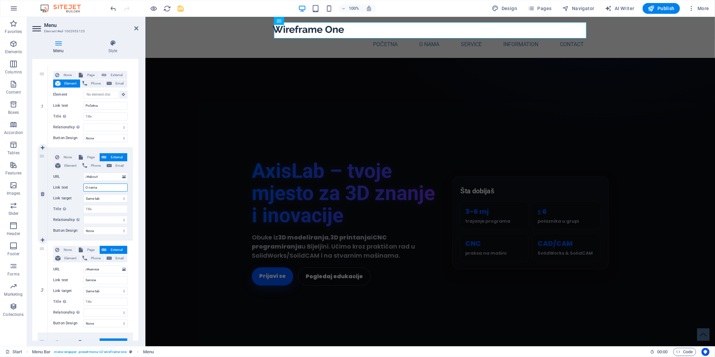
scroll to position [75, 0]
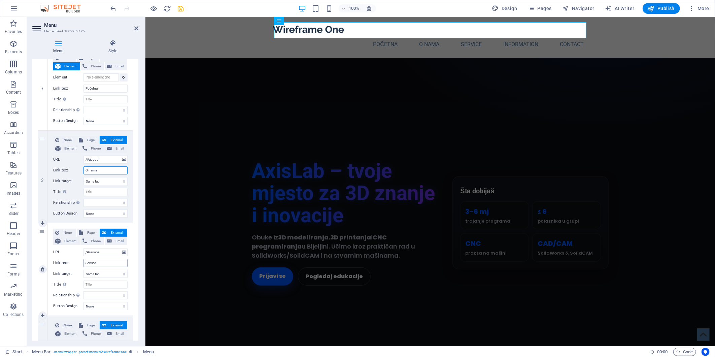
type input "O nama"
click at [90, 261] on input "Service" at bounding box center [106, 263] width 44 height 8
type input "Ponude"
select select
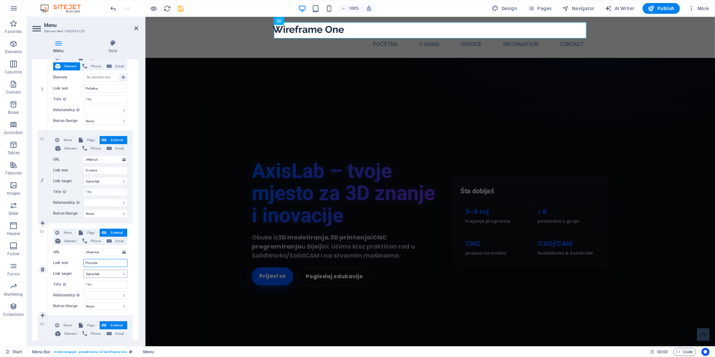
select select
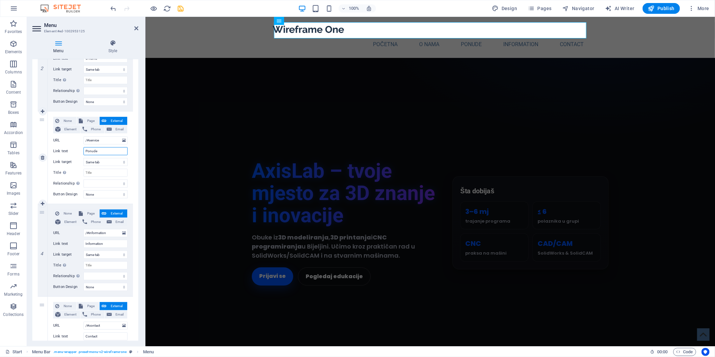
scroll to position [187, 0]
type input "Ponude"
click at [96, 244] on input "Information" at bounding box center [106, 243] width 44 height 8
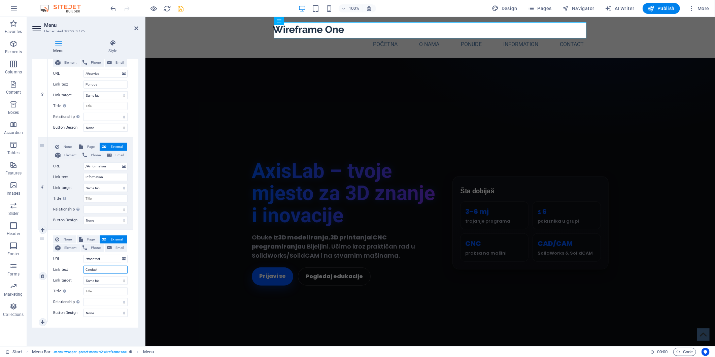
click at [95, 269] on input "Contact" at bounding box center [106, 270] width 44 height 8
type input "Kont"
select select
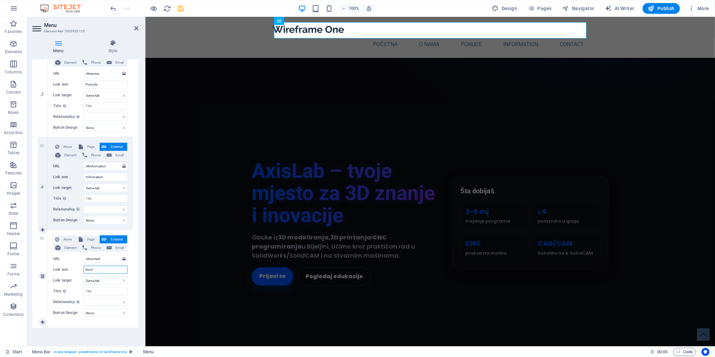
select select
type input "Kontakt"
select select
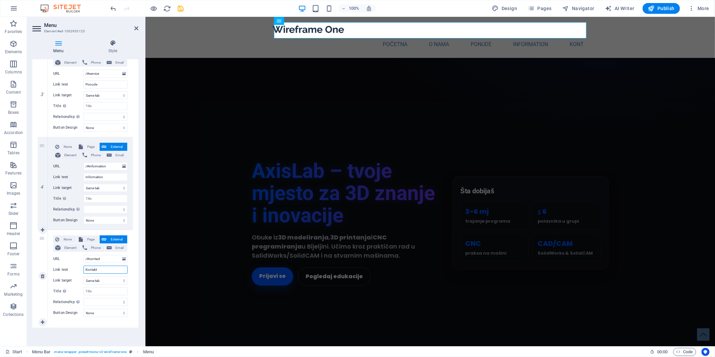
select select
type input "Kontakt"
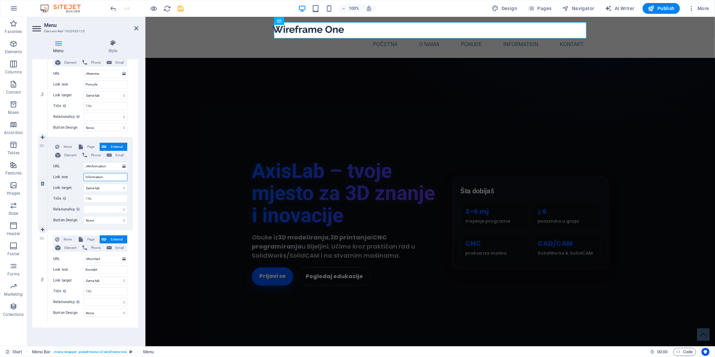
click at [98, 177] on input "Information" at bounding box center [106, 177] width 44 height 8
type input "Info"
select select
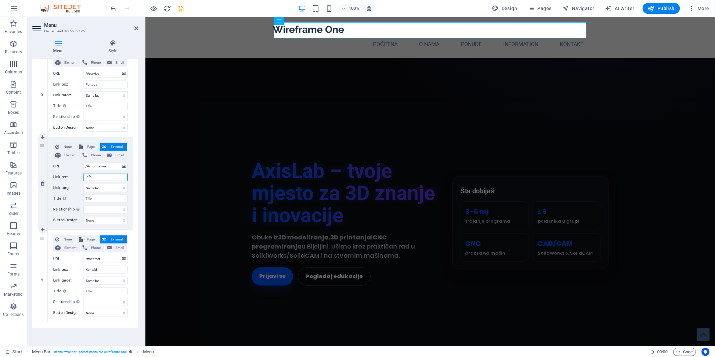
select select
type input "Informacije"
select select
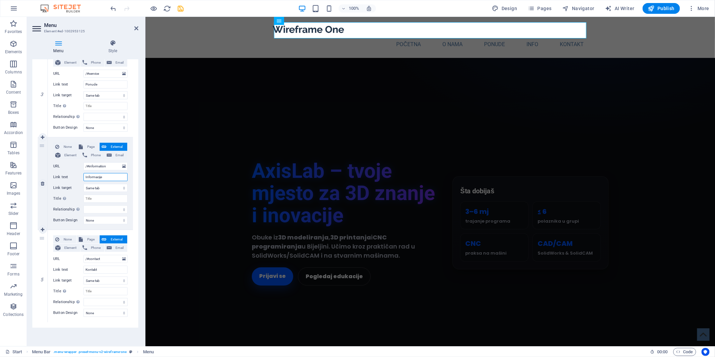
select select
type input "Informacije"
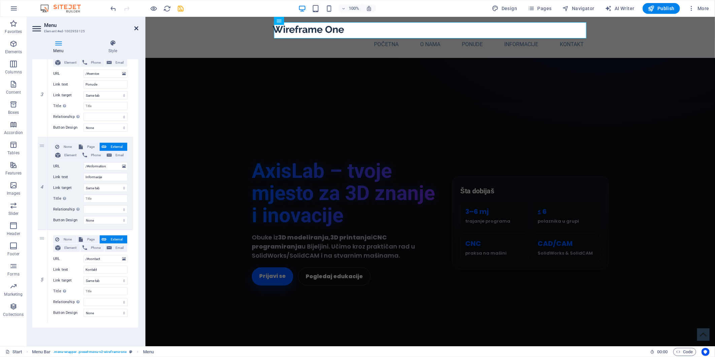
drag, startPoint x: 139, startPoint y: 28, endPoint x: 134, endPoint y: 29, distance: 4.8
click at [136, 28] on aside "Menu Element #ed-1002953125 Menu Style Menu Auto Custom Create custom menu item…" at bounding box center [86, 181] width 119 height 329
click at [135, 29] on icon at bounding box center [136, 28] width 4 height 5
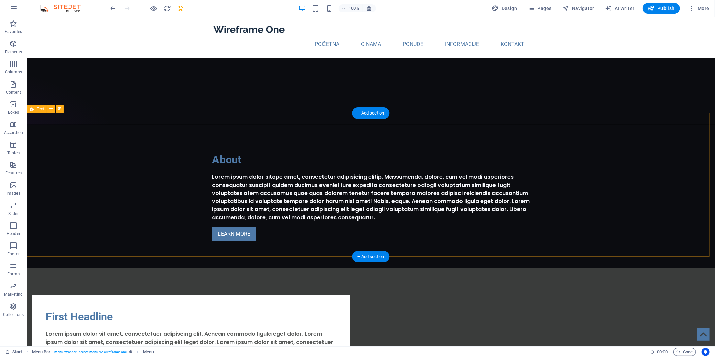
scroll to position [262, 0]
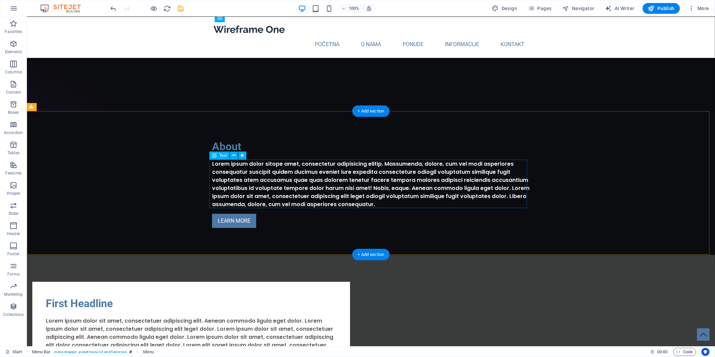
click at [291, 189] on div "Lorem ipsum dolor sitope amet, consectetur adipisicing elitip. Massumenda, dolo…" at bounding box center [371, 184] width 318 height 49
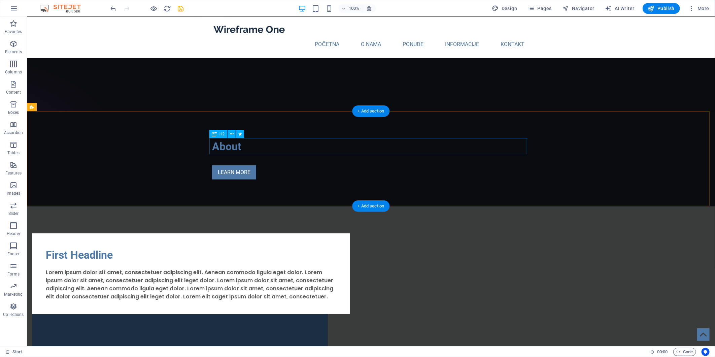
click at [228, 146] on div "About" at bounding box center [371, 146] width 318 height 16
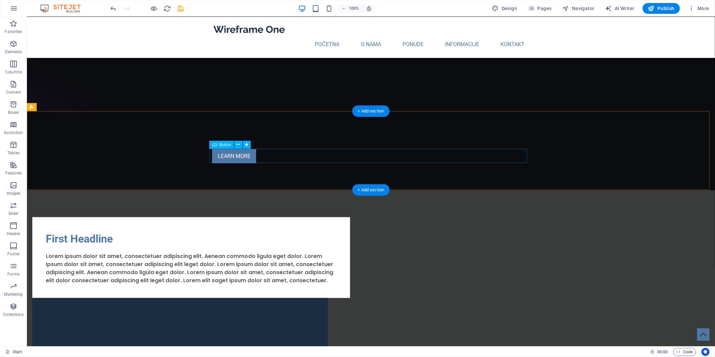
click at [234, 157] on div "LEARN MORE" at bounding box center [371, 156] width 318 height 14
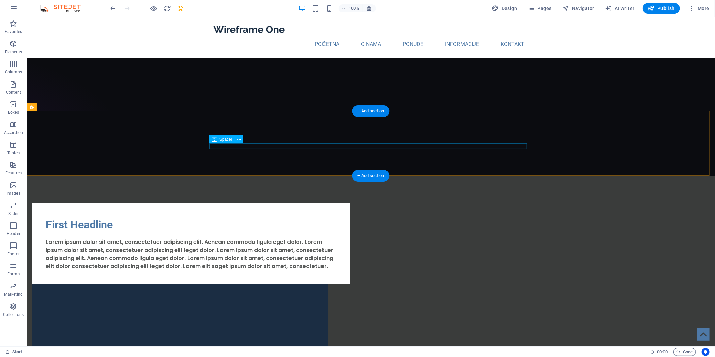
click at [380, 147] on div at bounding box center [371, 145] width 318 height 5
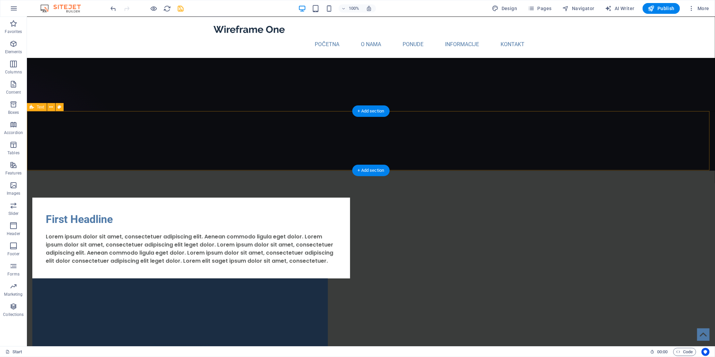
click at [389, 135] on div at bounding box center [371, 140] width 688 height 59
click at [391, 140] on div at bounding box center [371, 140] width 318 height 5
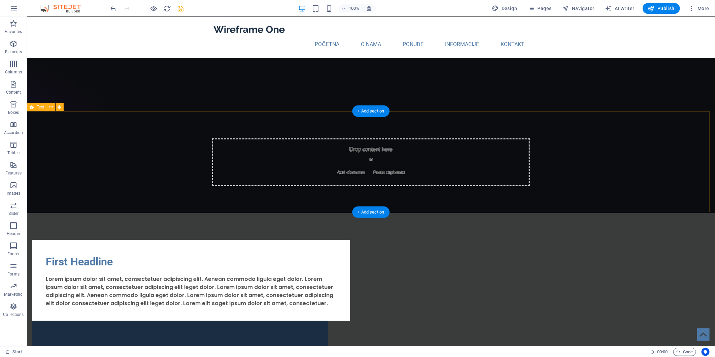
click at [392, 156] on div "Drop content here or Add elements Paste clipboard" at bounding box center [371, 162] width 318 height 48
click at [281, 178] on div "Drop content here or Add elements Paste clipboard" at bounding box center [371, 162] width 318 height 48
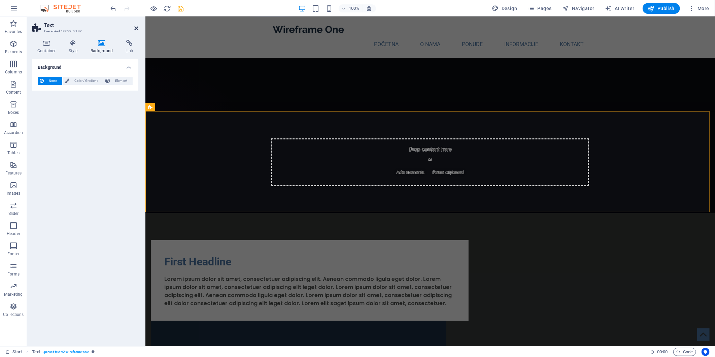
click at [136, 27] on icon at bounding box center [136, 28] width 4 height 5
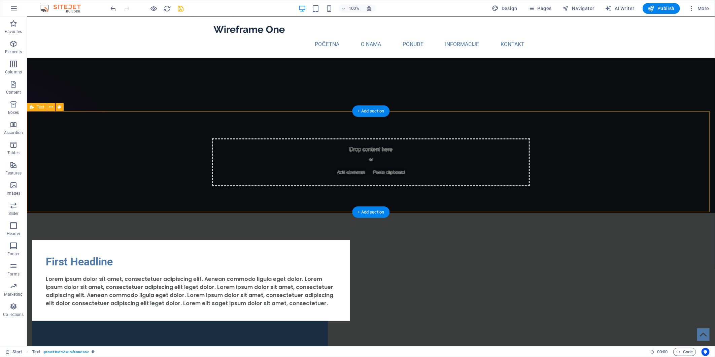
click at [277, 161] on div "Drop content here or Add elements Paste clipboard" at bounding box center [371, 162] width 318 height 48
click at [15, 48] on icon "button" at bounding box center [13, 44] width 8 height 8
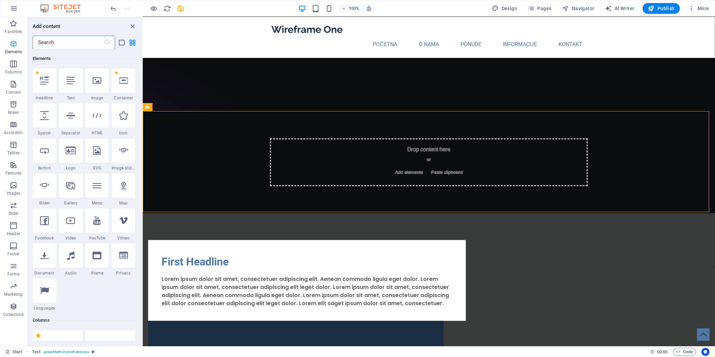
scroll to position [72, 0]
click at [102, 117] on div at bounding box center [98, 115] width 24 height 24
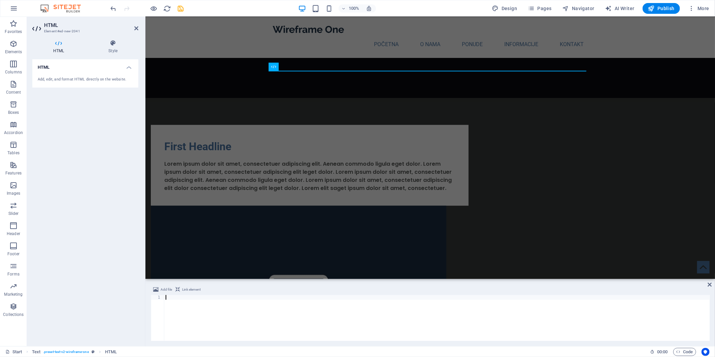
click at [247, 305] on div at bounding box center [437, 322] width 546 height 55
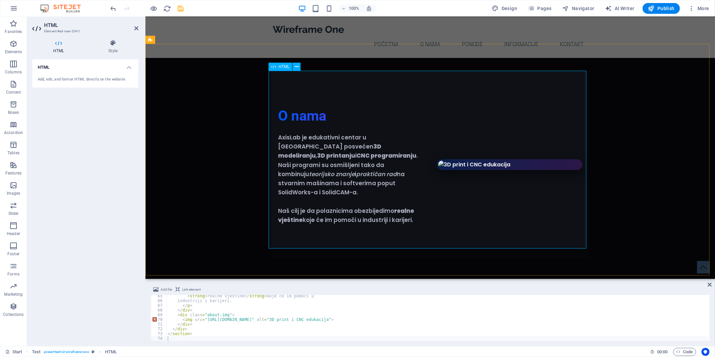
scroll to position [262, 0]
click at [615, 214] on div "O nama AxisLab je edukativni centar u [GEOGRAPHIC_DATA] posvećen 3D modeliranju…" at bounding box center [430, 164] width 570 height 241
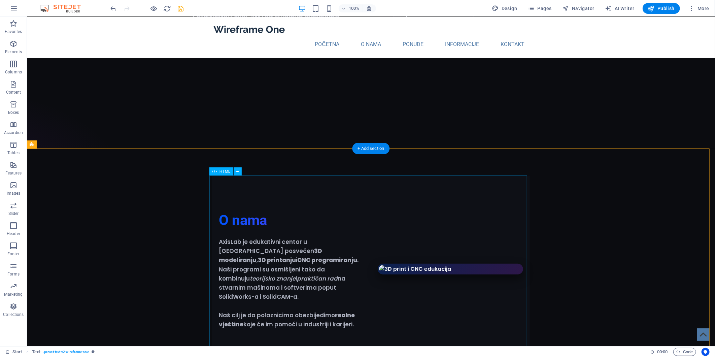
click at [427, 235] on div "O nama AxisLab je edukativni centar u [GEOGRAPHIC_DATA] posvećen 3D modeliranju…" at bounding box center [371, 268] width 318 height 187
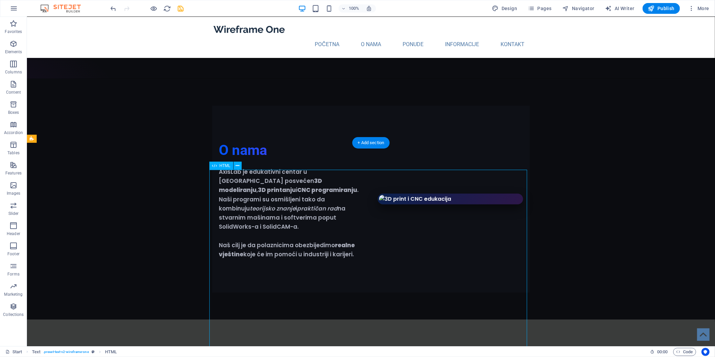
scroll to position [337, 0]
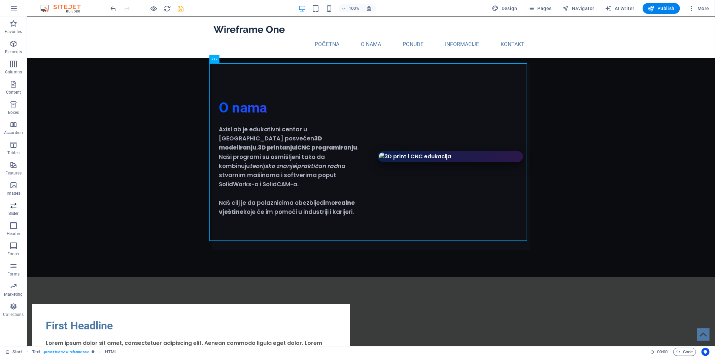
click at [18, 207] on span "Slider" at bounding box center [13, 209] width 27 height 16
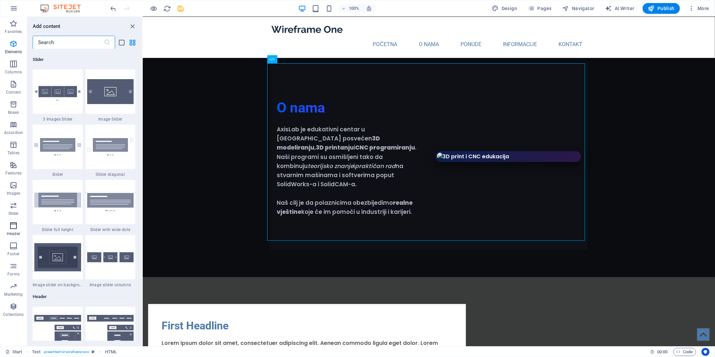
scroll to position [3818, 0]
click at [136, 26] on icon "close panel" at bounding box center [133, 27] width 8 height 8
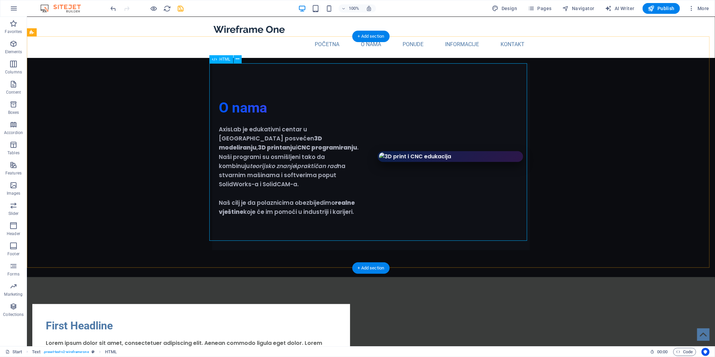
click at [261, 129] on div "O nama AxisLab je edukativni centar u [GEOGRAPHIC_DATA] posvećen 3D modeliranju…" at bounding box center [371, 156] width 318 height 187
click at [236, 58] on icon at bounding box center [238, 59] width 4 height 7
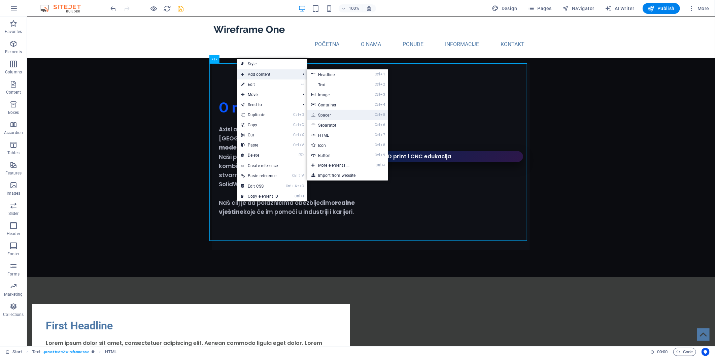
click at [332, 117] on link "Ctrl 5 Spacer" at bounding box center [336, 115] width 56 height 10
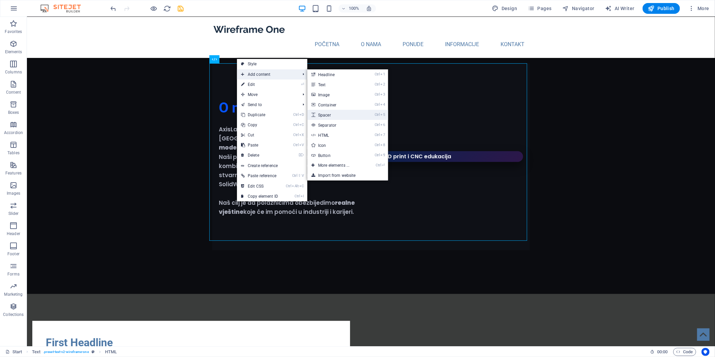
select select "px"
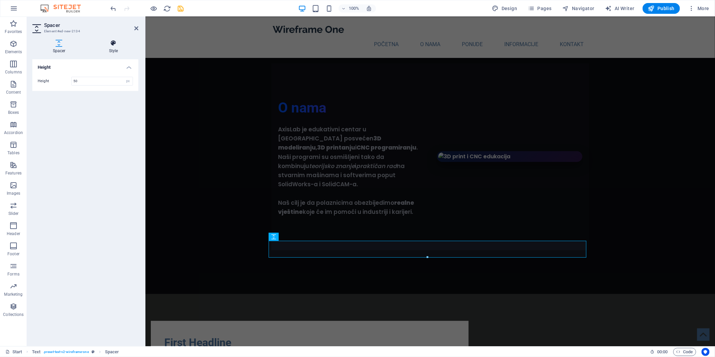
click at [118, 45] on icon at bounding box center [114, 43] width 50 height 7
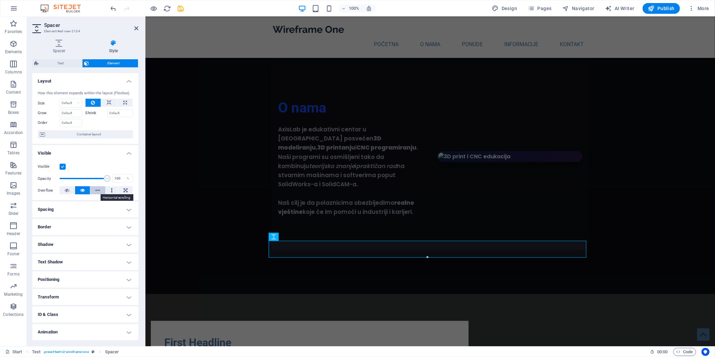
click at [96, 189] on icon at bounding box center [98, 190] width 5 height 8
click at [113, 187] on button at bounding box center [112, 190] width 12 height 8
click at [133, 25] on h2 "Spacer" at bounding box center [91, 25] width 94 height 6
click at [135, 26] on icon at bounding box center [136, 28] width 4 height 5
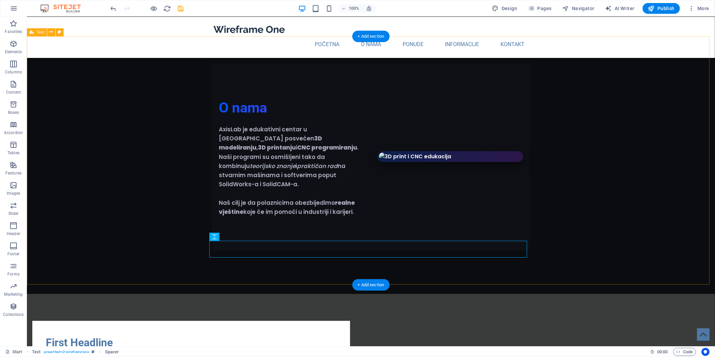
click at [177, 214] on div "O nama AxisLab je edukativni centar u [GEOGRAPHIC_DATA] posvećen 3D modeliranju…" at bounding box center [371, 165] width 688 height 258
click at [243, 250] on div at bounding box center [371, 258] width 318 height 17
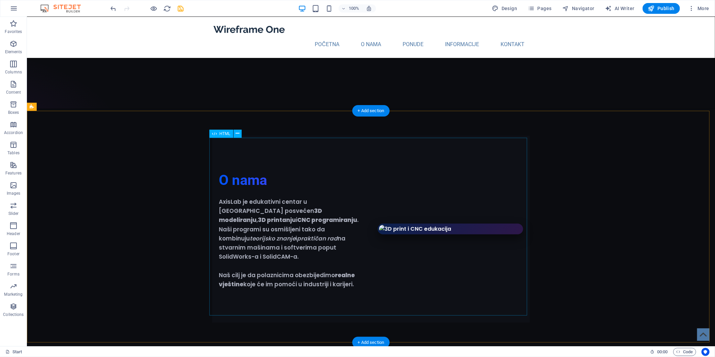
scroll to position [262, 0]
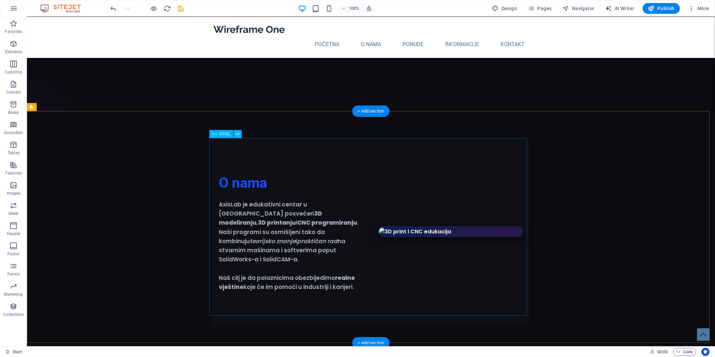
click at [265, 188] on div "O nama AxisLab je edukativni centar u [GEOGRAPHIC_DATA] posvećen 3D modeliranju…" at bounding box center [371, 231] width 318 height 187
click at [214, 193] on div "O nama AxisLab je edukativni centar u [GEOGRAPHIC_DATA] posvećen 3D modeliranju…" at bounding box center [371, 231] width 318 height 187
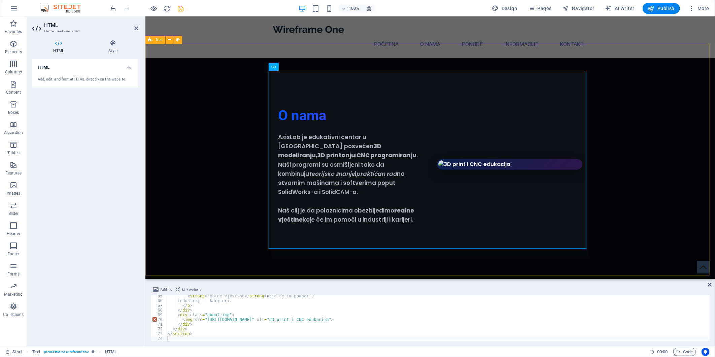
click at [227, 175] on div "O nama AxisLab je edukativni centar u [GEOGRAPHIC_DATA] posvećen 3D modeliranju…" at bounding box center [430, 164] width 570 height 241
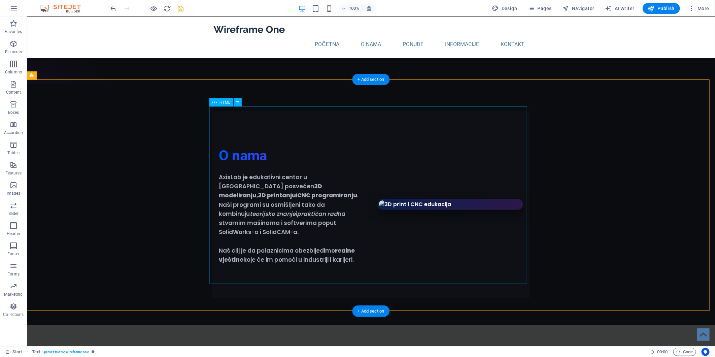
scroll to position [299, 0]
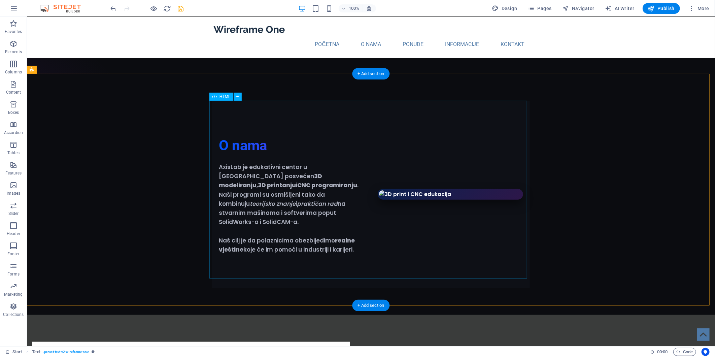
click at [360, 173] on div "O nama AxisLab je edukativni centar u [GEOGRAPHIC_DATA] posvećen 3D modeliranju…" at bounding box center [371, 194] width 318 height 187
click at [147, 106] on div "O nama AxisLab je edukativni centar u [GEOGRAPHIC_DATA] posvećen 3D modeliranju…" at bounding box center [371, 194] width 688 height 241
click at [143, 147] on div "O nama AxisLab je edukativni centar u [GEOGRAPHIC_DATA] posvećen 3D modeliranju…" at bounding box center [371, 194] width 688 height 241
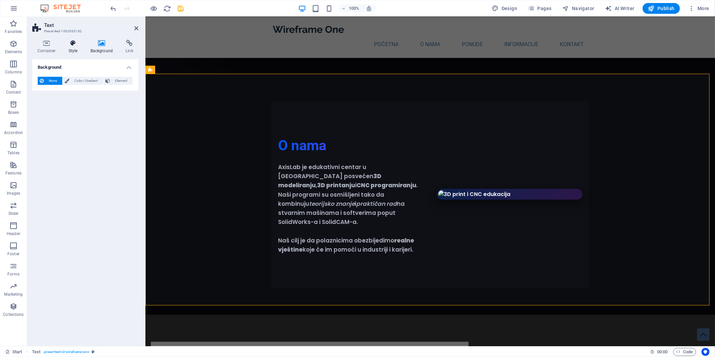
click at [79, 43] on icon at bounding box center [73, 43] width 19 height 7
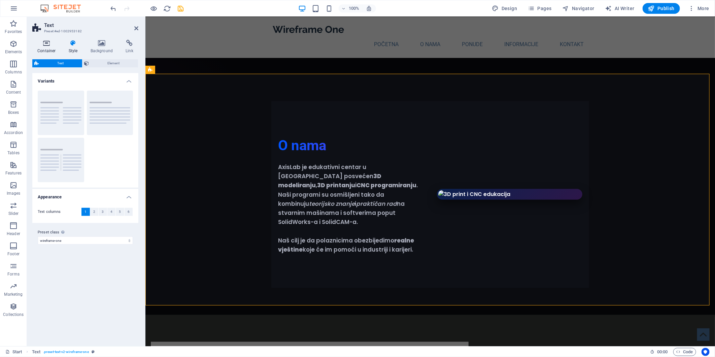
click at [43, 47] on h4 "Container" at bounding box center [47, 47] width 31 height 14
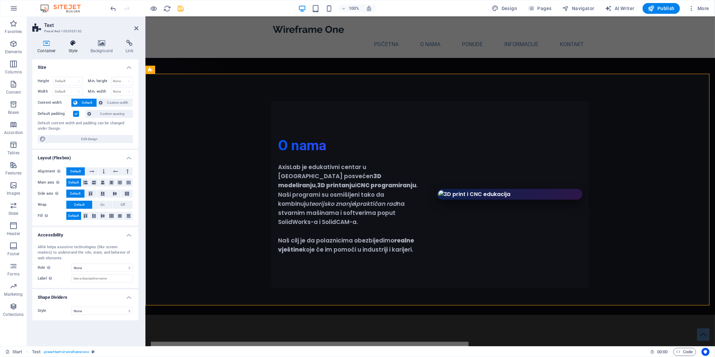
click at [70, 52] on h4 "Style" at bounding box center [75, 47] width 22 height 14
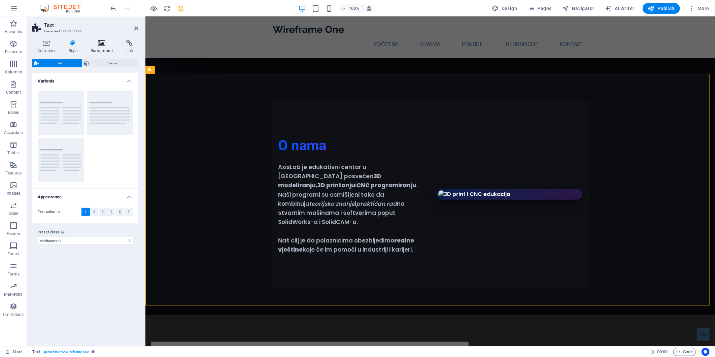
click at [99, 46] on icon at bounding box center [102, 43] width 33 height 7
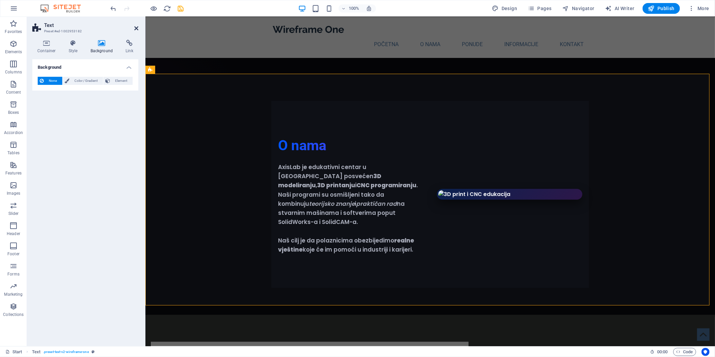
click at [136, 30] on icon at bounding box center [136, 28] width 4 height 5
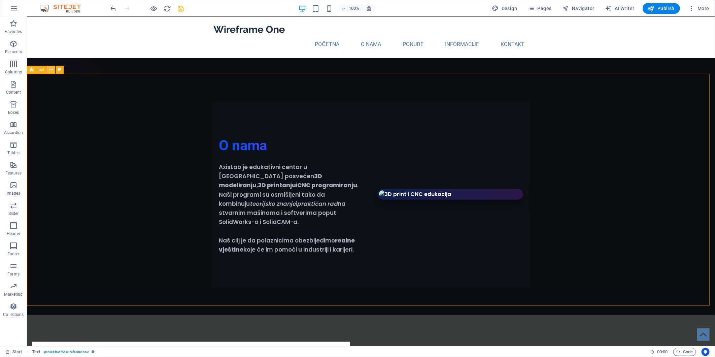
click at [50, 71] on icon at bounding box center [52, 69] width 4 height 7
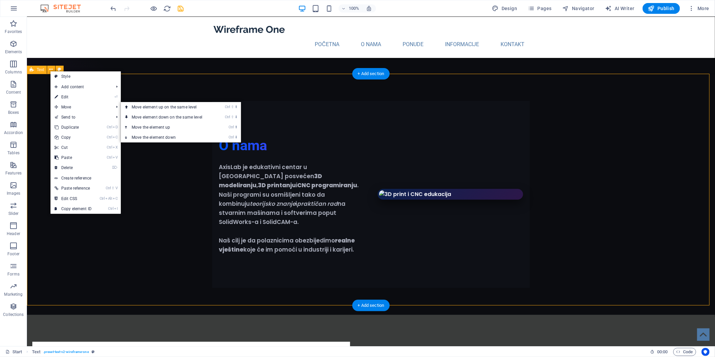
click at [170, 94] on div "O nama AxisLab je edukativni centar u [GEOGRAPHIC_DATA] posvećen 3D modeliranju…" at bounding box center [371, 194] width 688 height 241
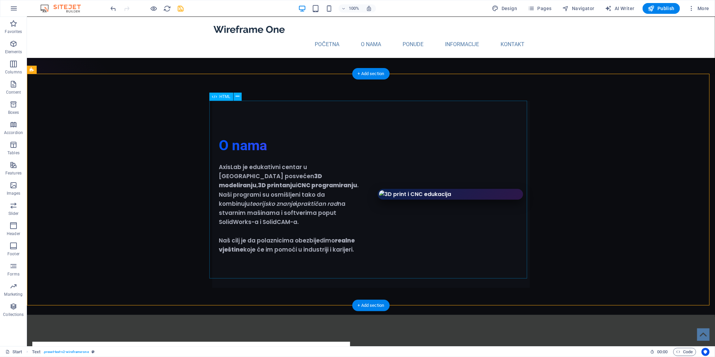
click at [428, 205] on div "O nama AxisLab je edukativni centar u [GEOGRAPHIC_DATA] posvećen 3D modeliranju…" at bounding box center [371, 194] width 318 height 187
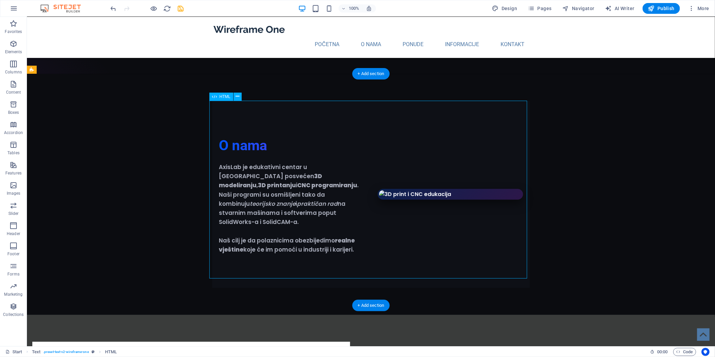
drag, startPoint x: 428, startPoint y: 205, endPoint x: 310, endPoint y: 206, distance: 118.6
click at [428, 206] on div "O nama AxisLab je edukativni centar u [GEOGRAPHIC_DATA] posvećen 3D modeliranju…" at bounding box center [371, 194] width 318 height 187
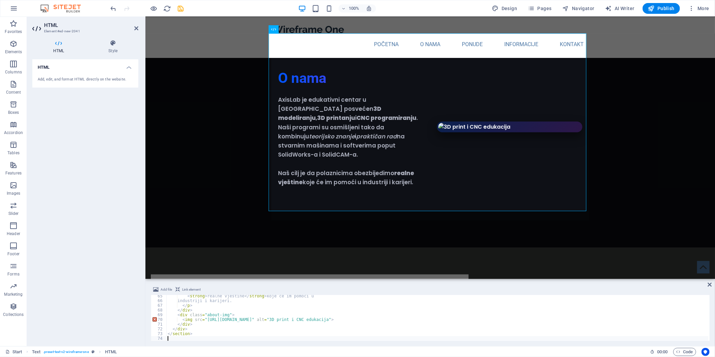
click at [302, 321] on div "< strong > realne vještine </ strong > koje će im pomoći u industriji i karijer…" at bounding box center [437, 321] width 543 height 55
type textarea "</section>"
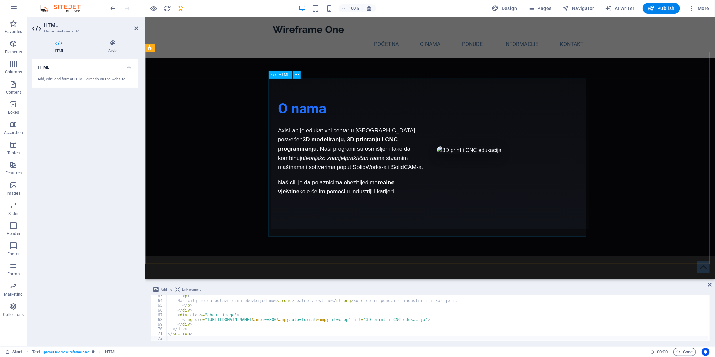
scroll to position [224, 0]
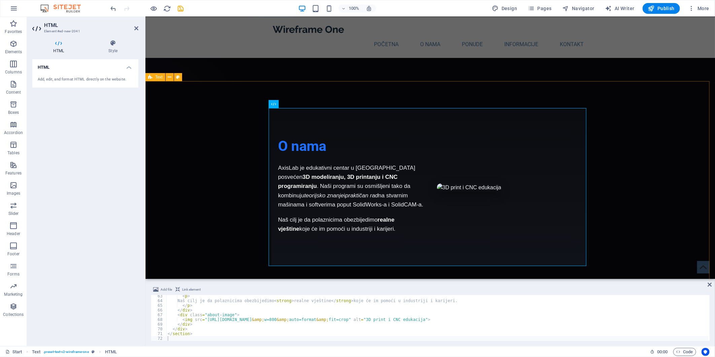
click at [644, 226] on div "O nama AxisLab je edukativni centar u [GEOGRAPHIC_DATA] posvećen 3D modeliranju…" at bounding box center [430, 187] width 570 height 212
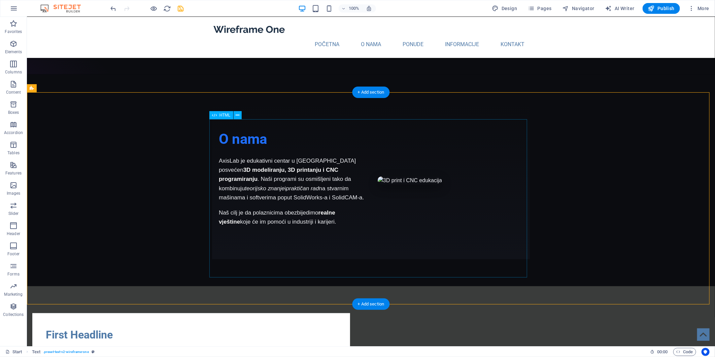
scroll to position [299, 0]
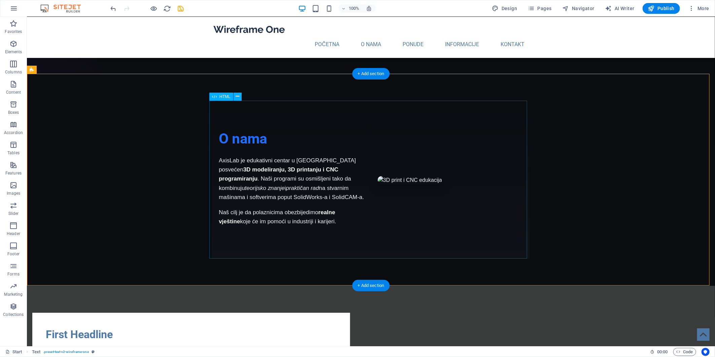
click at [448, 169] on div "O nama AxisLab je edukativni centar u [GEOGRAPHIC_DATA] posvećen 3D modeliranju…" at bounding box center [371, 180] width 318 height 158
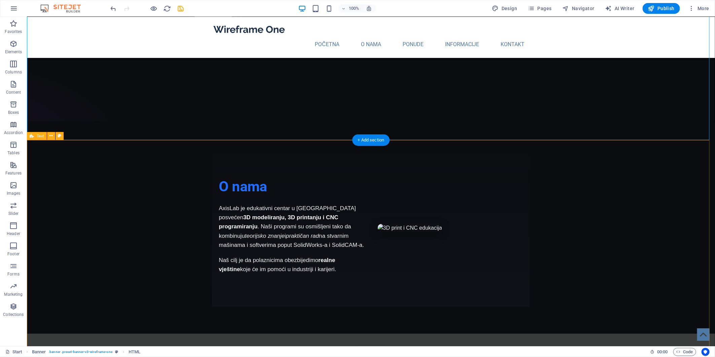
scroll to position [224, 0]
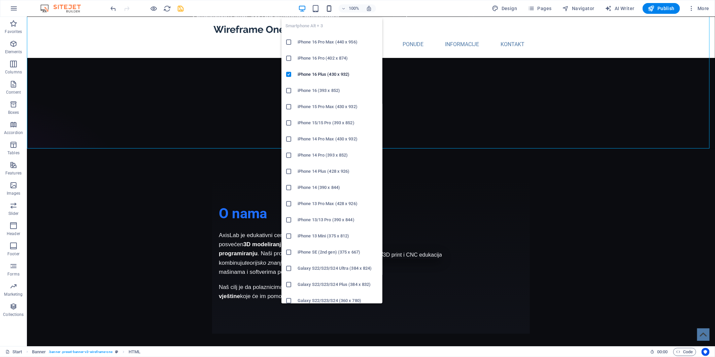
click at [326, 10] on icon "button" at bounding box center [329, 9] width 8 height 8
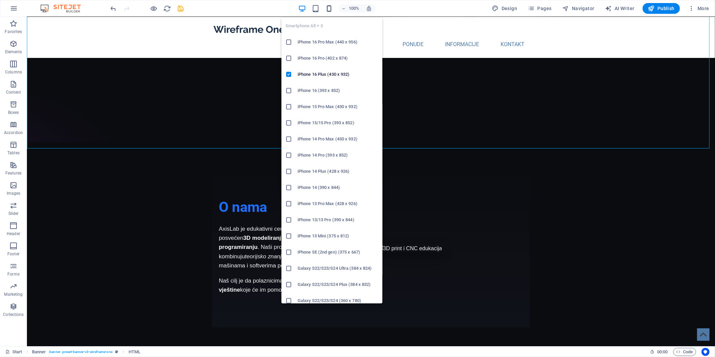
scroll to position [218, 0]
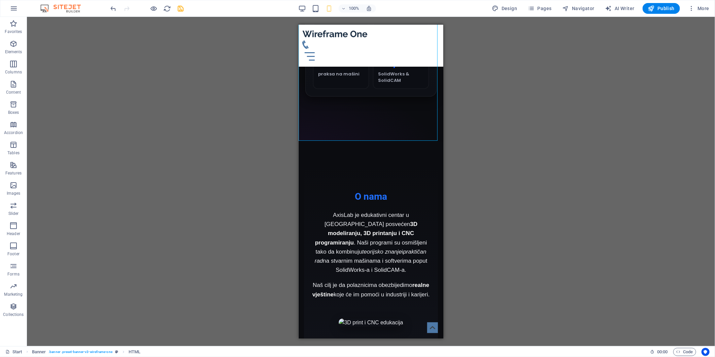
click at [477, 151] on div "Container H1 Banner Banner Container Container Container Social Media Icons Tex…" at bounding box center [371, 181] width 688 height 329
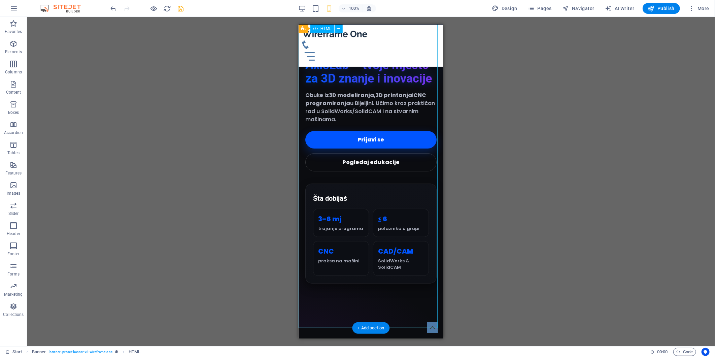
scroll to position [0, 0]
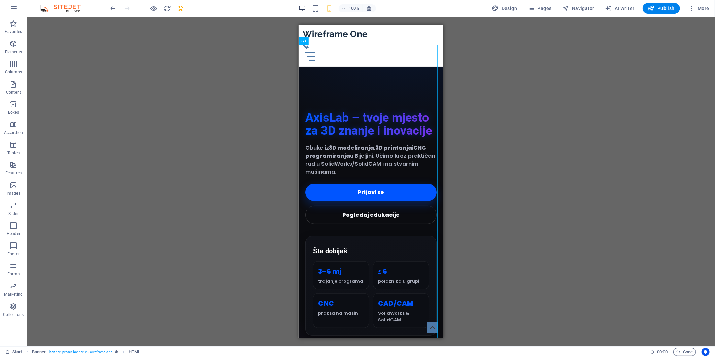
click at [305, 7] on icon "button" at bounding box center [302, 9] width 8 height 8
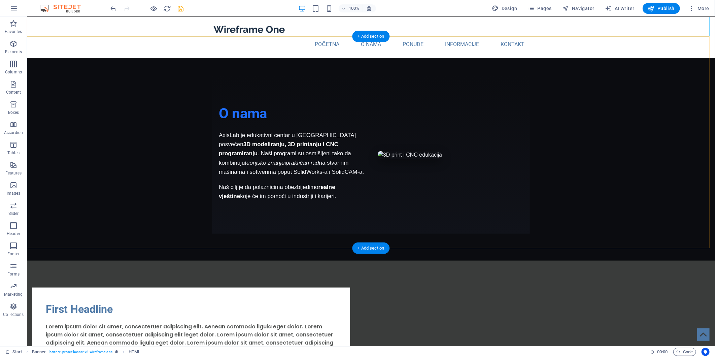
scroll to position [299, 0]
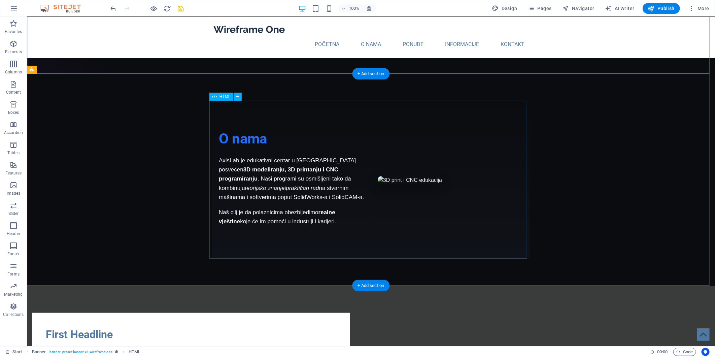
click at [382, 208] on div "O nama AxisLab je edukativni centar u [GEOGRAPHIC_DATA] posvećen 3D modeliranju…" at bounding box center [371, 180] width 318 height 158
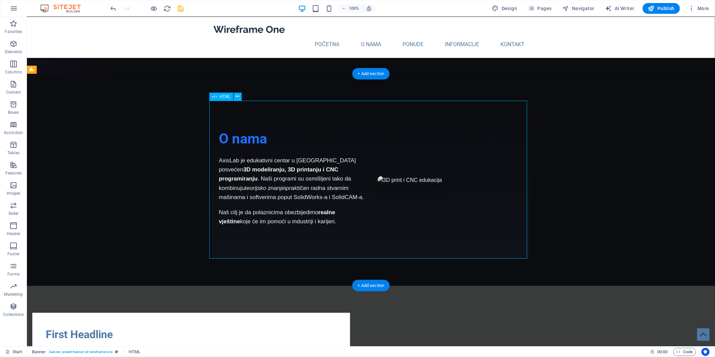
click at [382, 208] on div "O nama AxisLab je edukativni centar u [GEOGRAPHIC_DATA] posvećen 3D modeliranju…" at bounding box center [371, 180] width 318 height 158
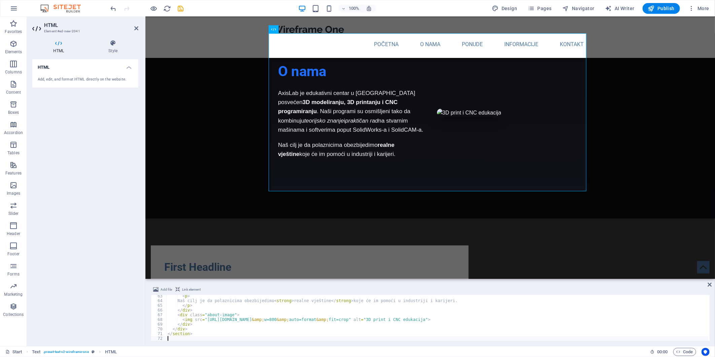
click at [287, 321] on div "< p > Naš cilj je da [DEMOGRAPHIC_DATA] obezbijedimo < strong > realne vještine…" at bounding box center [437, 321] width 543 height 55
type textarea "</section>"
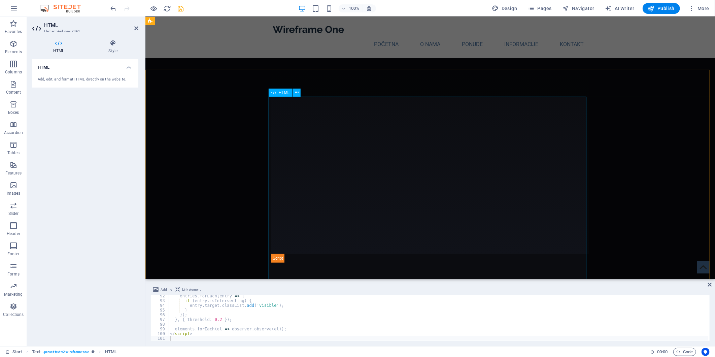
scroll to position [224, 0]
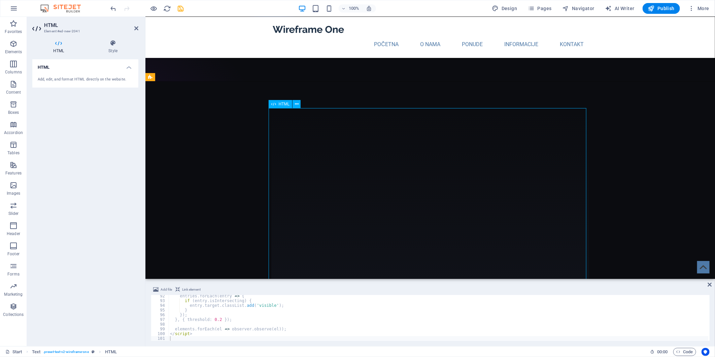
drag, startPoint x: 385, startPoint y: 194, endPoint x: 410, endPoint y: 189, distance: 24.8
click at [410, 189] on div "O nama AxisLab je edukativni centar u [GEOGRAPHIC_DATA] posvećen 3D modeliranju…" at bounding box center [430, 205] width 318 height 194
drag, startPoint x: 407, startPoint y: 181, endPoint x: 381, endPoint y: 157, distance: 35.6
click at [381, 157] on div "O nama AxisLab je edukativni centar u [GEOGRAPHIC_DATA] posvećen 3D modeliranju…" at bounding box center [430, 205] width 318 height 194
click at [604, 197] on div "O nama AxisLab je edukativni centar u [GEOGRAPHIC_DATA] posvećen 3D modeliranju…" at bounding box center [430, 205] width 570 height 248
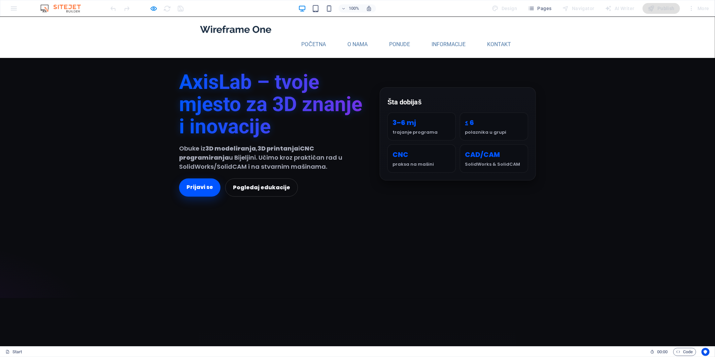
scroll to position [0, 0]
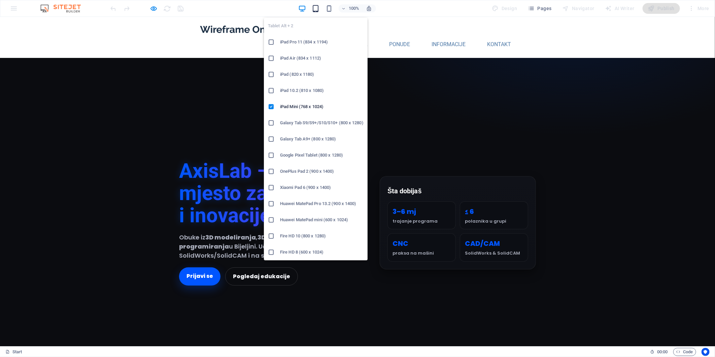
click at [319, 8] on icon "button" at bounding box center [316, 9] width 8 height 8
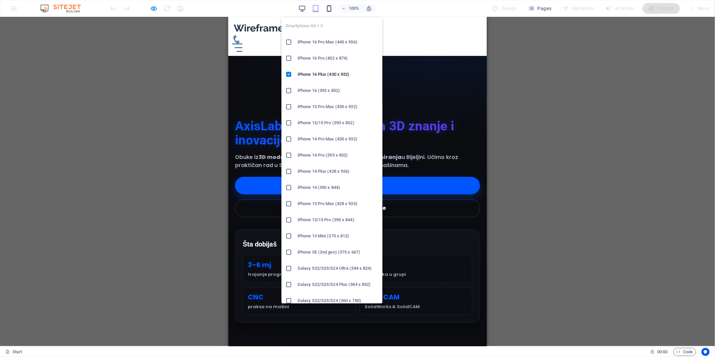
click at [328, 8] on icon "button" at bounding box center [329, 9] width 8 height 8
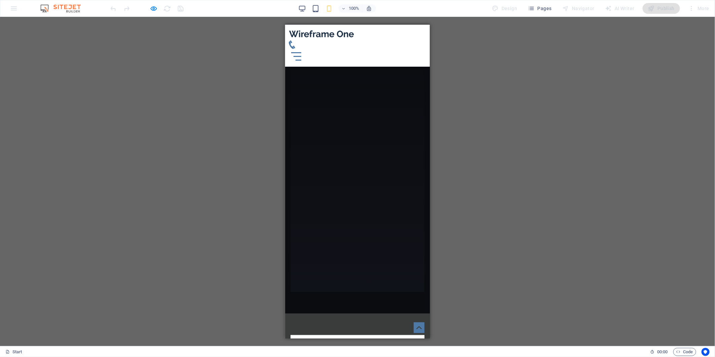
scroll to position [262, 0]
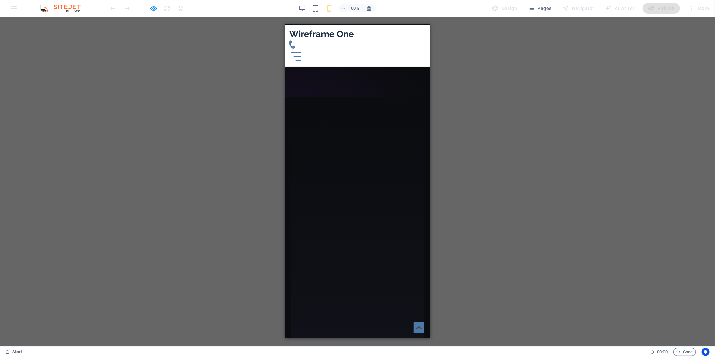
click at [364, 159] on div "O nama AxisLab je edukativni centar u [GEOGRAPHIC_DATA] posvećen 3D modeliranju…" at bounding box center [357, 234] width 107 height 165
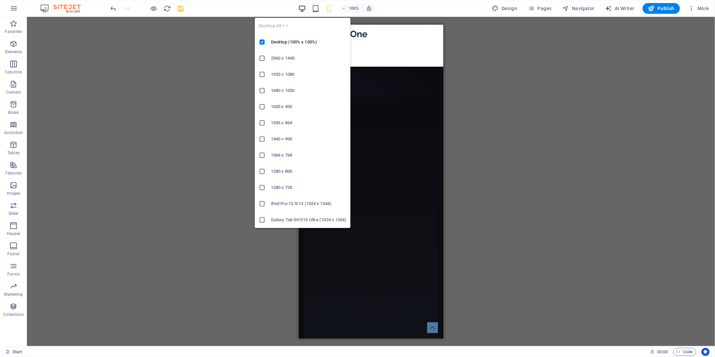
click at [304, 5] on icon "button" at bounding box center [302, 9] width 8 height 8
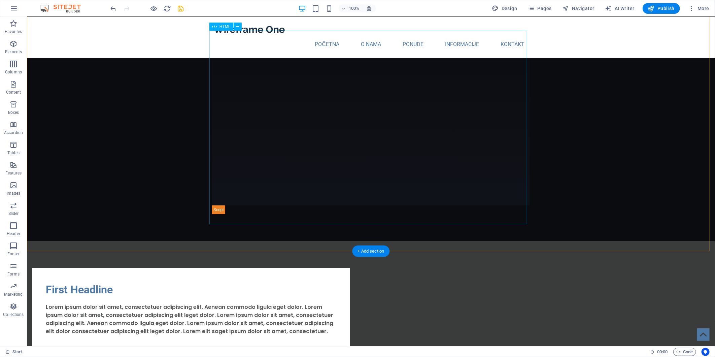
scroll to position [381, 0]
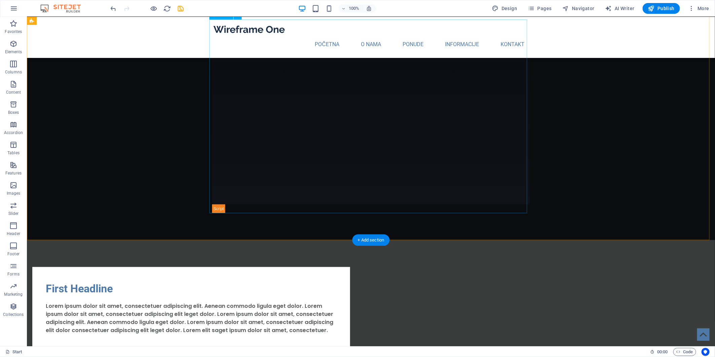
click at [291, 153] on div "O nama AxisLab je edukativni centar u [GEOGRAPHIC_DATA] posvećen 3D modeliranju…" at bounding box center [371, 116] width 318 height 194
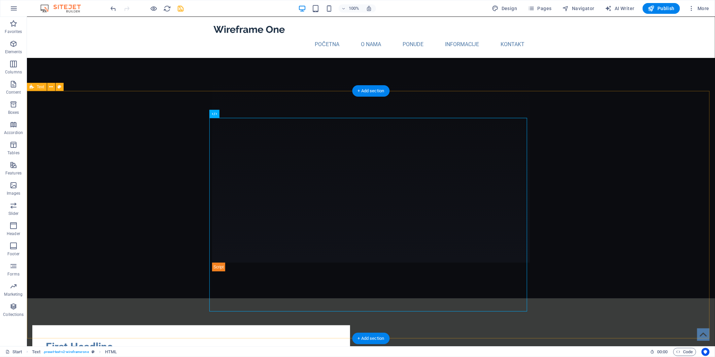
scroll to position [231, 0]
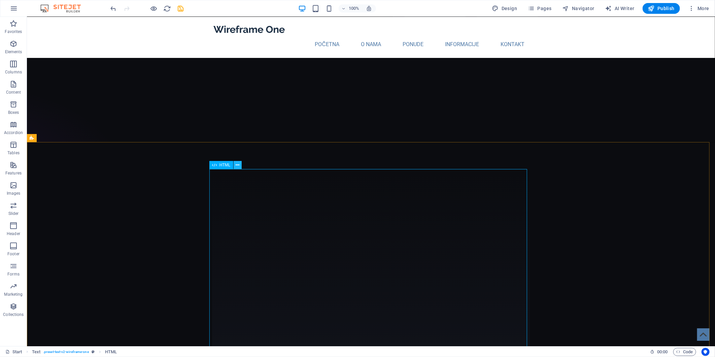
click at [236, 164] on icon at bounding box center [238, 165] width 4 height 7
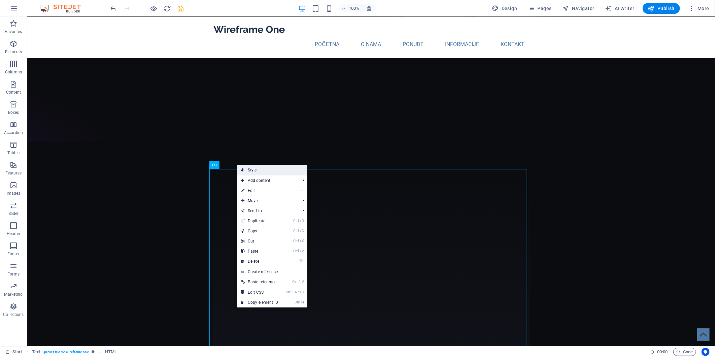
click at [264, 172] on link "Style" at bounding box center [272, 170] width 70 height 10
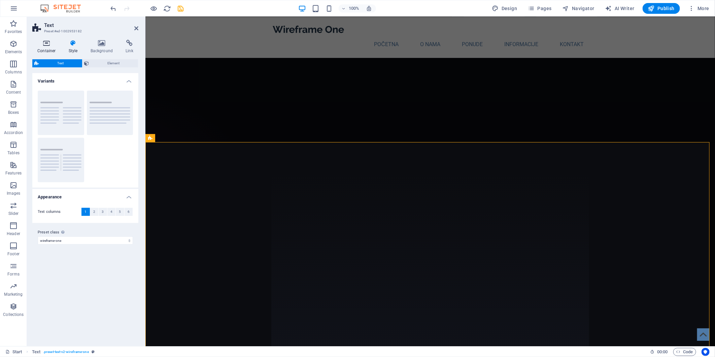
click at [51, 43] on icon at bounding box center [46, 43] width 29 height 7
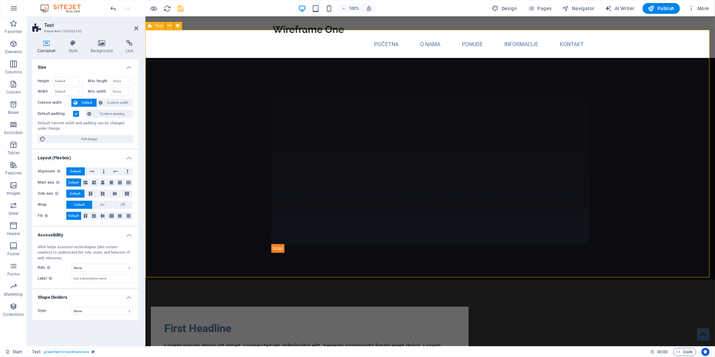
scroll to position [343, 0]
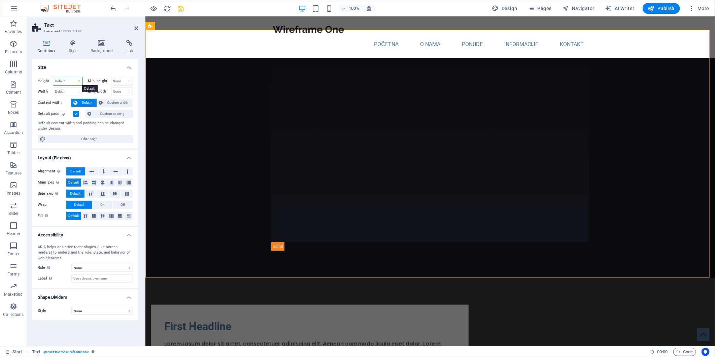
click at [77, 79] on select "Default px rem % vh vw" at bounding box center [67, 81] width 29 height 8
select select "%"
click at [73, 77] on select "Default px rem % vh vw" at bounding box center [67, 81] width 29 height 8
type input "100"
click at [78, 93] on select "Default px rem % em vh vw" at bounding box center [67, 92] width 29 height 8
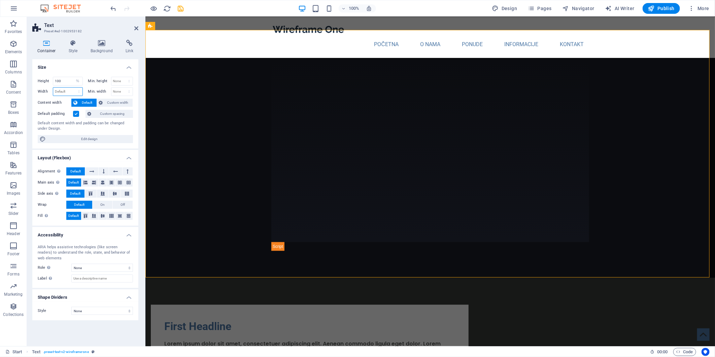
select select "%"
click at [73, 88] on select "Default px rem % em vh vw" at bounding box center [67, 92] width 29 height 8
type input "100"
click at [127, 83] on select "None px rem % vh vw" at bounding box center [122, 81] width 22 height 8
select select "%"
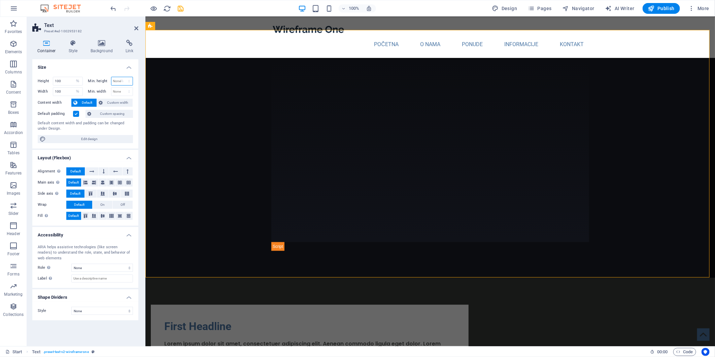
click at [123, 77] on select "None px rem % vh vw" at bounding box center [122, 81] width 22 height 8
type input "100"
click at [129, 93] on select "None px rem % vh vw" at bounding box center [122, 92] width 22 height 8
select select "%"
click at [123, 88] on select "None px rem % vh vw" at bounding box center [122, 92] width 22 height 8
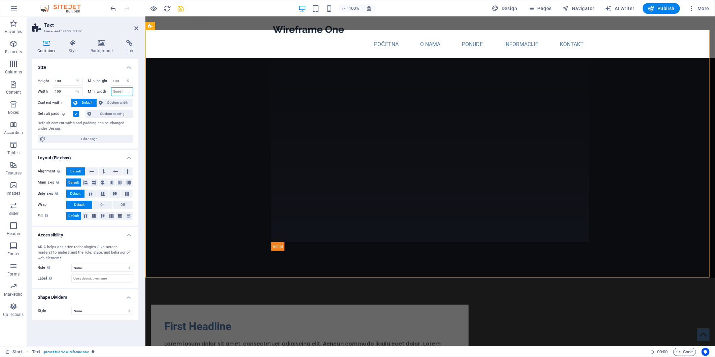
type input "100"
click at [288, 154] on div "O nama AxisLab je edukativni centar u [GEOGRAPHIC_DATA] posvećen 3D modeliranju…" at bounding box center [430, 154] width 318 height 194
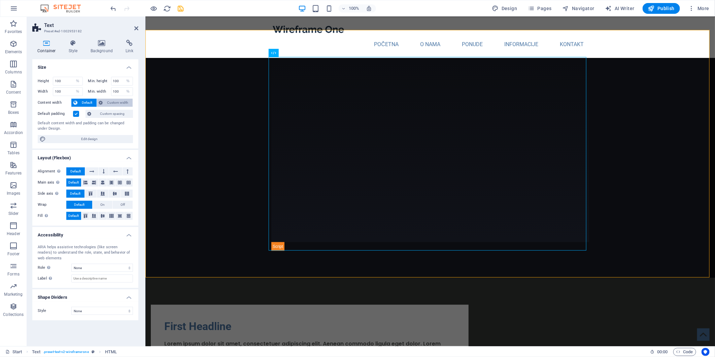
click at [108, 102] on span "Custom width" at bounding box center [118, 103] width 26 height 8
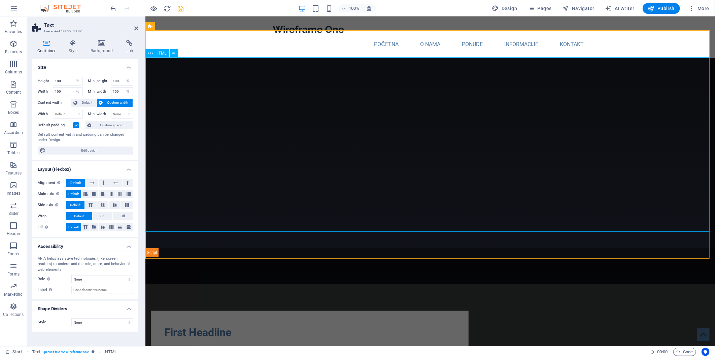
scroll to position [305, 0]
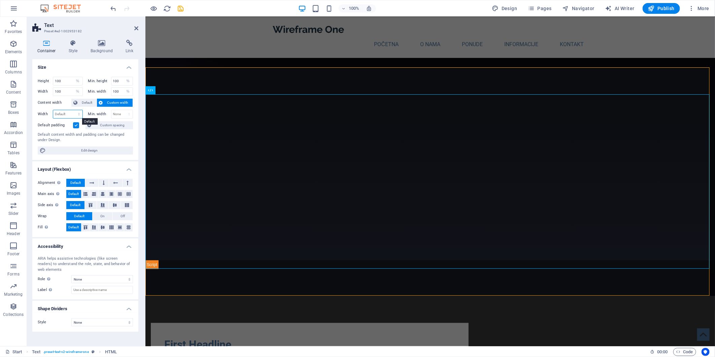
click at [73, 113] on select "Default px rem % em vh vw" at bounding box center [67, 114] width 29 height 8
select select "%"
click at [73, 110] on select "Default px rem % em vh vw" at bounding box center [67, 114] width 29 height 8
type input "100"
click at [124, 117] on select "None px rem % vh vw" at bounding box center [122, 114] width 22 height 8
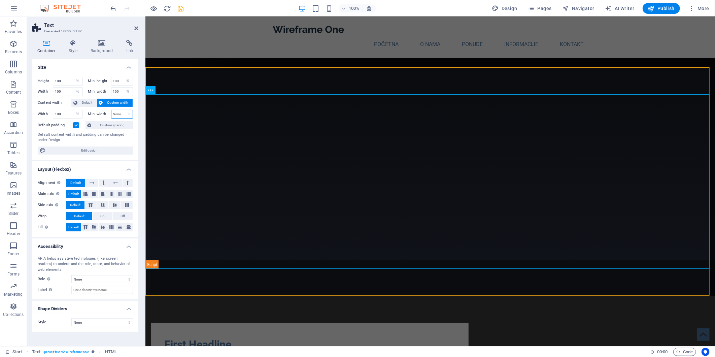
select select "%"
click at [123, 110] on select "None px rem % vh vw" at bounding box center [122, 114] width 22 height 8
type input "100"
click at [76, 125] on label at bounding box center [76, 125] width 6 height 6
click at [0, 0] on input "Default padding" at bounding box center [0, 0] width 0 height 0
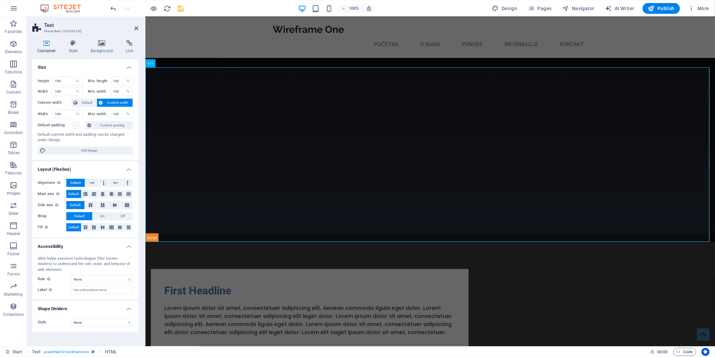
click at [76, 127] on label at bounding box center [76, 125] width 6 height 6
click at [0, 0] on input "Default padding" at bounding box center [0, 0] width 0 height 0
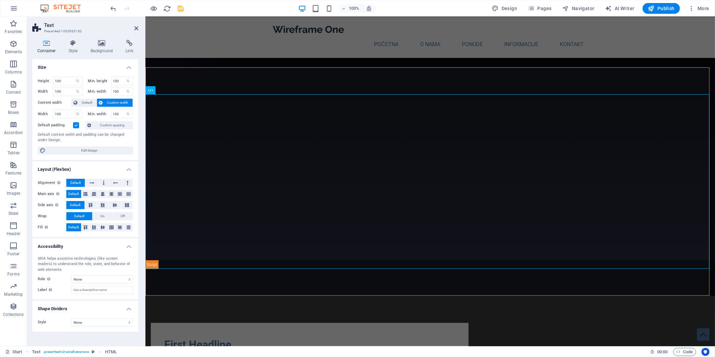
click at [76, 126] on label at bounding box center [76, 125] width 6 height 6
click at [0, 0] on input "Default padding" at bounding box center [0, 0] width 0 height 0
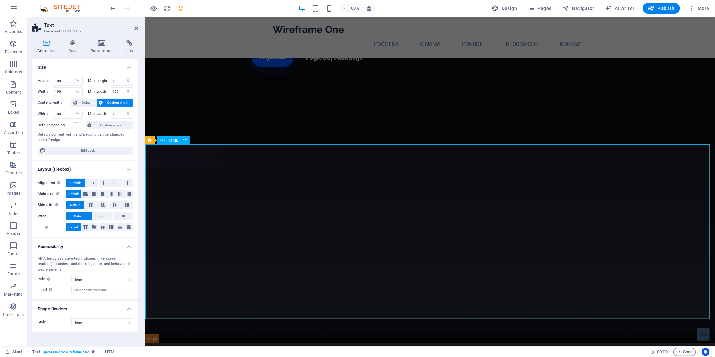
scroll to position [193, 0]
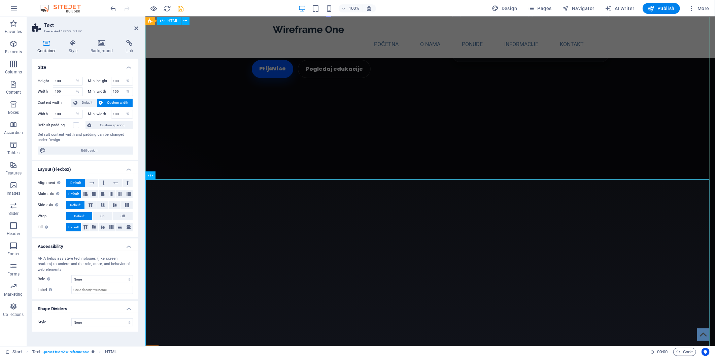
click at [277, 144] on div "AxisLab – tvoje mjesto za 3D znanje i inovacije Obuke iz 3D modeliranja , 3D pr…" at bounding box center [430, 14] width 570 height 329
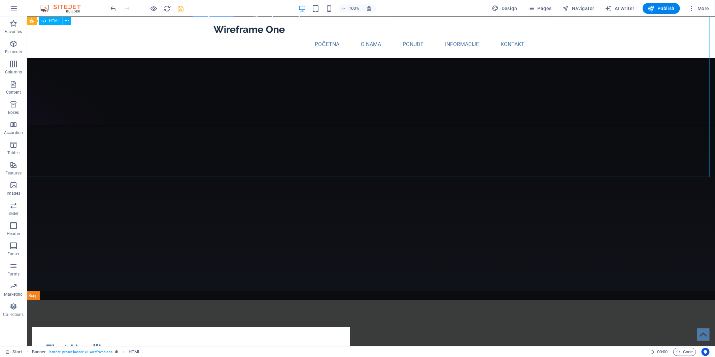
scroll to position [268, 0]
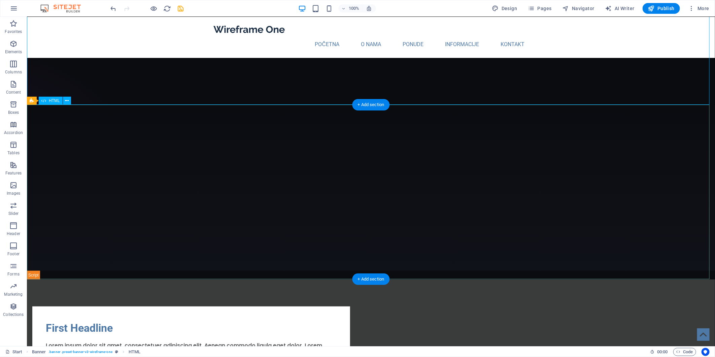
click at [275, 160] on div "O nama AxisLab je edukativni centar u [GEOGRAPHIC_DATA] posvećen 3D modeliranju…" at bounding box center [371, 192] width 688 height 174
click at [370, 222] on div "O nama AxisLab je edukativni centar u [GEOGRAPHIC_DATA] posvećen 3D modeliranju…" at bounding box center [371, 192] width 688 height 174
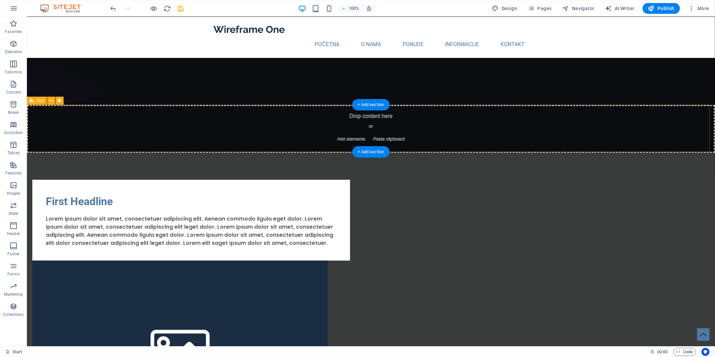
click at [375, 122] on div "Drop content here or Add elements Paste clipboard" at bounding box center [371, 129] width 688 height 48
click at [374, 127] on div "Drop content here or Add elements Paste clipboard" at bounding box center [371, 129] width 688 height 48
select select "%"
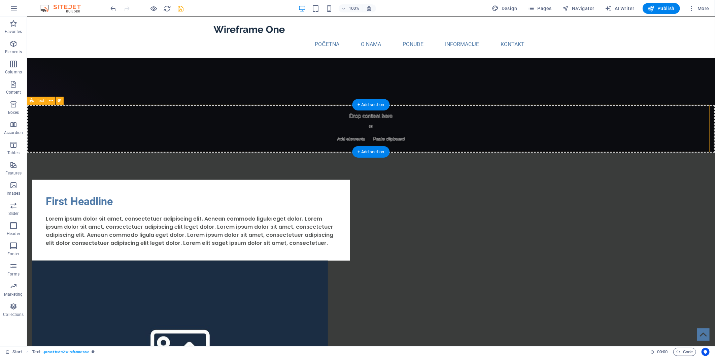
select select "%"
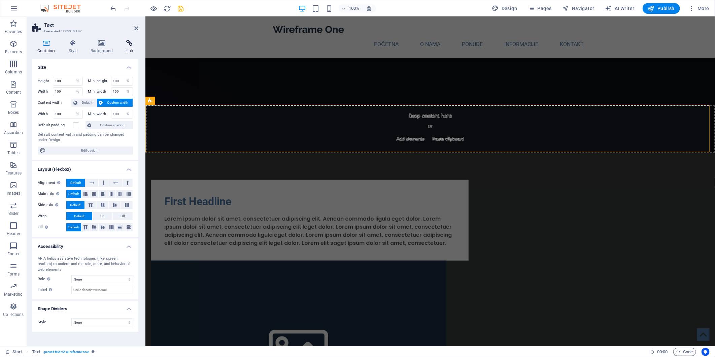
click at [135, 47] on h4 "Link" at bounding box center [130, 47] width 18 height 14
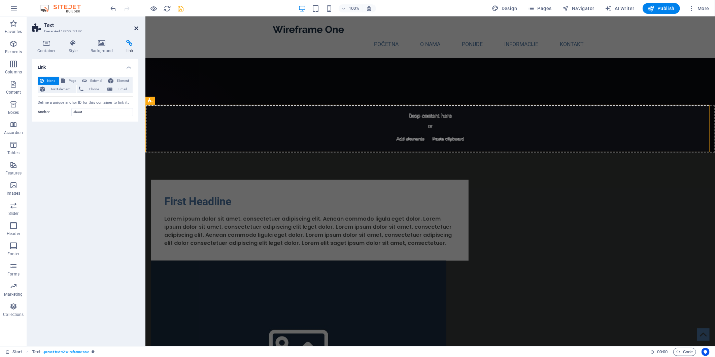
click at [137, 26] on icon at bounding box center [136, 28] width 4 height 5
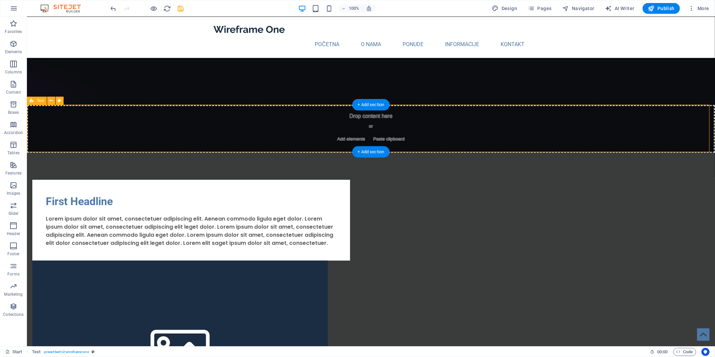
click at [189, 131] on div "Drop content here or Add elements Paste clipboard" at bounding box center [371, 129] width 688 height 48
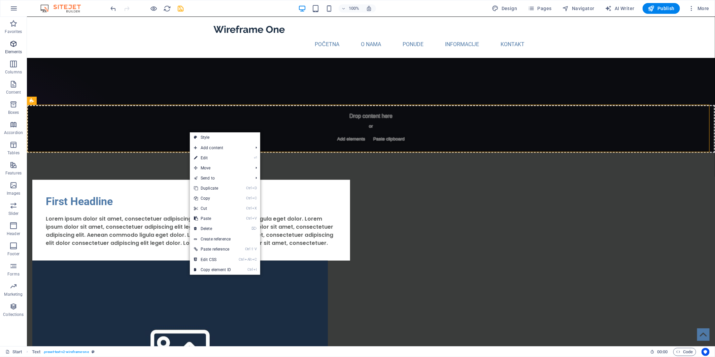
click at [13, 51] on p "Elements" at bounding box center [13, 51] width 17 height 5
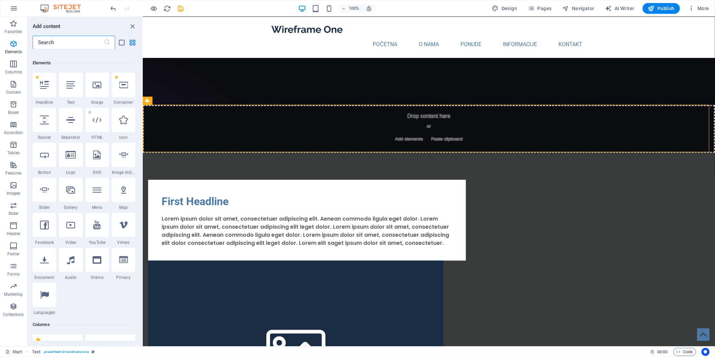
scroll to position [72, 0]
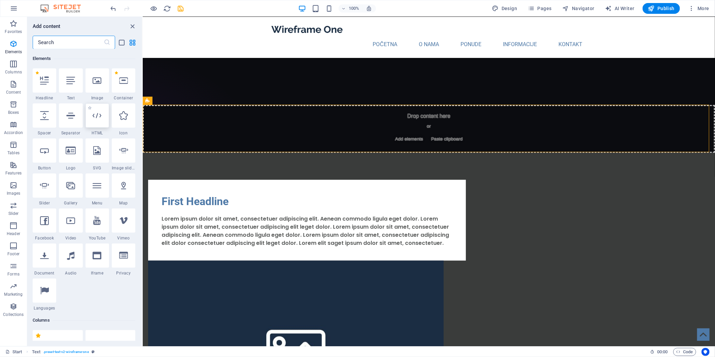
click at [98, 117] on icon at bounding box center [97, 115] width 9 height 9
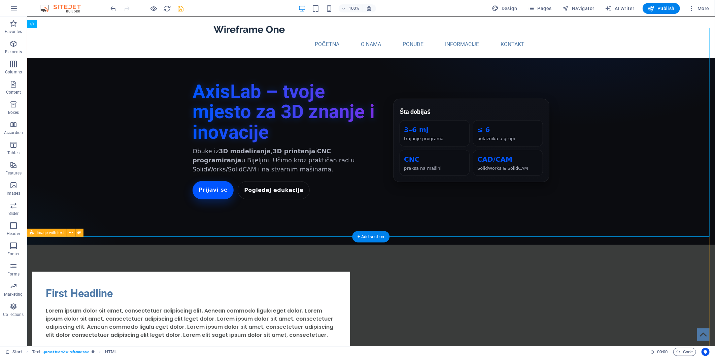
scroll to position [224, 0]
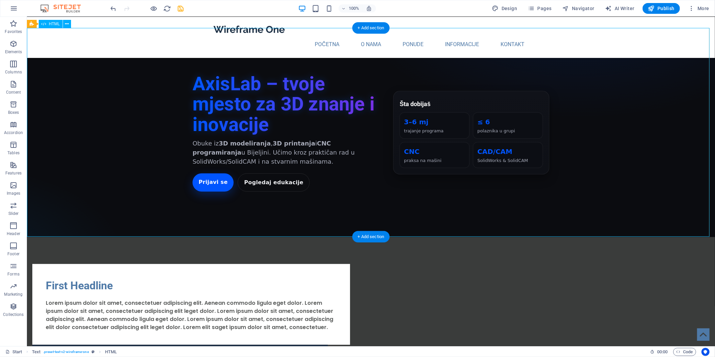
click at [364, 168] on div "AxisLab – tvoje mjesto za 3D znanje i inovacije Obuke iz 3D modeliranja , 3D pr…" at bounding box center [371, 132] width 688 height 209
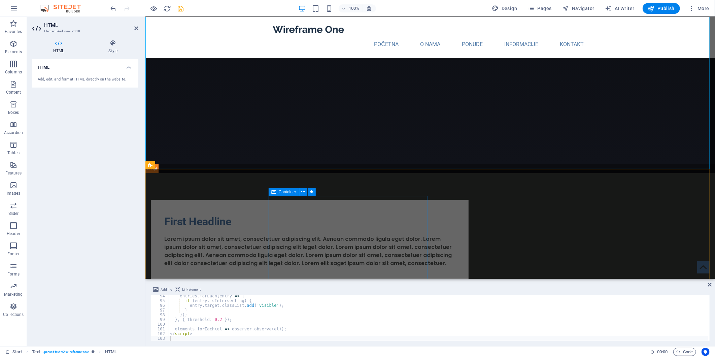
scroll to position [412, 0]
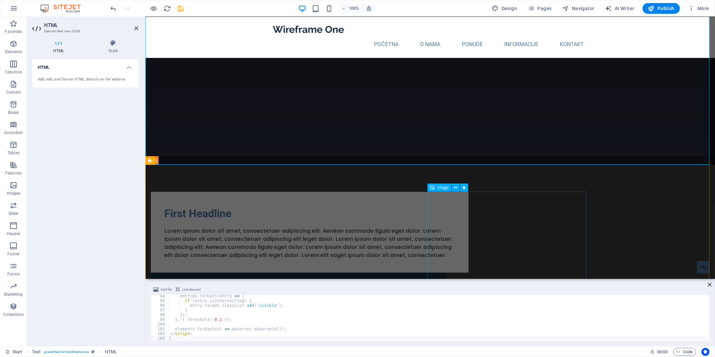
click at [452, 272] on figure at bounding box center [310, 361] width 318 height 178
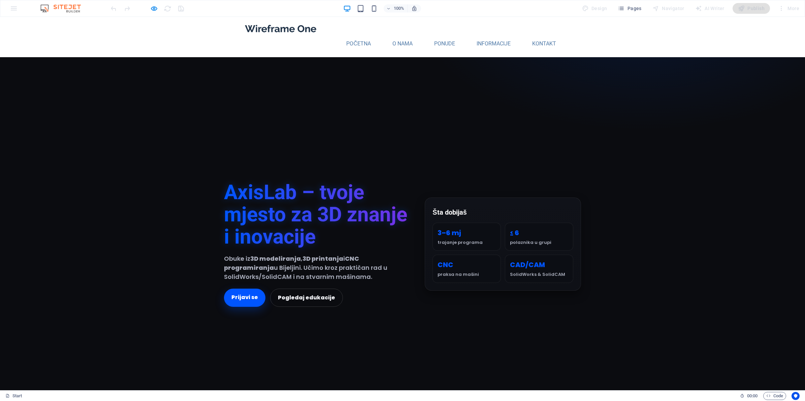
scroll to position [0, 0]
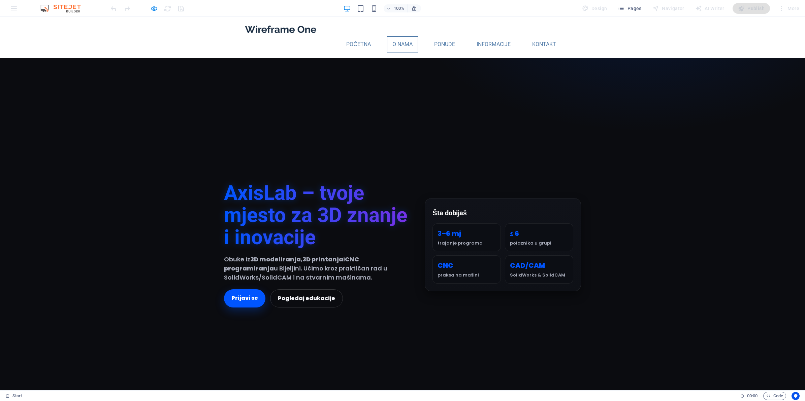
click at [394, 36] on link "O nama" at bounding box center [402, 44] width 31 height 16
click at [402, 36] on link "O nama" at bounding box center [402, 44] width 31 height 16
click at [354, 36] on link "Početna" at bounding box center [358, 44] width 35 height 16
click at [298, 36] on ul "Početna O nama Ponude Informacije Kontakt" at bounding box center [403, 44] width 318 height 16
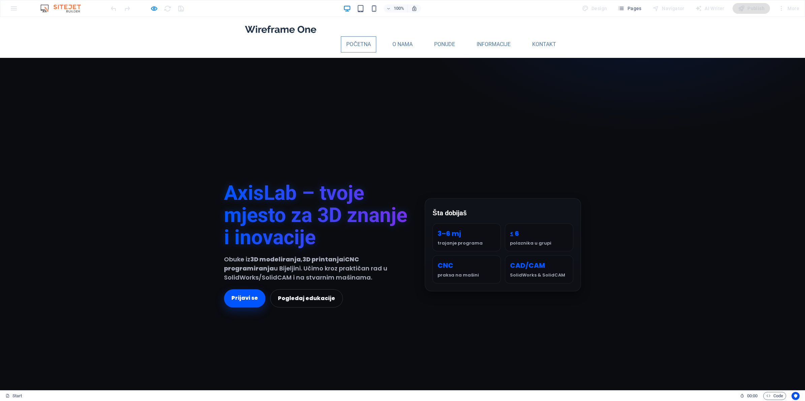
click at [355, 36] on link "Početna" at bounding box center [358, 44] width 35 height 16
click at [395, 36] on link "O nama" at bounding box center [402, 44] width 31 height 16
click at [442, 36] on link "Ponude" at bounding box center [445, 44] width 32 height 16
click at [484, 36] on link "Informacije" at bounding box center [493, 44] width 45 height 16
click at [541, 36] on link "Kontakt" at bounding box center [544, 44] width 35 height 16
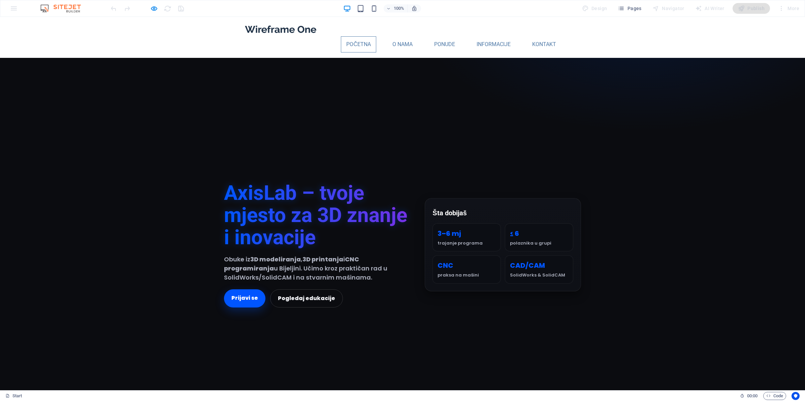
click at [368, 36] on link "Početna" at bounding box center [358, 44] width 35 height 16
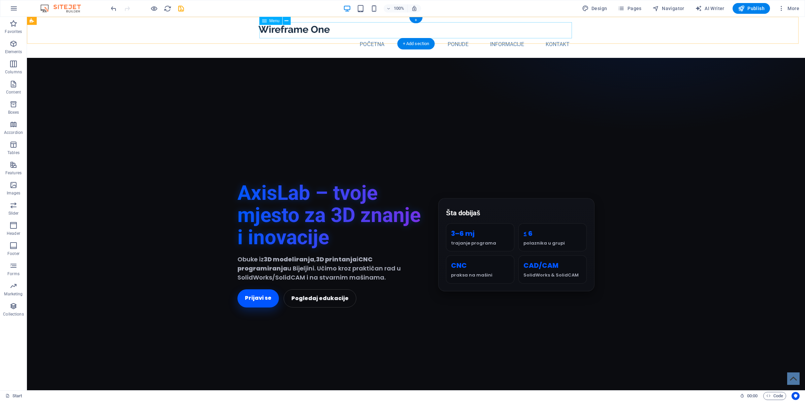
click at [346, 36] on nav "Početna O nama Ponude Informacije Kontakt" at bounding box center [416, 44] width 318 height 16
select select
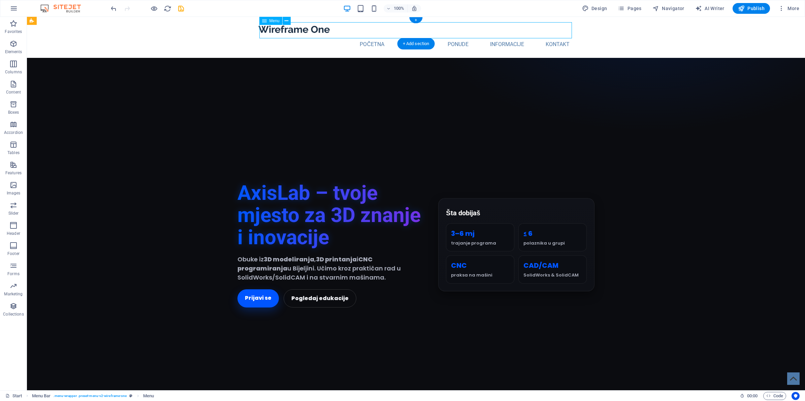
select select
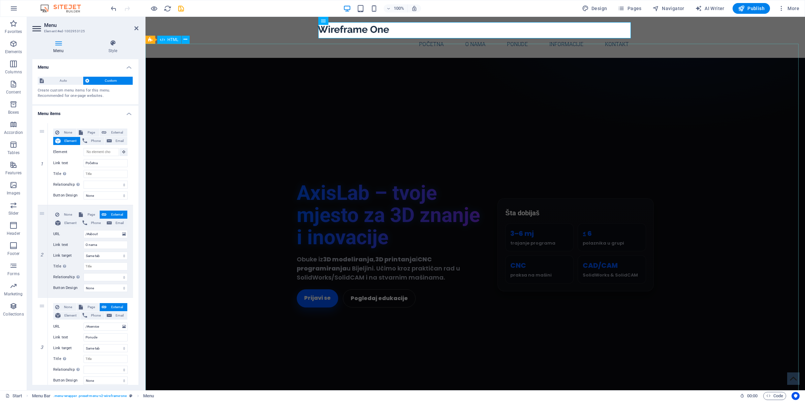
click at [191, 96] on div "AxisLab – tvoje mjesto za 3D znanje i inovacije Obuke iz 3D modeliranja , 3D pr…" at bounding box center [475, 245] width 659 height 374
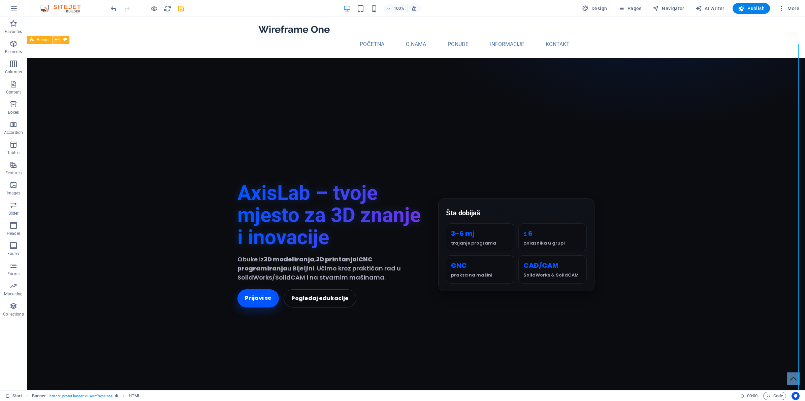
click at [54, 38] on button at bounding box center [57, 40] width 8 height 8
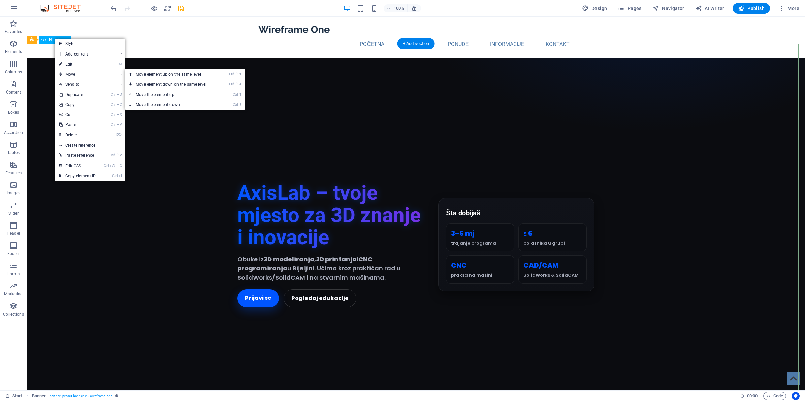
click at [266, 87] on div "AxisLab – tvoje mjesto za 3D znanje i inovacije Obuke iz 3D modeliranja , 3D pr…" at bounding box center [416, 245] width 778 height 374
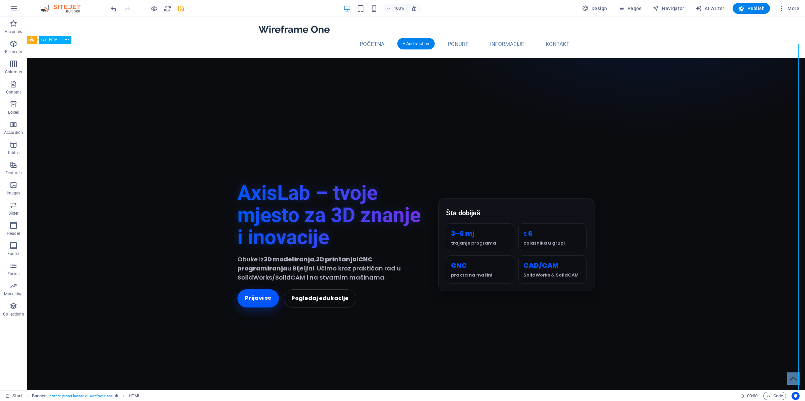
click at [380, 108] on div "AxisLab – tvoje mjesto za 3D znanje i inovacije Obuke iz 3D modeliranja , 3D pr…" at bounding box center [416, 245] width 778 height 374
click at [381, 108] on div "AxisLab – tvoje mjesto za 3D znanje i inovacije Obuke iz 3D modeliranja , 3D pr…" at bounding box center [416, 245] width 778 height 374
click at [367, 121] on div "AxisLab – tvoje mjesto za 3D znanje i inovacije Obuke iz 3D modeliranja , 3D pr…" at bounding box center [416, 245] width 778 height 374
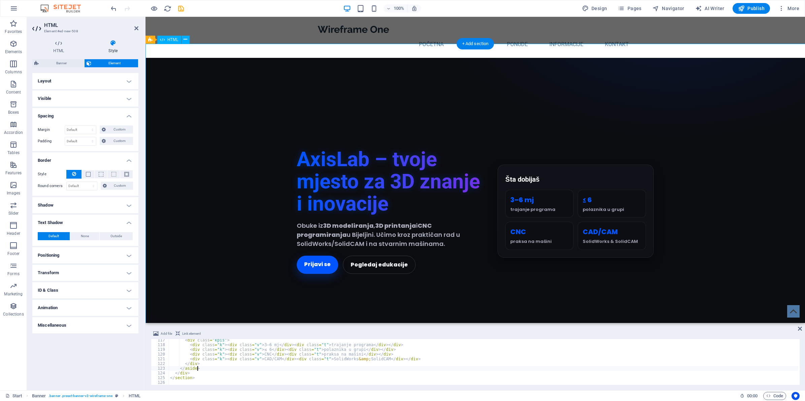
scroll to position [548, 0]
click at [72, 63] on span "Banner" at bounding box center [61, 63] width 41 height 8
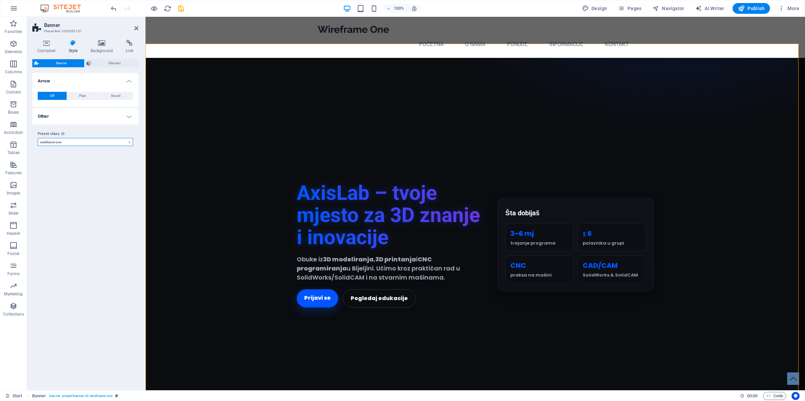
click at [76, 142] on select "wireframe-one Add preset class" at bounding box center [85, 142] width 95 height 8
click at [136, 27] on icon at bounding box center [136, 28] width 4 height 5
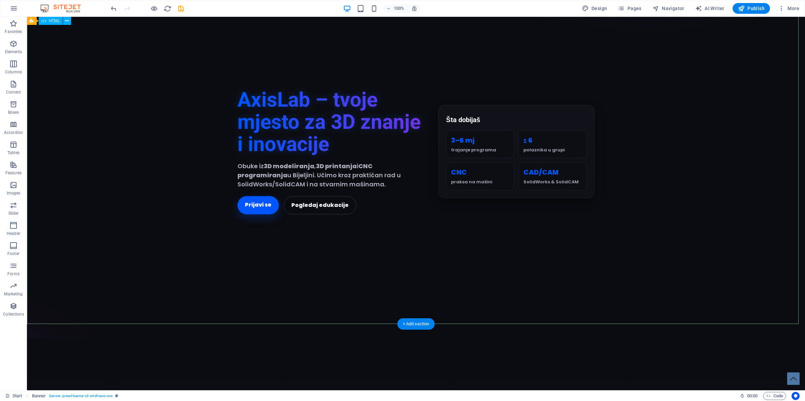
scroll to position [0, 0]
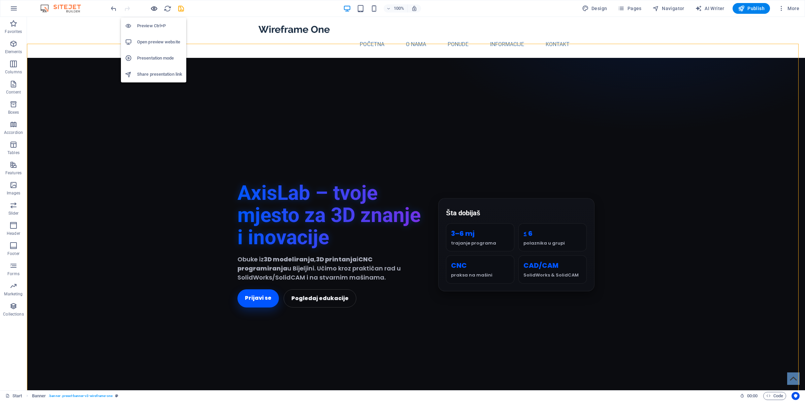
click at [157, 7] on icon "button" at bounding box center [154, 9] width 8 height 8
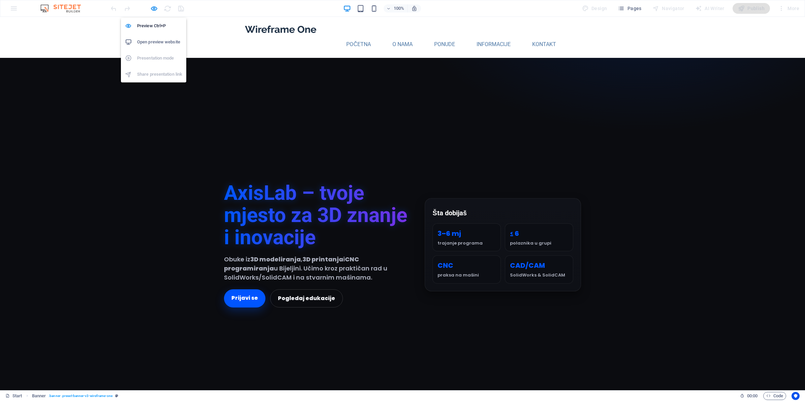
click at [170, 42] on h6 "Open preview website" at bounding box center [159, 42] width 45 height 8
click at [348, 36] on link "Početna" at bounding box center [358, 44] width 35 height 16
click at [394, 36] on link "O nama" at bounding box center [402, 44] width 31 height 16
click at [439, 36] on link "Ponude" at bounding box center [445, 44] width 32 height 16
click at [472, 36] on link "Informacije" at bounding box center [493, 44] width 45 height 16
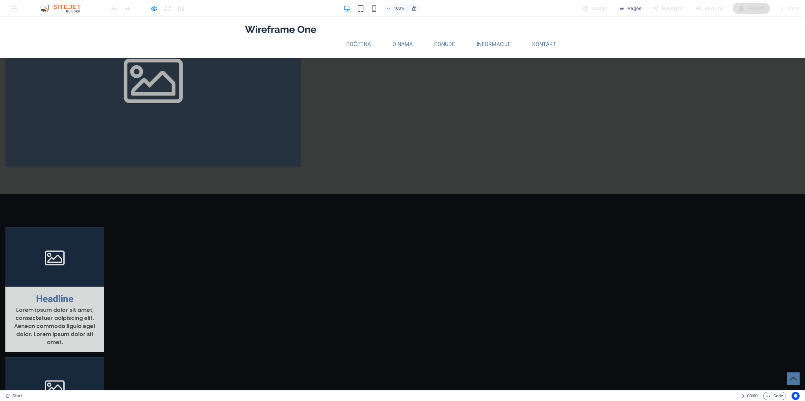
scroll to position [968, 0]
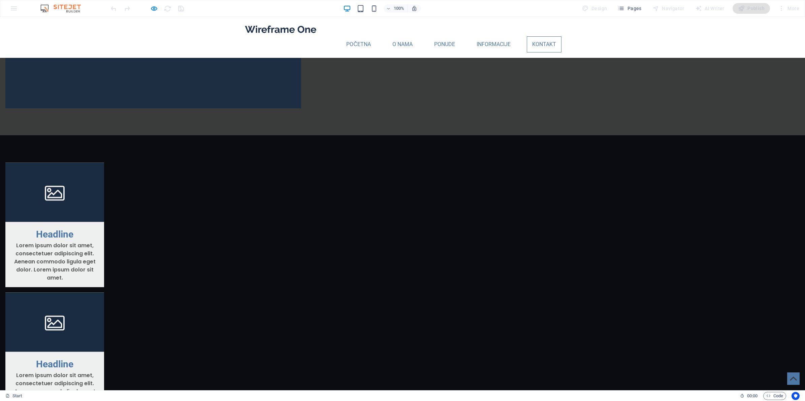
click at [536, 36] on link "Kontakt" at bounding box center [544, 44] width 35 height 16
click at [534, 36] on link "Kontakt" at bounding box center [544, 44] width 35 height 16
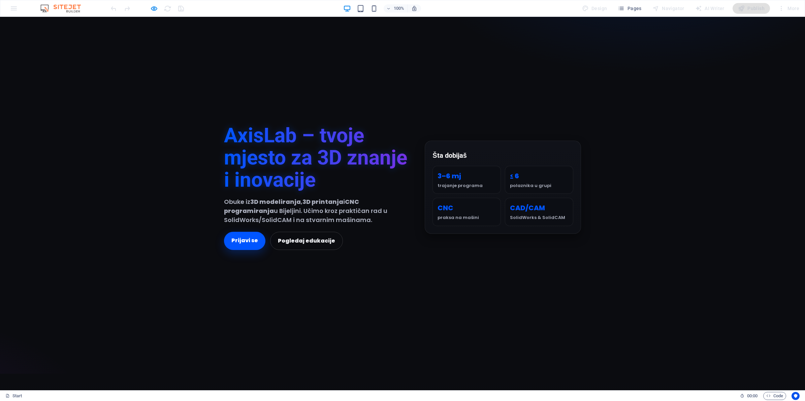
scroll to position [0, 0]
